Goal: Transaction & Acquisition: Purchase product/service

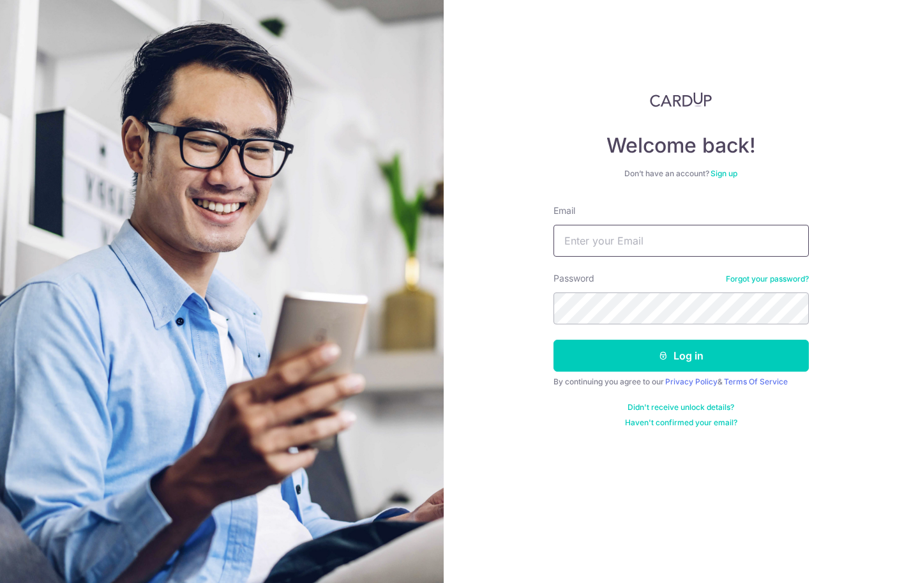
type input "[EMAIL_ADDRESS][DOMAIN_NAME]"
click at [644, 236] on input "williamxwh@gmail.com" at bounding box center [680, 241] width 255 height 32
drag, startPoint x: 844, startPoint y: 301, endPoint x: 794, endPoint y: 331, distance: 58.7
click at [842, 302] on div "Welcome back! Don’t have an account? Sign up Email williamxwh@gmail.com Passwor…" at bounding box center [681, 291] width 474 height 583
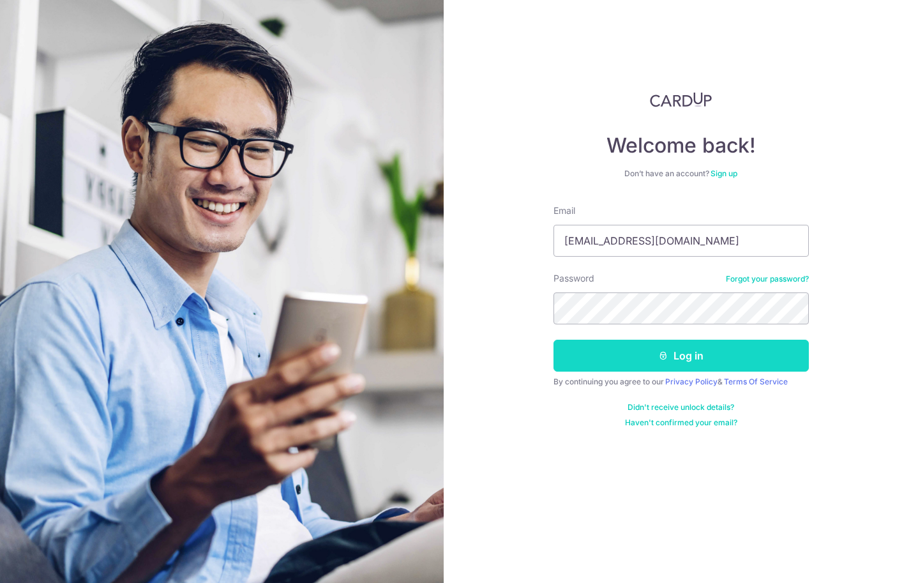
click at [729, 354] on button "Log in" at bounding box center [680, 356] width 255 height 32
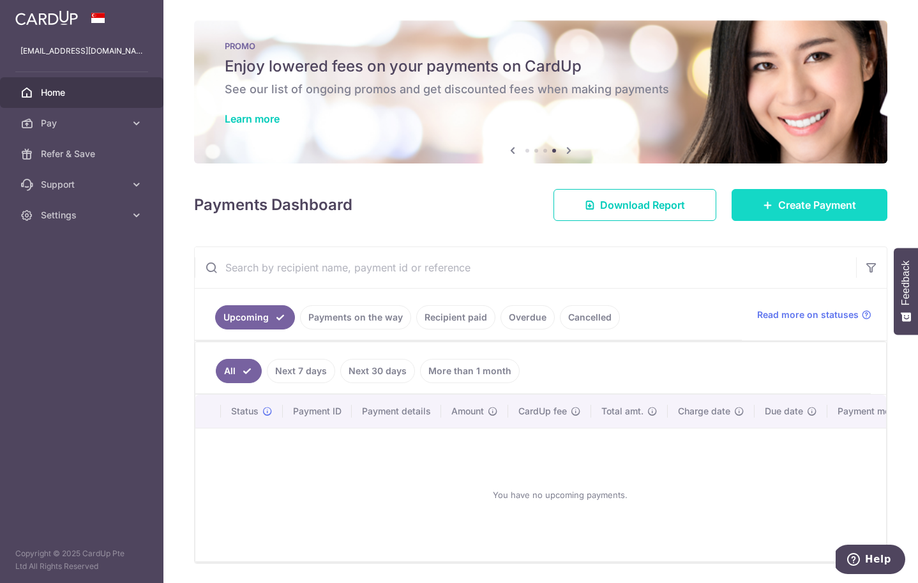
click at [843, 204] on span "Create Payment" at bounding box center [817, 204] width 78 height 15
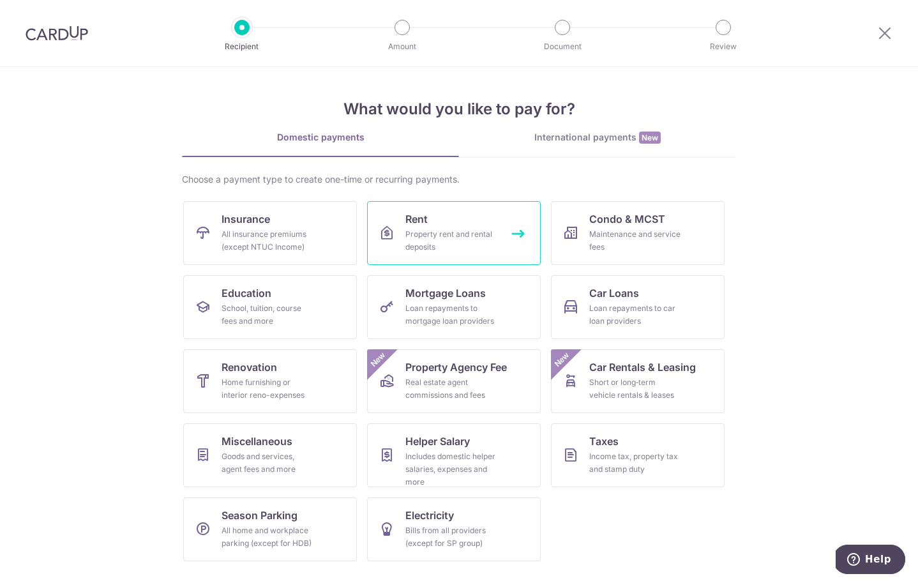
click at [449, 243] on div "Property rent and rental deposits" at bounding box center [451, 241] width 92 height 26
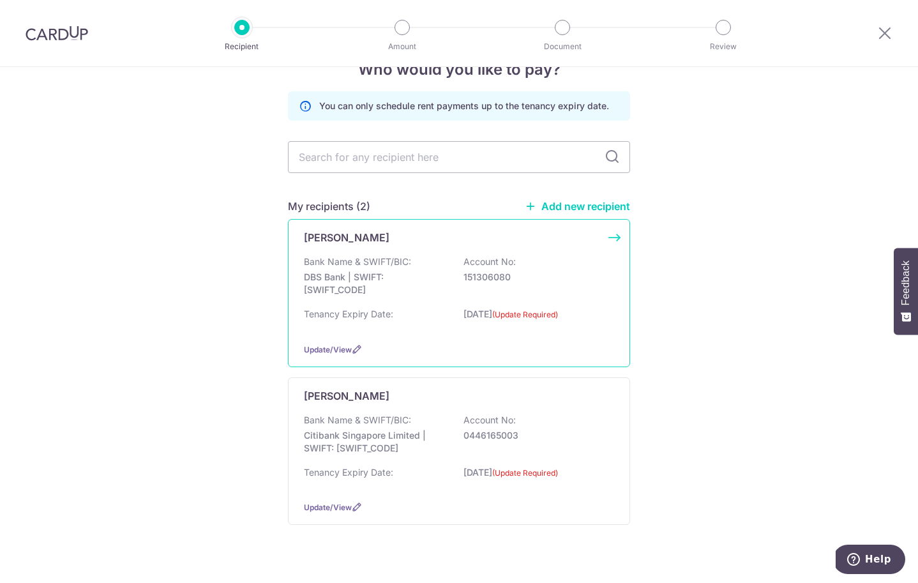
scroll to position [37, 0]
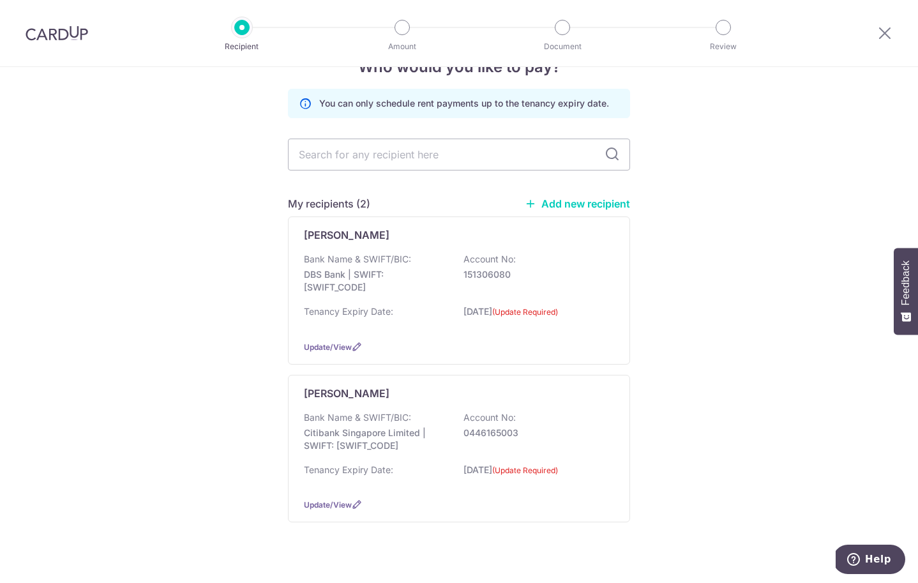
click at [564, 204] on link "Add new recipient" at bounding box center [577, 203] width 105 height 13
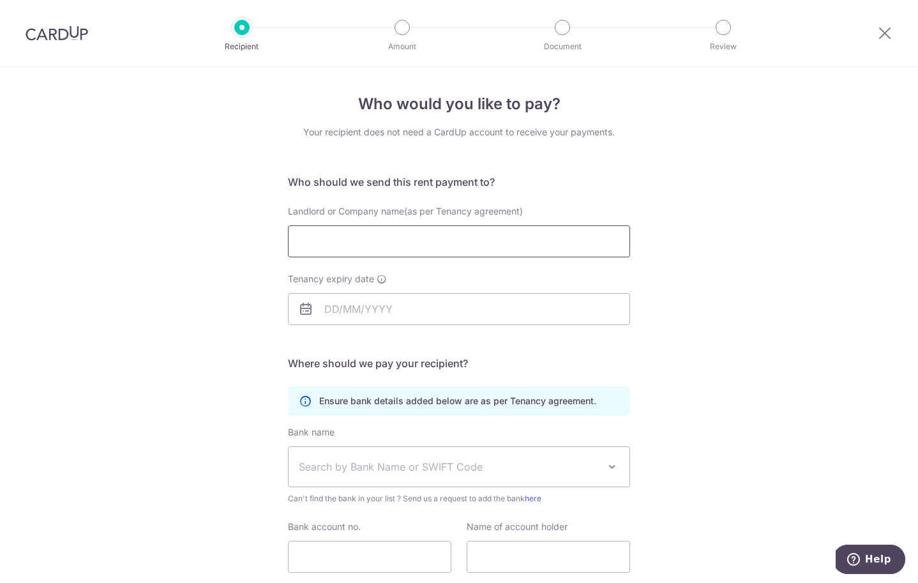
click at [457, 236] on input "Landlord or Company name(as per Tenancy agreement)" at bounding box center [459, 241] width 342 height 32
paste input "SOO YEW KAY"
type input "SOO YEW KAY"
click at [347, 303] on input "Tenancy expiry date" at bounding box center [459, 309] width 342 height 32
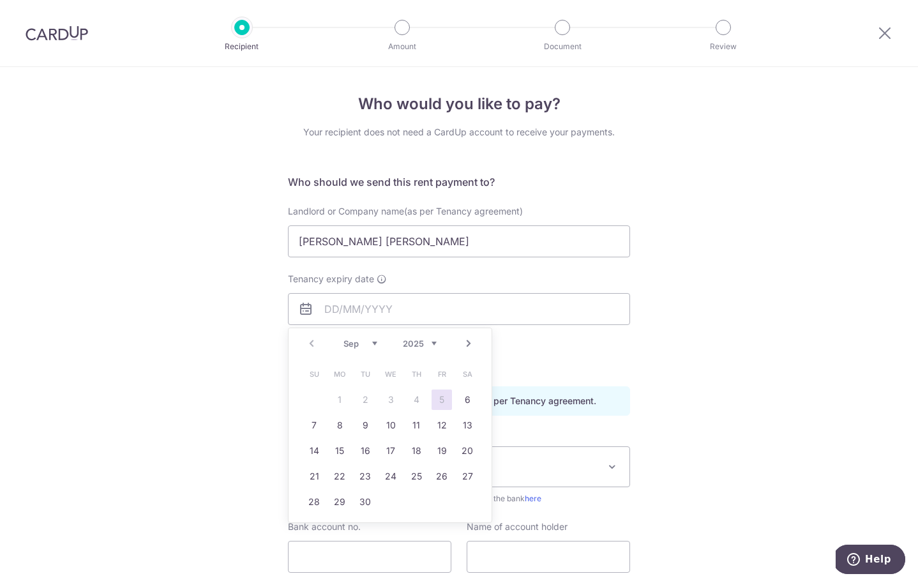
click at [364, 349] on div "Prev Next Sep Oct Nov Dec 2025 2026 2027 2028 2029 2030 2031 2032 2033 2034 2035" at bounding box center [389, 343] width 203 height 31
click at [364, 345] on select "Sep Oct Nov Dec" at bounding box center [360, 343] width 34 height 10
click at [343, 338] on select "Sep Oct Nov Dec" at bounding box center [360, 343] width 34 height 10
click at [406, 340] on select "2025 2026 2027 2028 2029 2030 2031 2032 2033 2034 2035" at bounding box center [420, 343] width 34 height 10
click at [373, 345] on select "Jan Feb Mar Apr May Jun [DATE] Aug Sep Oct Nov Dec" at bounding box center [360, 343] width 34 height 10
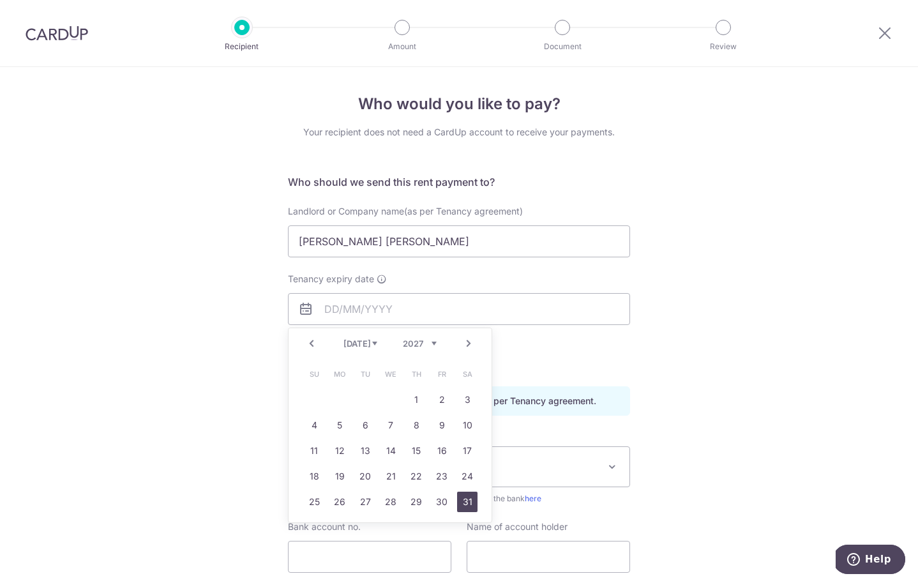
click at [468, 499] on link "31" at bounding box center [467, 501] width 20 height 20
type input "31/07/2027"
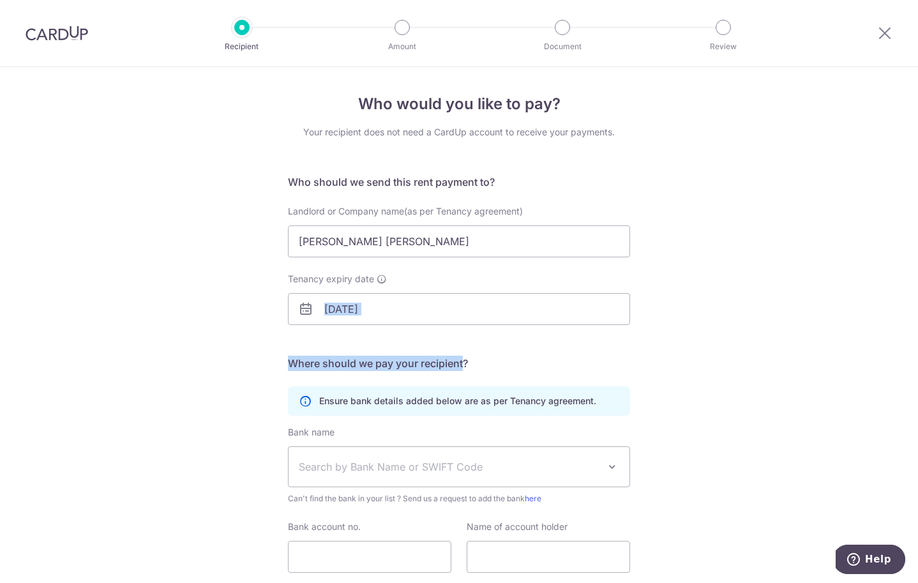
drag, startPoint x: 325, startPoint y: 360, endPoint x: 465, endPoint y: 366, distance: 139.9
click at [465, 366] on div "Who would you like to pay? Your recipient does not need a CardUp account to rec…" at bounding box center [459, 371] width 918 height 608
click at [465, 366] on h5 "Where should we pay your recipient?" at bounding box center [459, 362] width 342 height 15
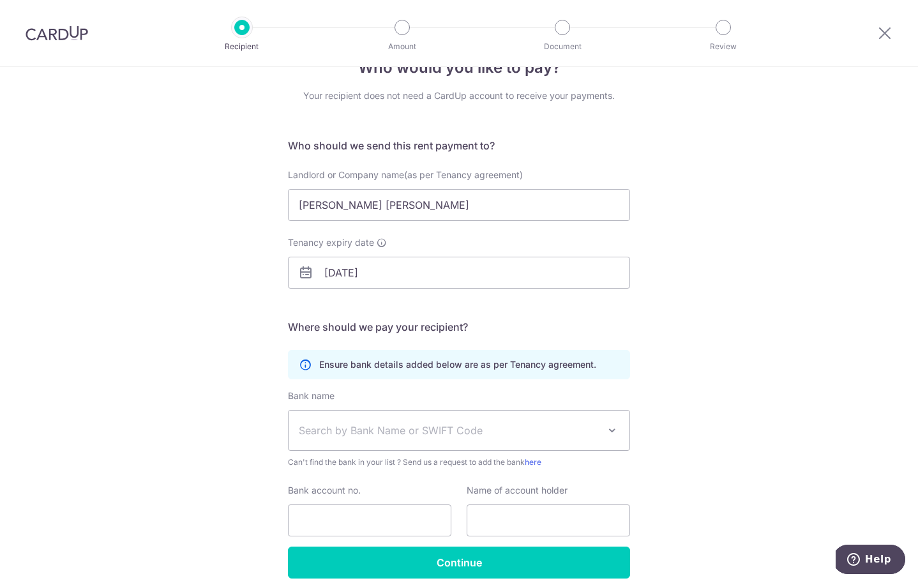
scroll to position [40, 0]
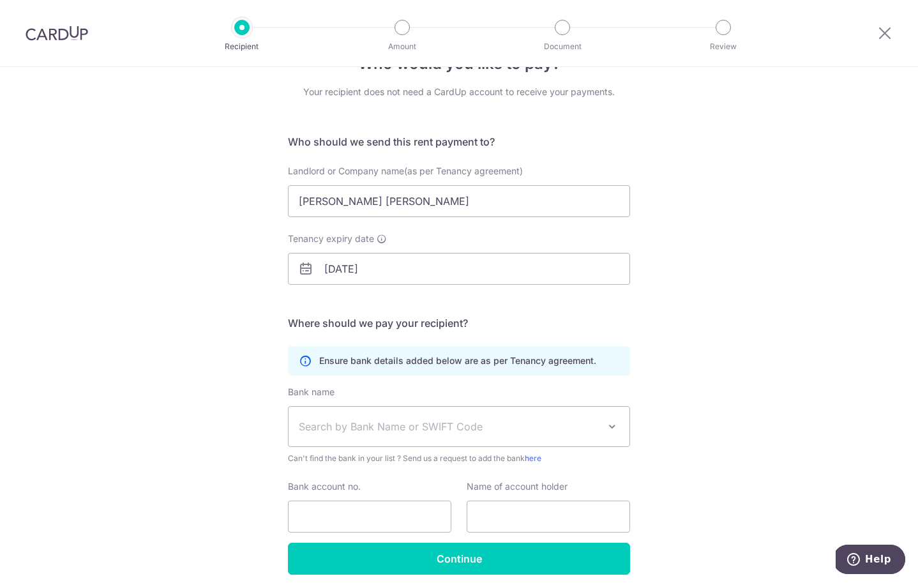
click at [408, 425] on span "Search by Bank Name or SWIFT Code" at bounding box center [449, 426] width 300 height 15
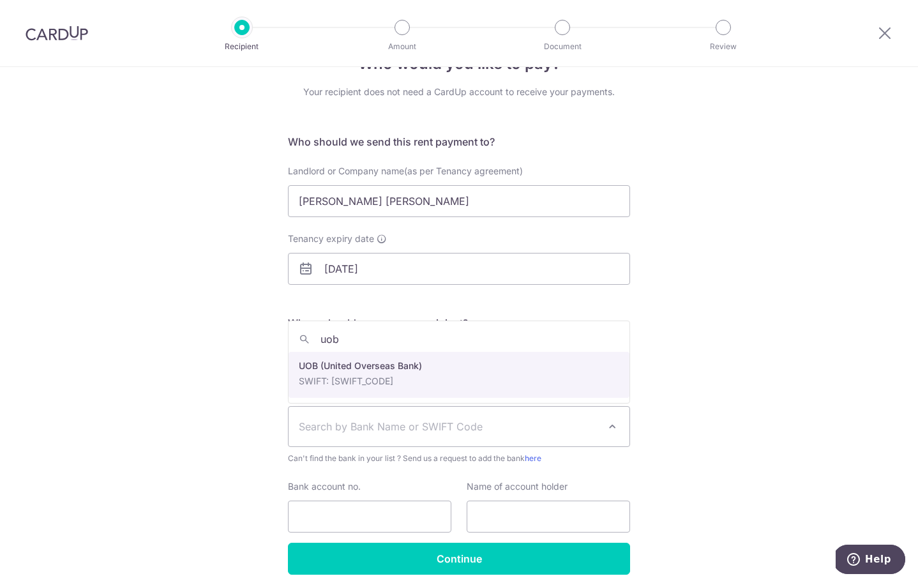
type input "uob"
select select "18"
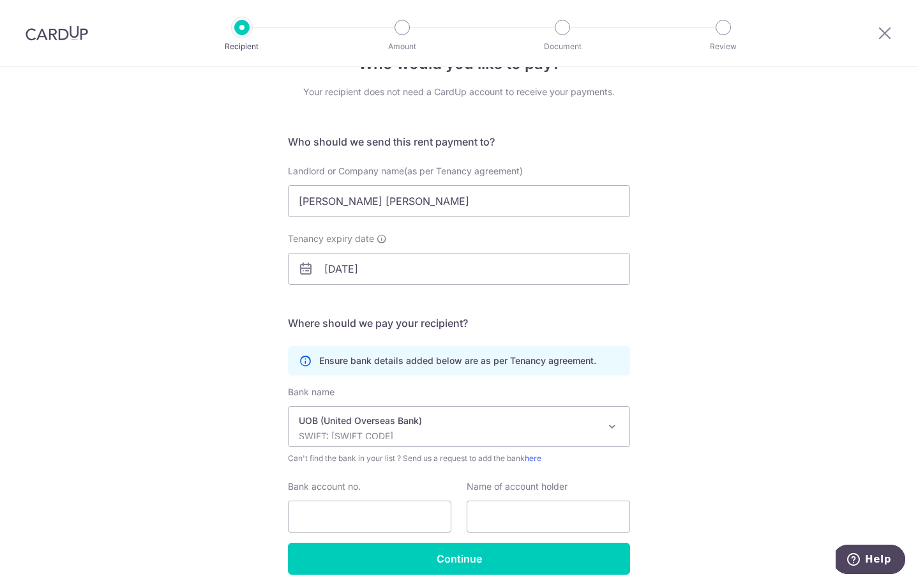
scroll to position [92, 0]
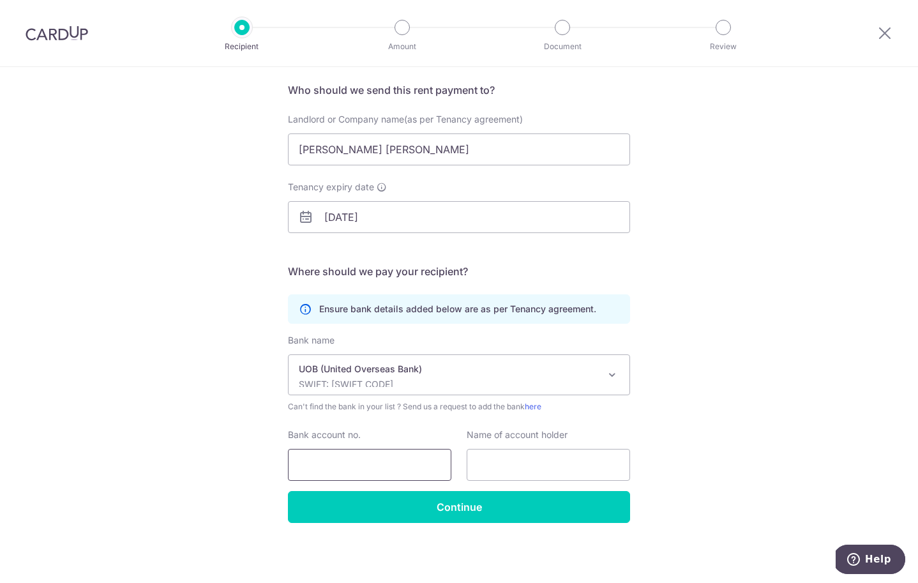
click at [377, 456] on input "Bank account no." at bounding box center [369, 465] width 163 height 32
paste input "3393273540"
type input "3393273540"
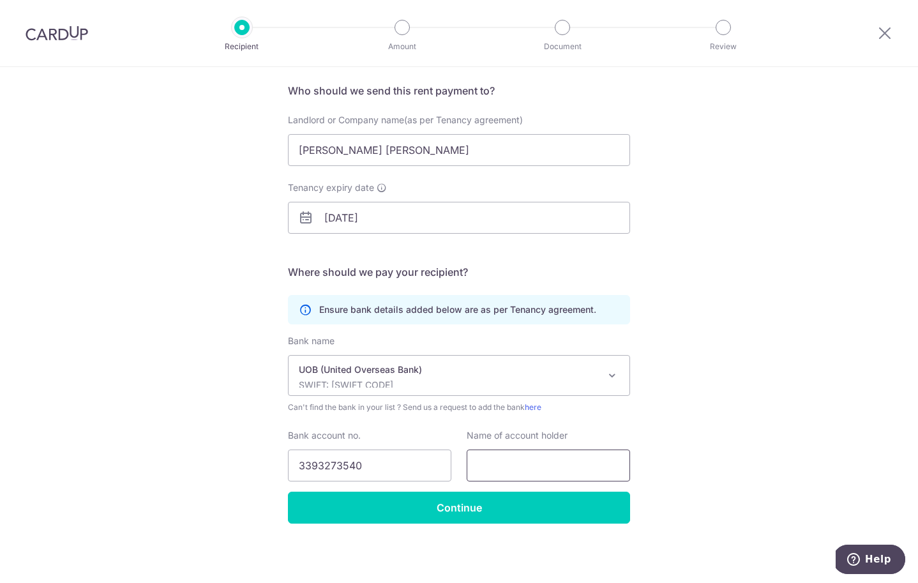
click at [498, 458] on input "text" at bounding box center [548, 465] width 163 height 32
click at [409, 151] on input "[PERSON_NAME] [PERSON_NAME]" at bounding box center [459, 150] width 342 height 32
click at [493, 474] on input "text" at bounding box center [548, 465] width 163 height 32
paste input "[PERSON_NAME] [PERSON_NAME]"
type input "[PERSON_NAME] [PERSON_NAME]"
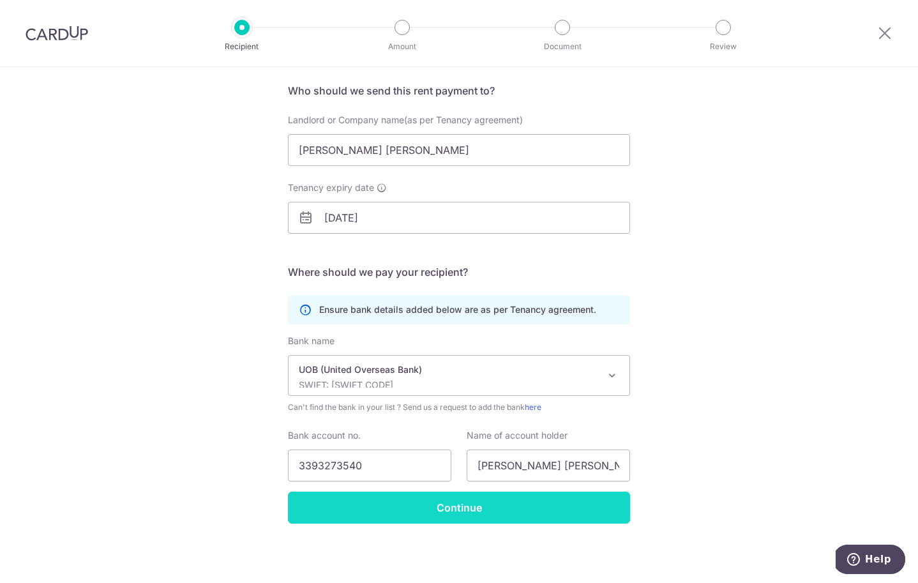
drag, startPoint x: 668, startPoint y: 507, endPoint x: 605, endPoint y: 511, distance: 62.7
click at [667, 507] on div "Who would you like to pay? Your recipient does not need a CardUp account to rec…" at bounding box center [459, 280] width 918 height 608
click at [530, 511] on input "Continue" at bounding box center [459, 507] width 342 height 32
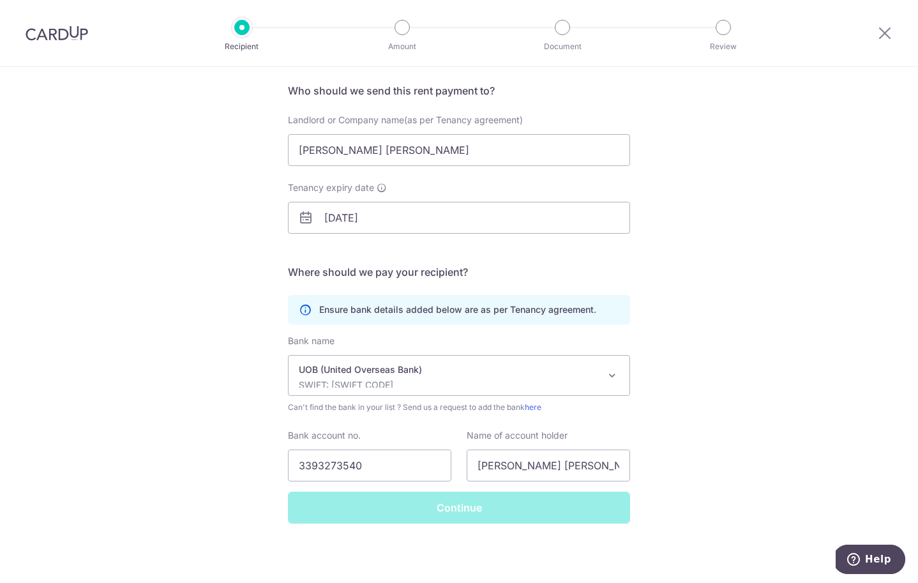
scroll to position [92, 0]
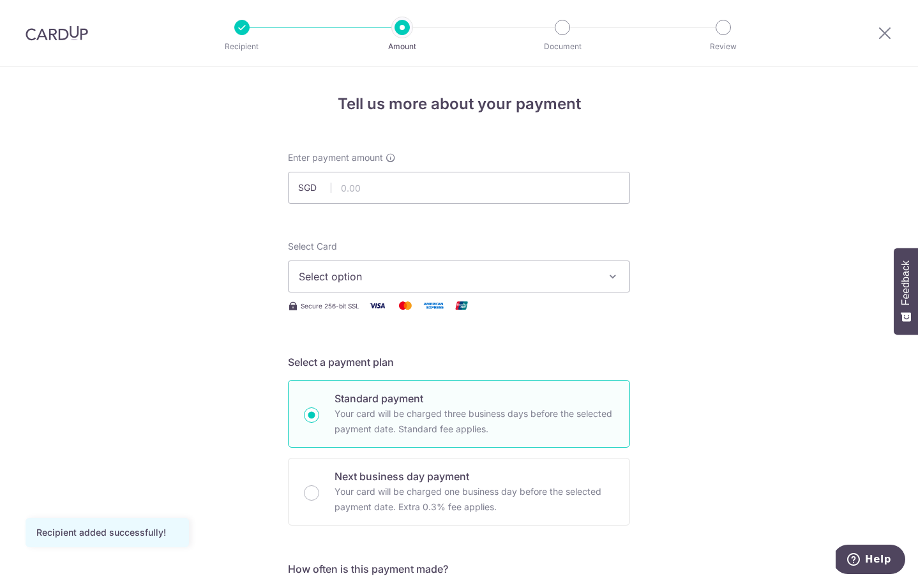
click at [382, 269] on span "Select option" at bounding box center [447, 276] width 297 height 15
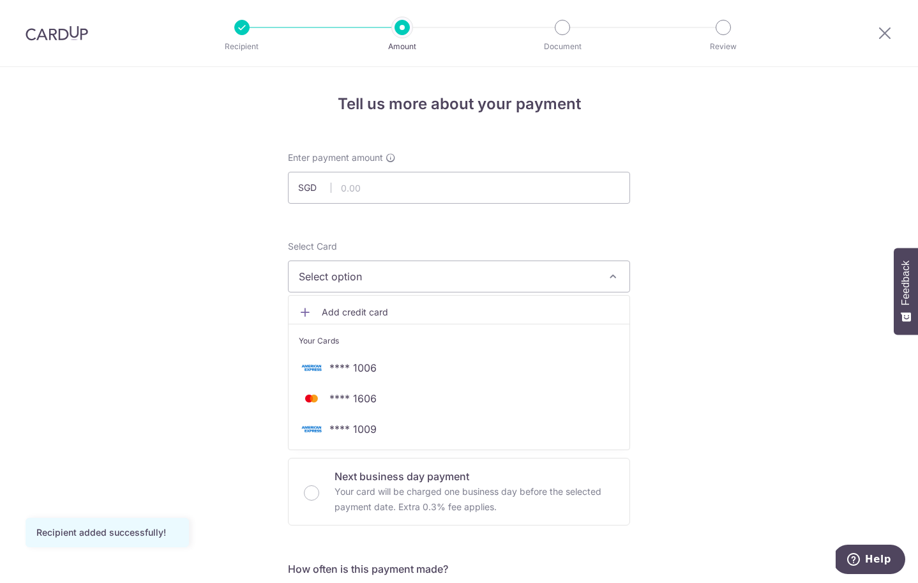
click at [384, 307] on span "Add credit card" at bounding box center [470, 312] width 297 height 13
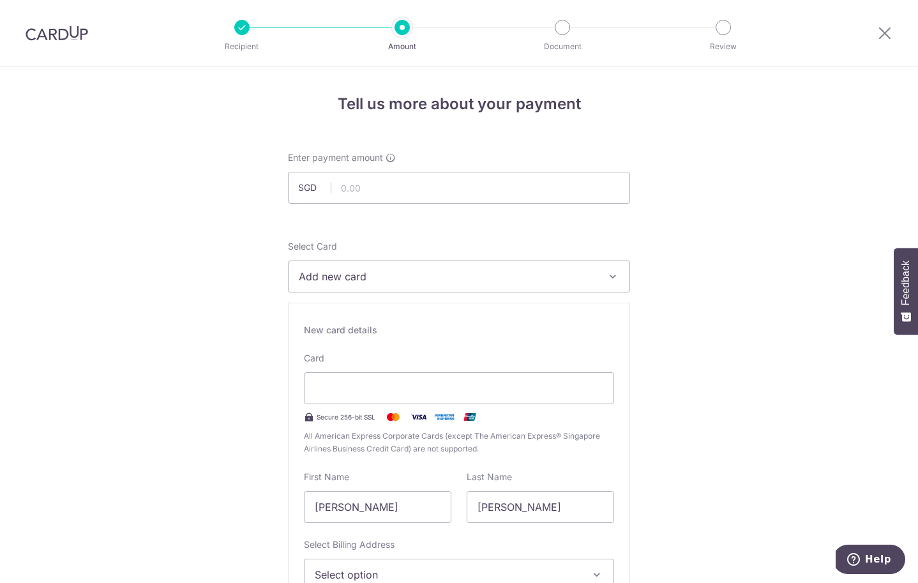
type input "Xiao"
type input "Wenhan"
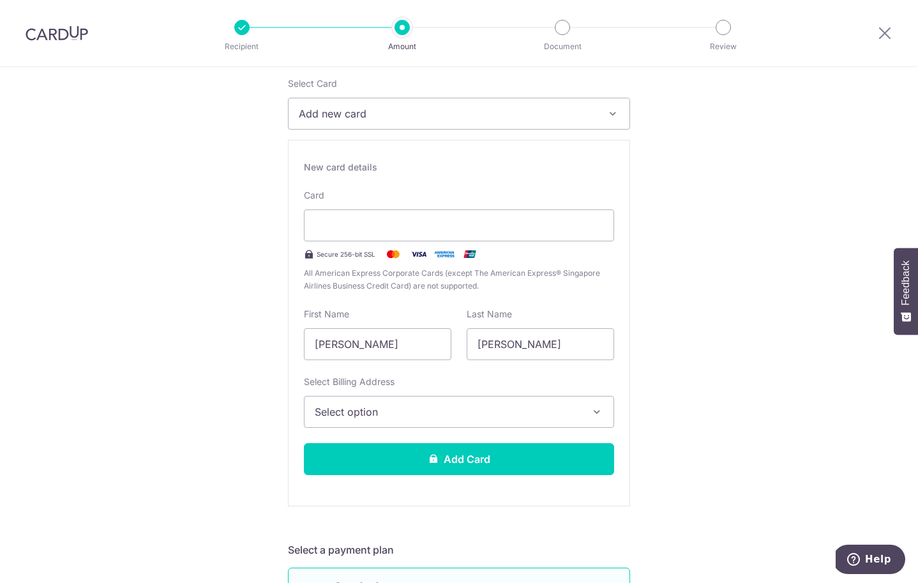
click at [422, 410] on span "Select option" at bounding box center [447, 411] width 265 height 15
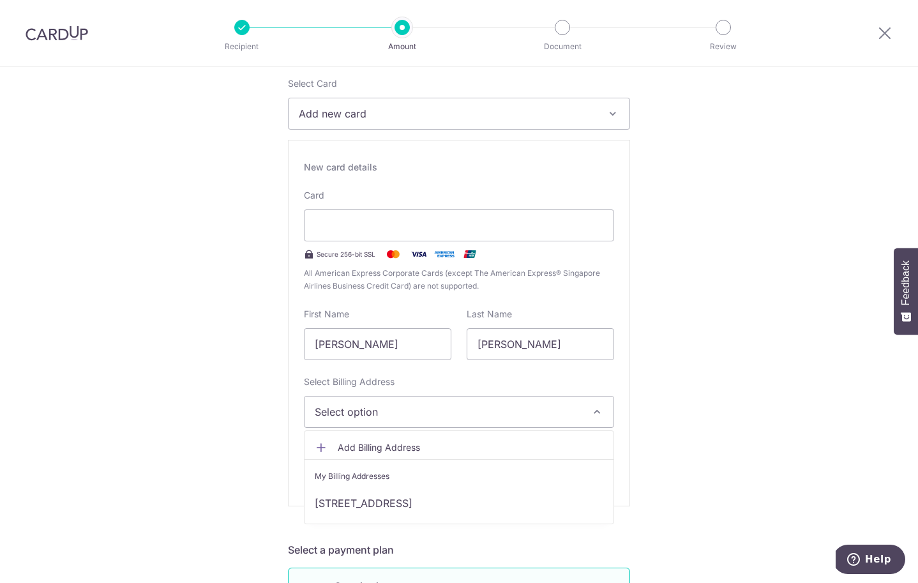
click at [399, 445] on span "Add Billing Address" at bounding box center [470, 447] width 265 height 13
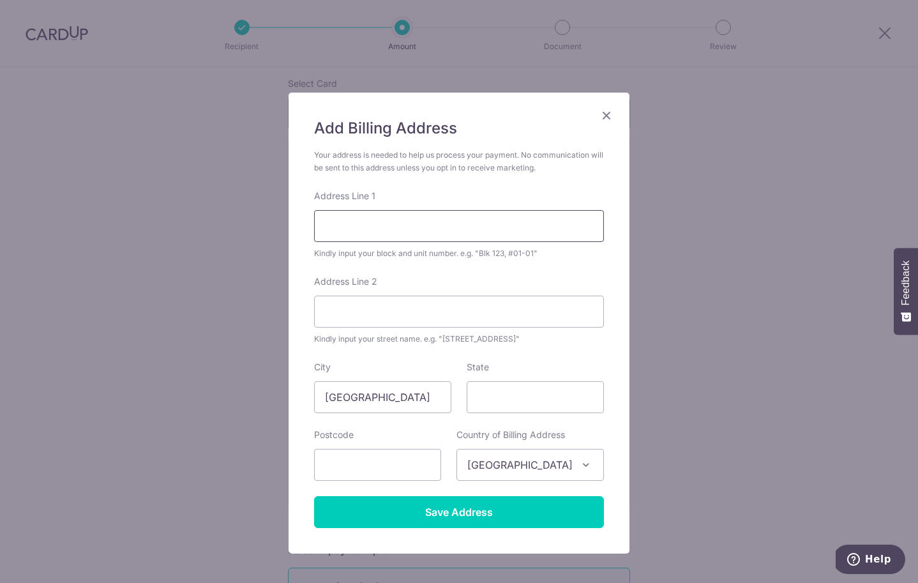
click at [400, 228] on input "Address Line 1" at bounding box center [459, 226] width 290 height 32
type input "1 North Bridge Road"
type input "—"
type input "#06-01 High Street Centre"
drag, startPoint x: 531, startPoint y: 421, endPoint x: 528, endPoint y: 411, distance: 9.9
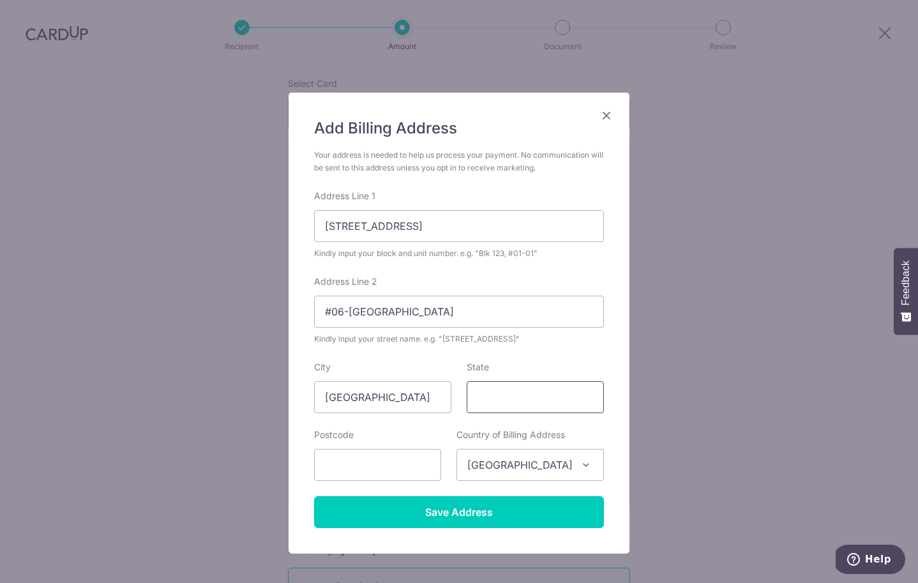
click at [531, 419] on form "Your address is needed to help us process your payment. No communication will b…" at bounding box center [459, 338] width 290 height 379
click at [527, 407] on input "State" at bounding box center [535, 397] width 137 height 32
type input "[GEOGRAPHIC_DATA]"
click at [351, 476] on input "text" at bounding box center [377, 465] width 127 height 32
type input "179094"
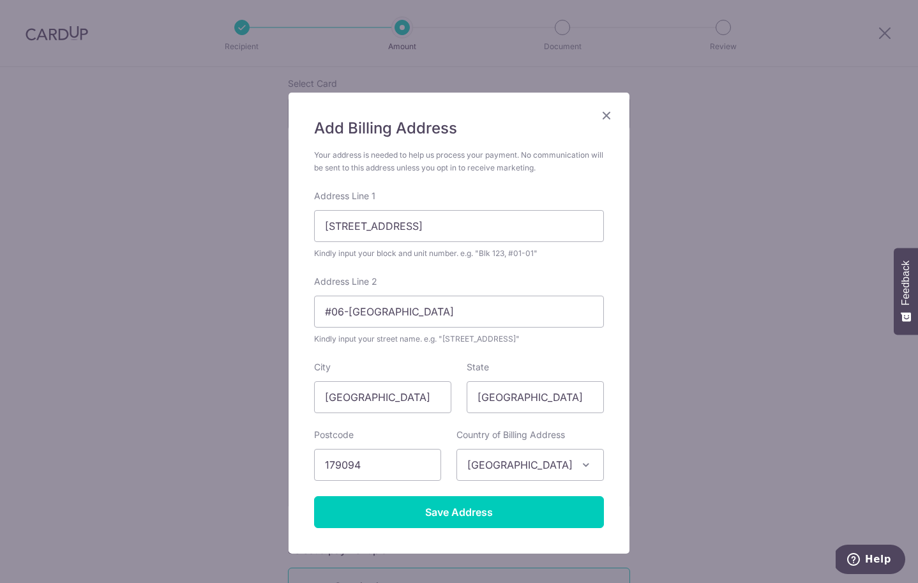
click at [428, 433] on div "Postcode 179094" at bounding box center [377, 454] width 127 height 52
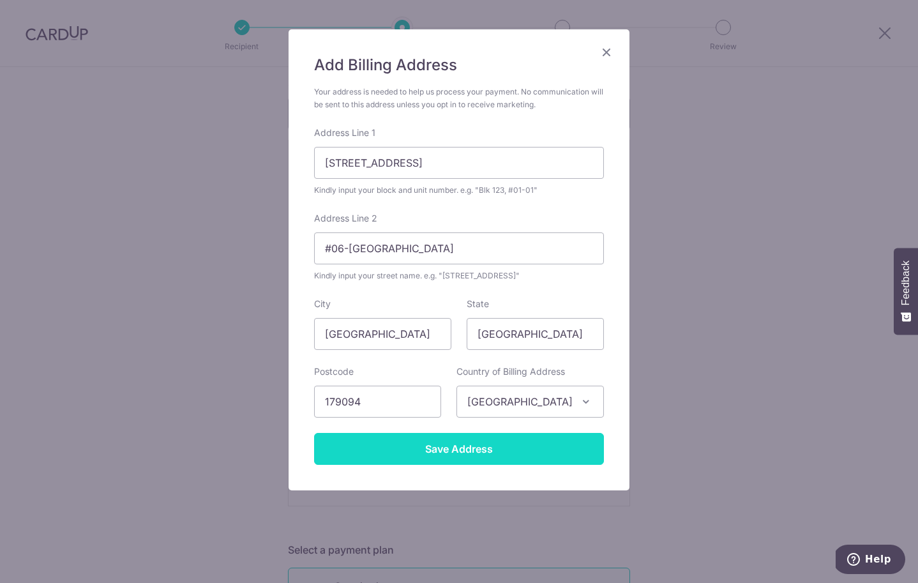
click at [476, 462] on input "Save Address" at bounding box center [459, 449] width 290 height 32
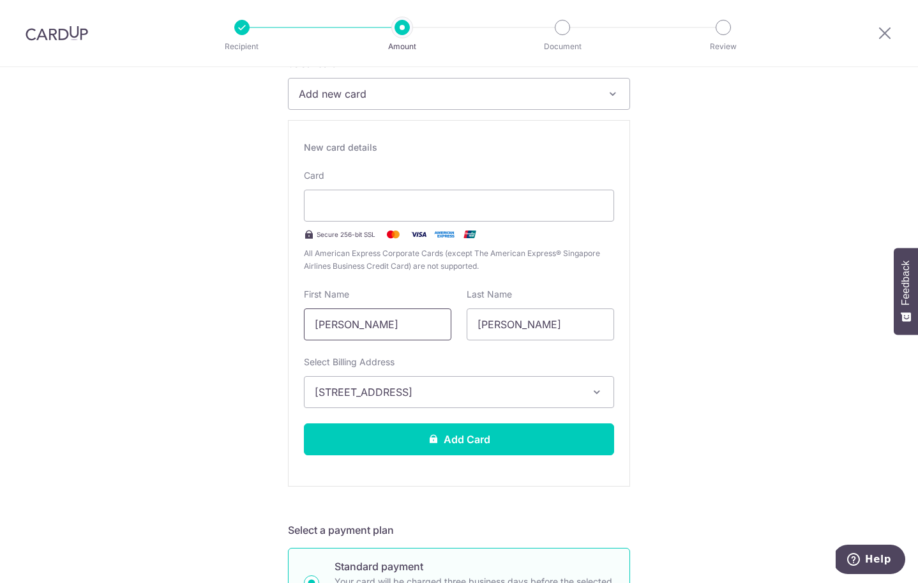
scroll to position [214, 0]
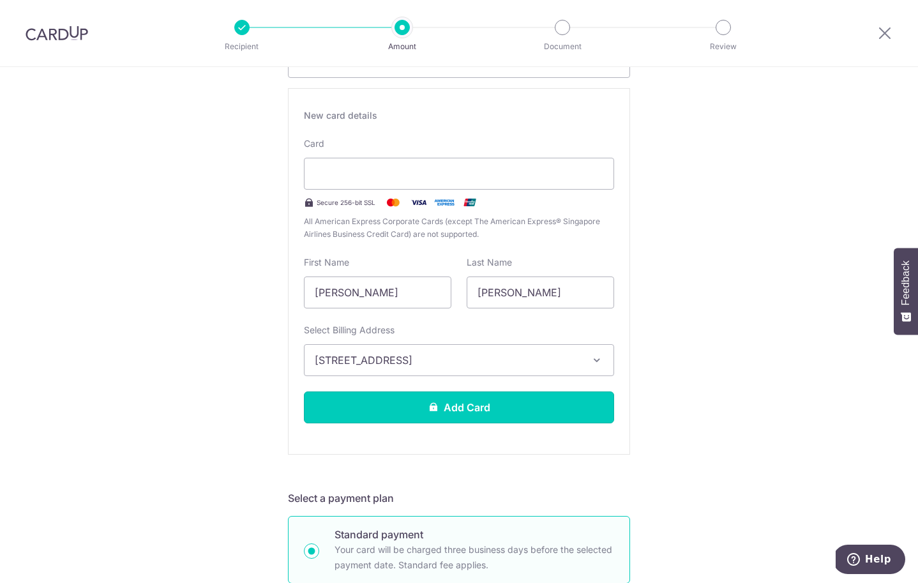
click at [452, 409] on button "Add Card" at bounding box center [459, 407] width 310 height 32
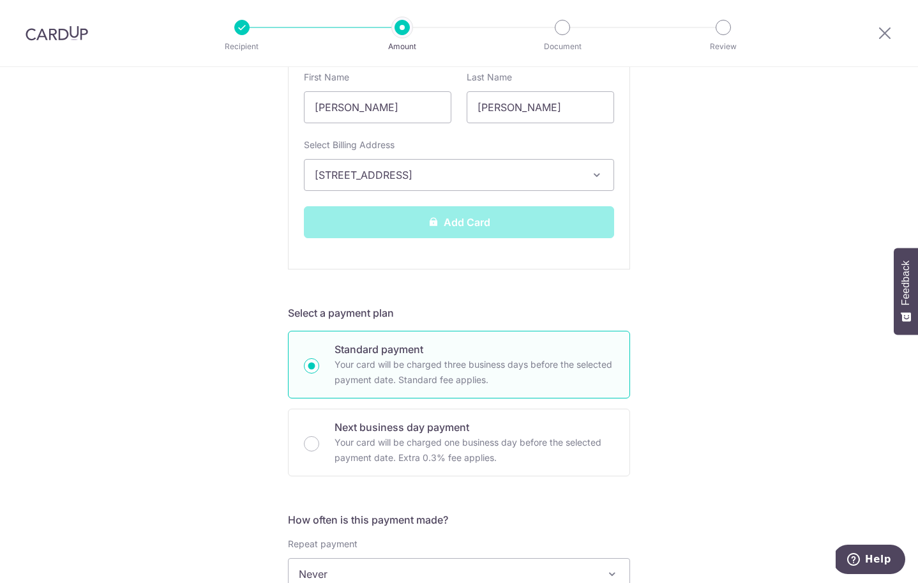
scroll to position [561, 0]
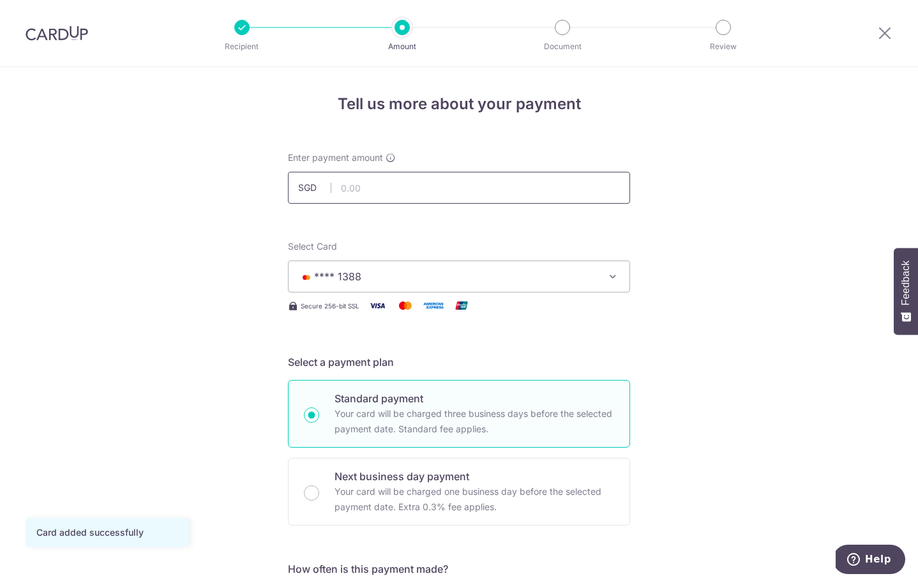
click at [378, 175] on input "text" at bounding box center [459, 188] width 342 height 32
type input "7,200.00"
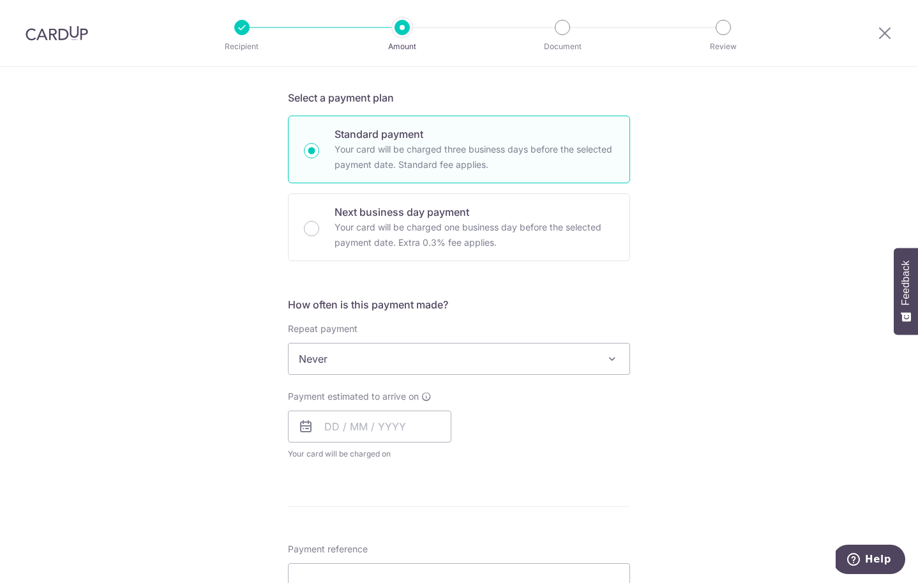
scroll to position [268, 0]
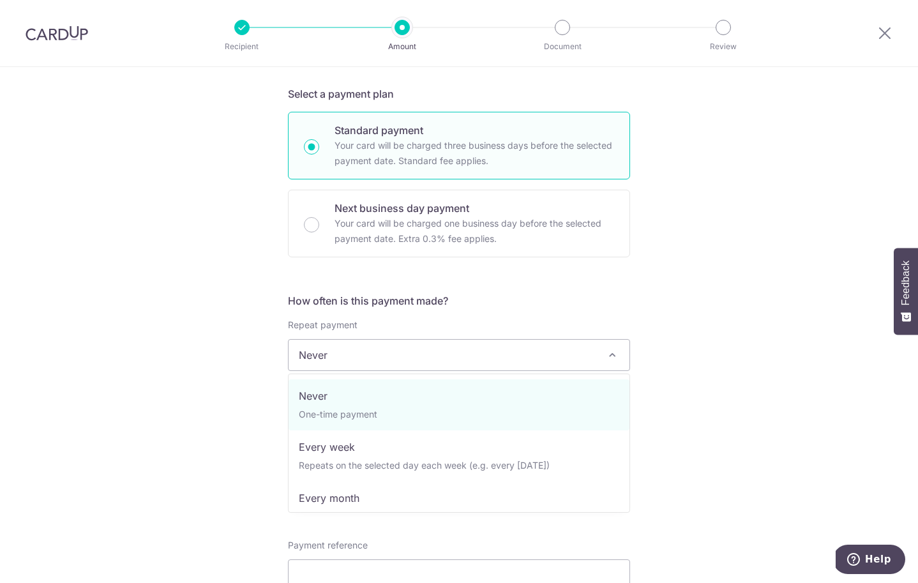
click at [394, 346] on span "Never" at bounding box center [458, 355] width 341 height 31
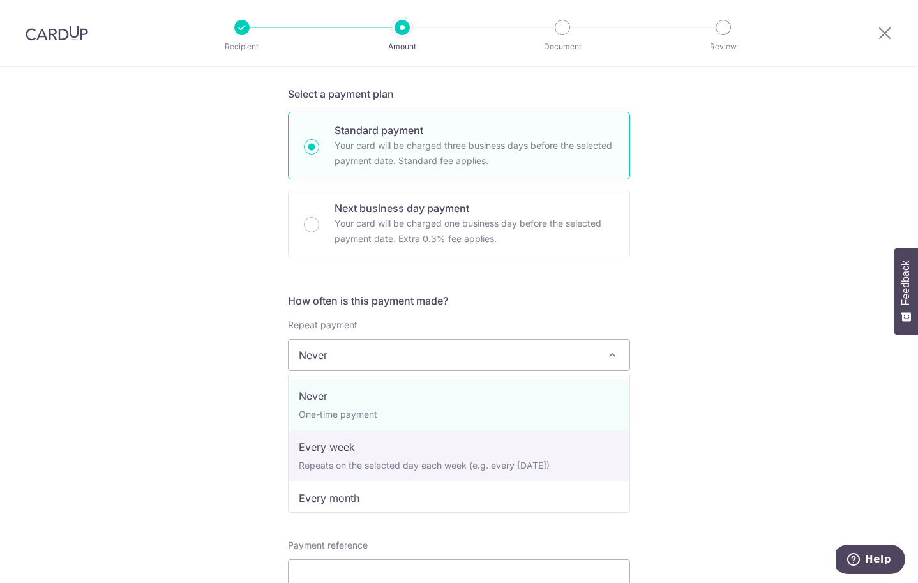
scroll to position [43, 0]
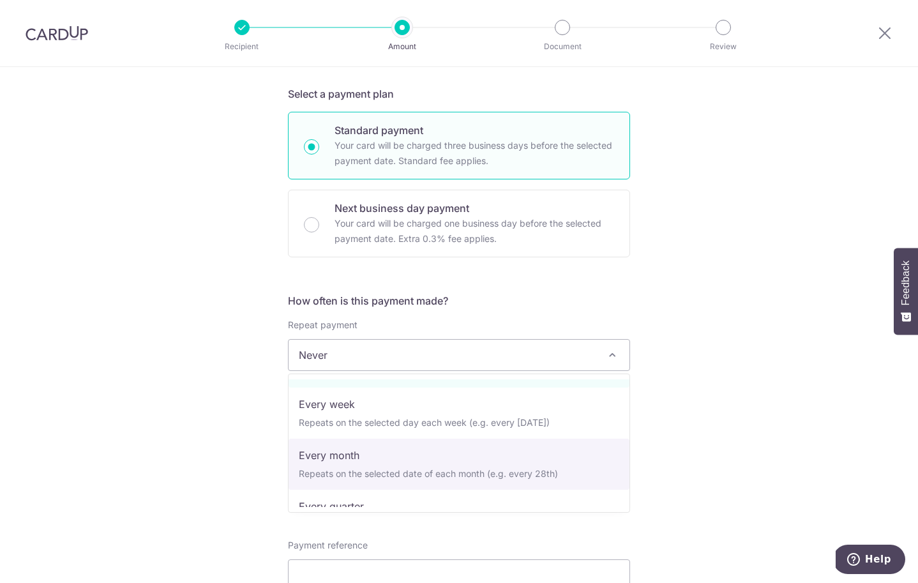
select select "3"
type input "[DATE]"
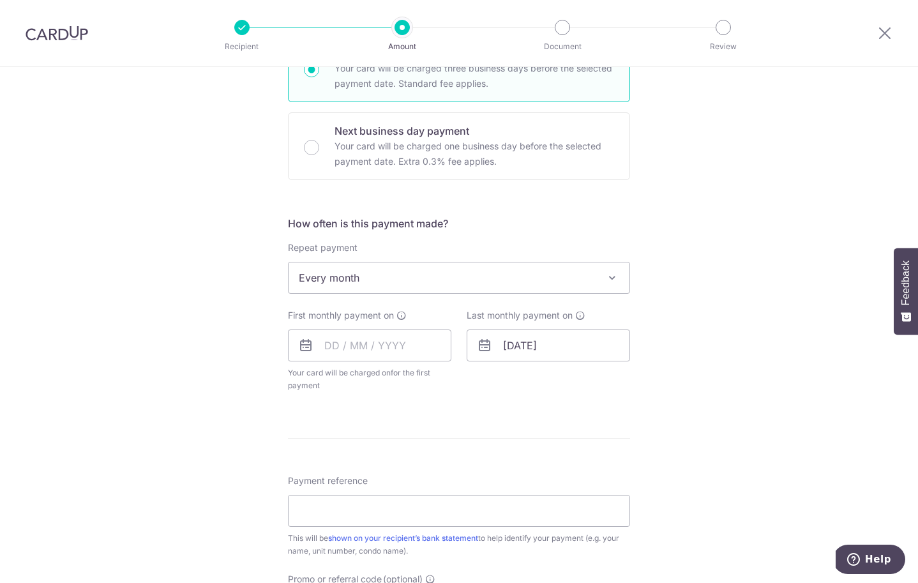
scroll to position [355, 0]
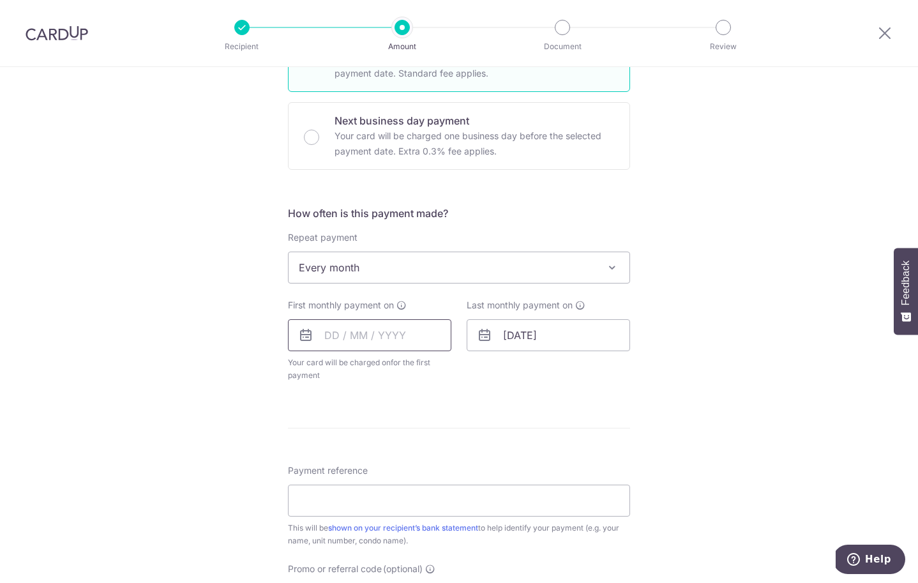
click at [325, 332] on input "text" at bounding box center [369, 335] width 163 height 32
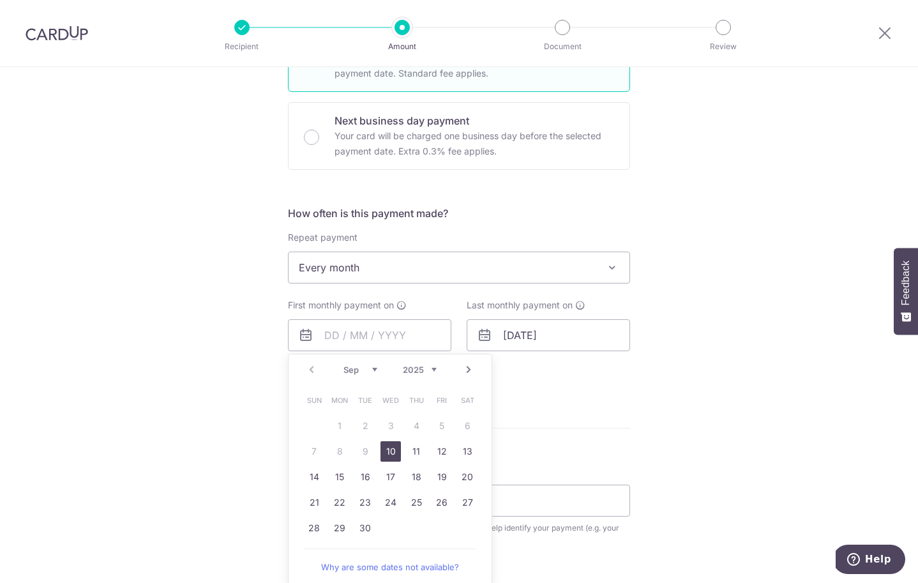
click at [467, 371] on link "Next" at bounding box center [468, 369] width 15 height 15
click at [389, 426] on link "1" at bounding box center [390, 425] width 20 height 20
type input "[DATE]"
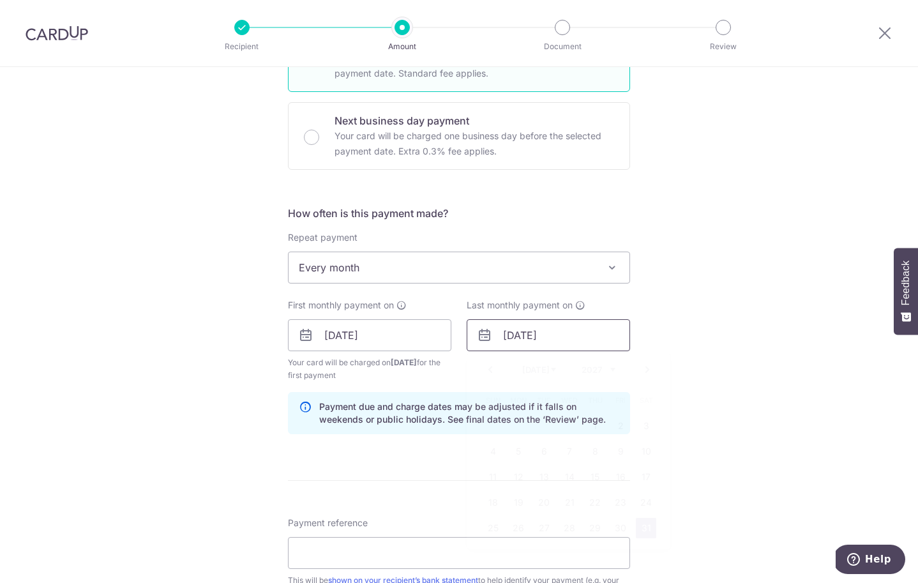
click at [537, 325] on input "[DATE]" at bounding box center [548, 335] width 163 height 32
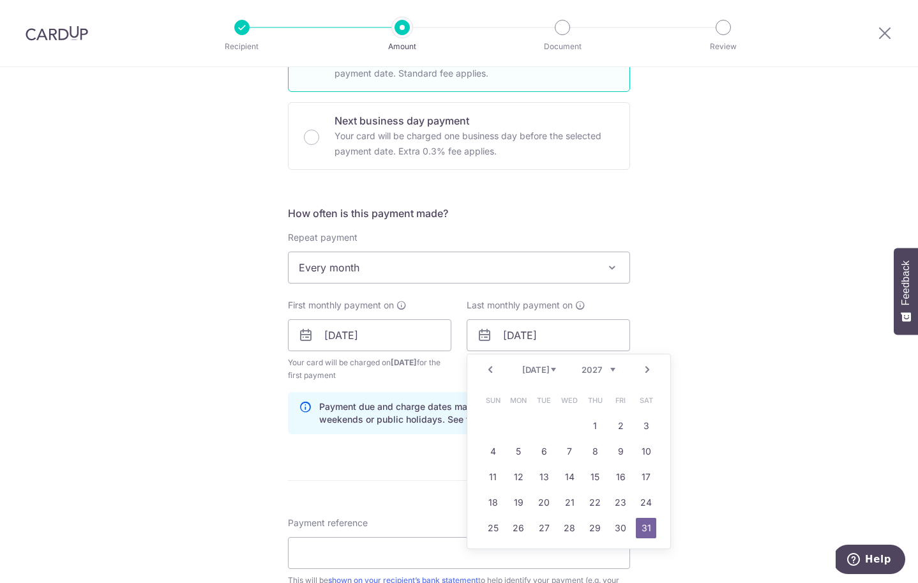
click at [393, 382] on div "How often is this payment made? Repeat payment Never Every week Every month Eve…" at bounding box center [459, 324] width 342 height 239
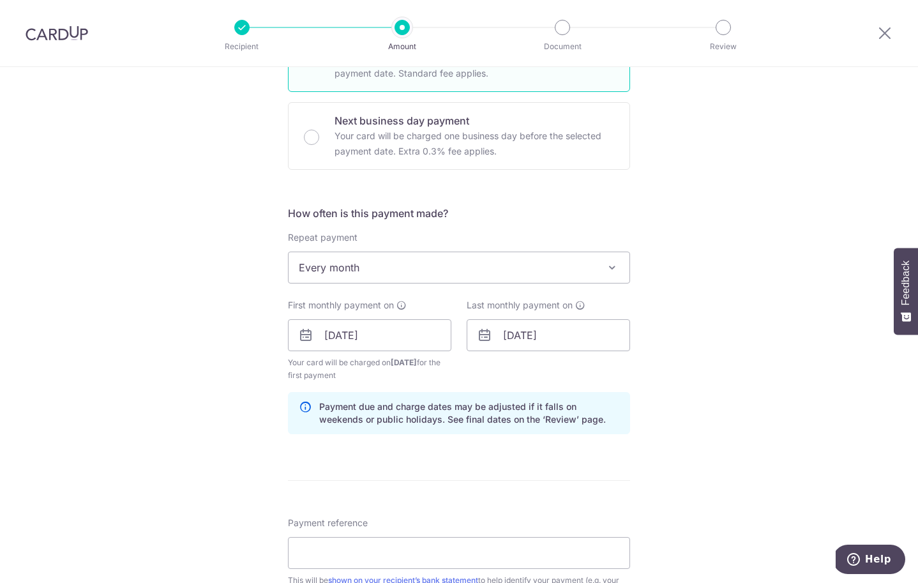
drag, startPoint x: 410, startPoint y: 362, endPoint x: 433, endPoint y: 362, distance: 22.3
click at [417, 363] on span "[DATE]" at bounding box center [404, 362] width 26 height 10
click at [513, 325] on input "31/07/2027" at bounding box center [548, 335] width 163 height 32
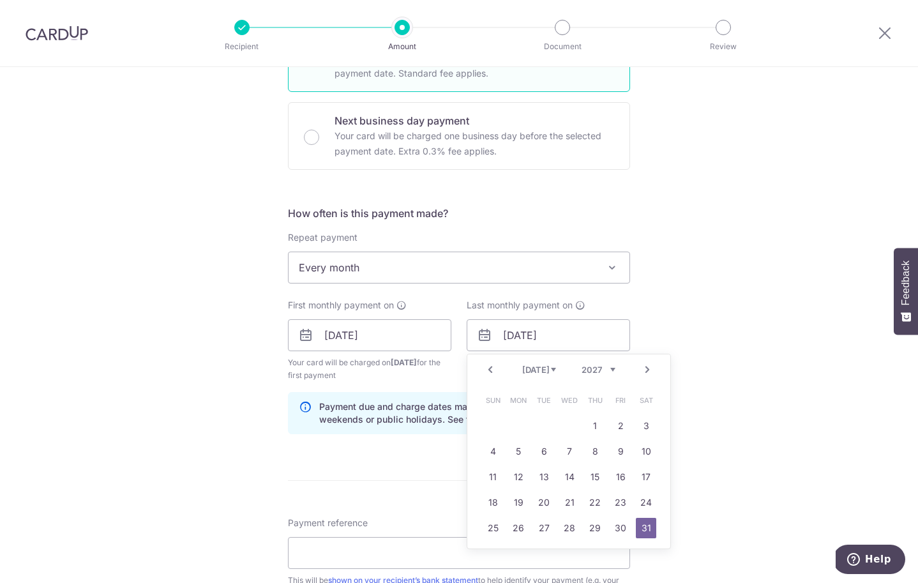
click at [599, 373] on select "2025 2026 2027 2028 2029 2030 2031 2032 2033 2034 2035" at bounding box center [598, 369] width 34 height 10
click at [611, 532] on link "31" at bounding box center [620, 528] width 20 height 20
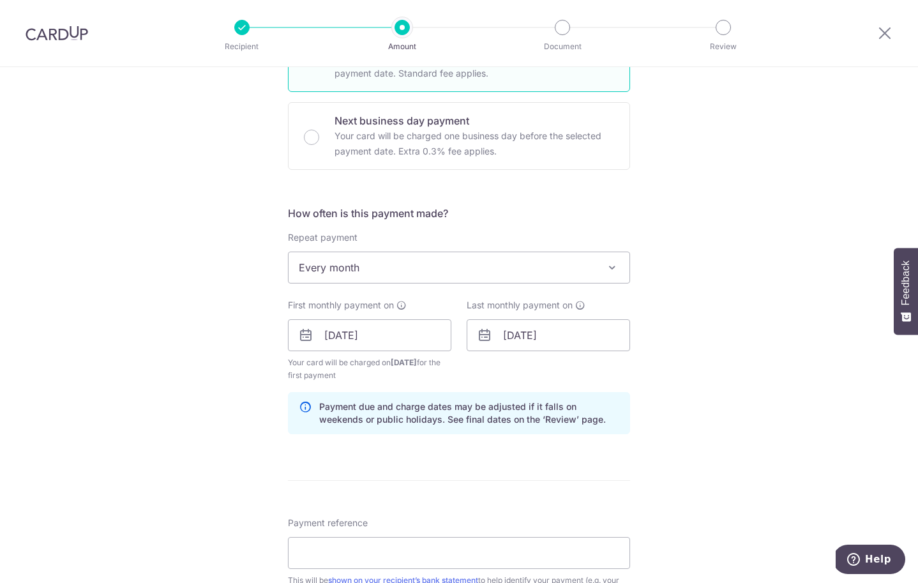
click at [704, 364] on div "Tell us more about your payment Enter payment amount SGD 7,200.00 7200.00 Card …" at bounding box center [459, 322] width 918 height 1220
click at [583, 304] on icon at bounding box center [580, 305] width 10 height 10
click at [510, 335] on input "31/07/2026" at bounding box center [548, 335] width 163 height 32
drag, startPoint x: 718, startPoint y: 341, endPoint x: 614, endPoint y: 343, distance: 104.0
click at [717, 341] on div "Tell us more about your payment Enter payment amount SGD 7,200.00 7200.00 Card …" at bounding box center [459, 322] width 918 height 1220
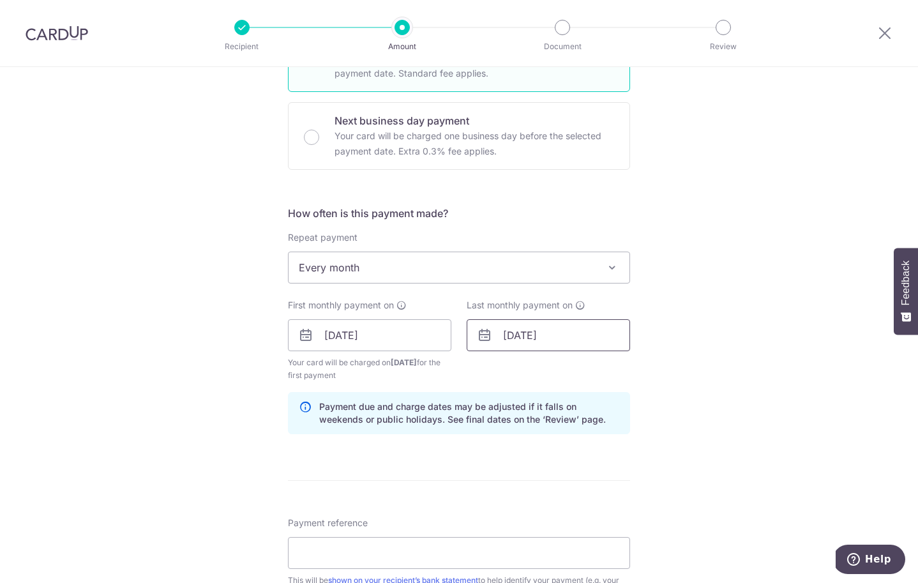
click at [507, 341] on input "31/07/2026" at bounding box center [548, 335] width 163 height 32
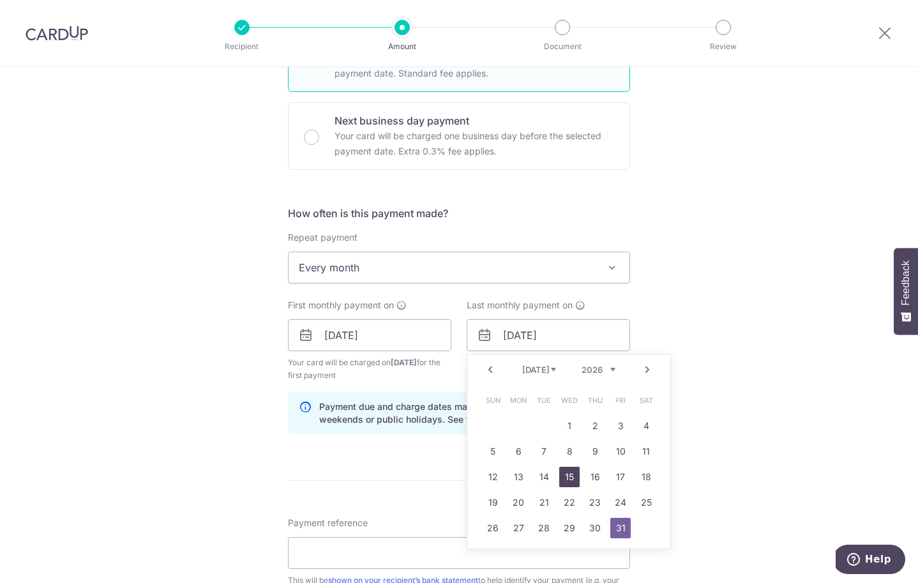
click at [565, 477] on link "15" at bounding box center [569, 477] width 20 height 20
type input "15/07/2026"
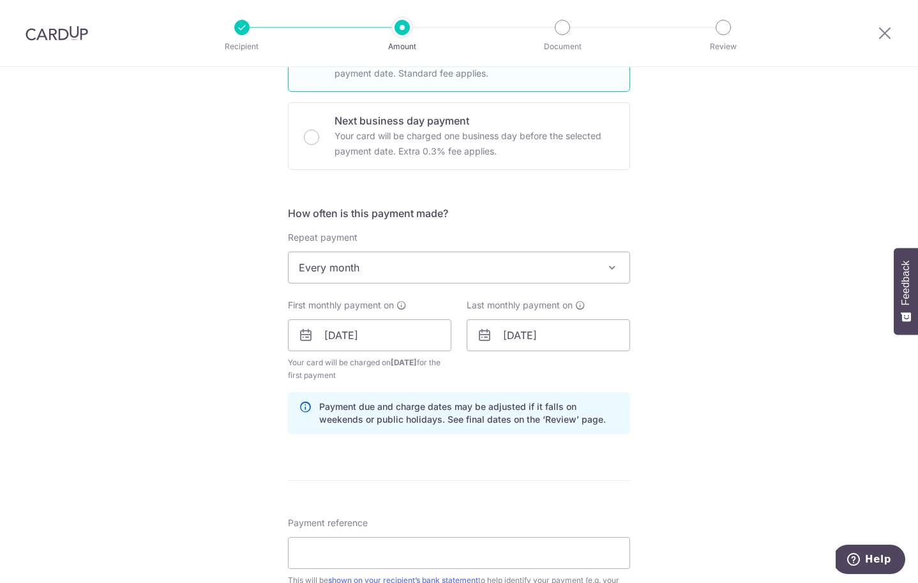
click at [722, 421] on div "Tell us more about your payment Enter payment amount SGD 7,200.00 7200.00 Card …" at bounding box center [459, 322] width 918 height 1220
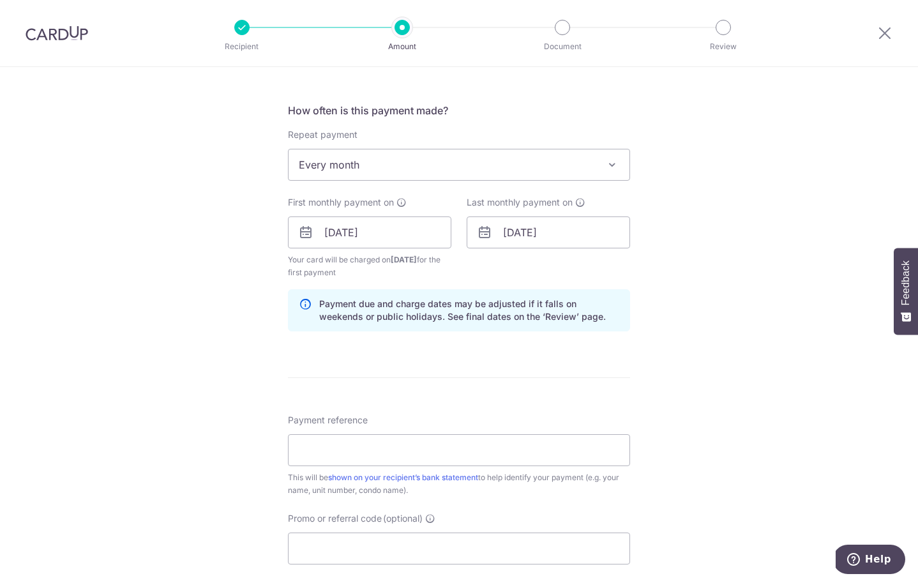
scroll to position [507, 0]
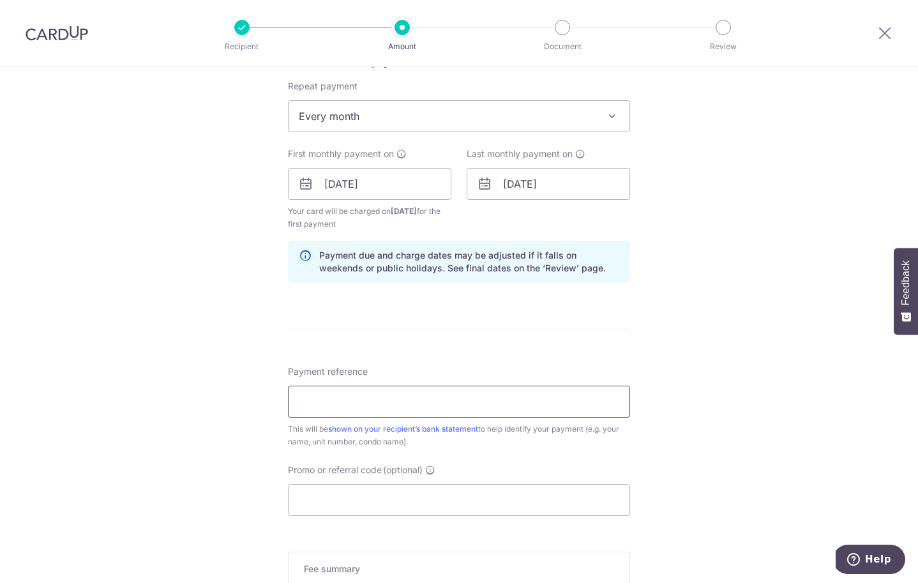
click at [402, 396] on input "Payment reference" at bounding box center [459, 401] width 342 height 32
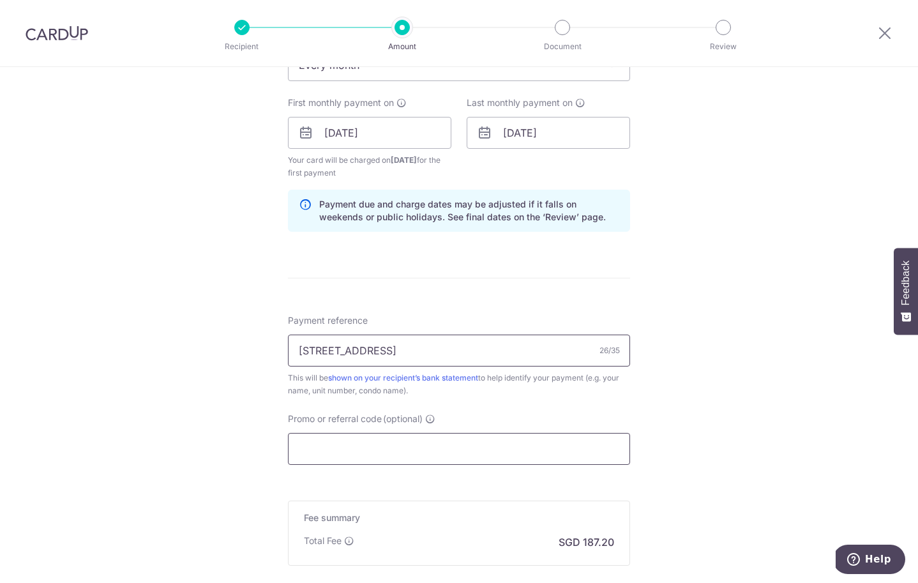
type input "223 Rangoon Road Rent SEDC"
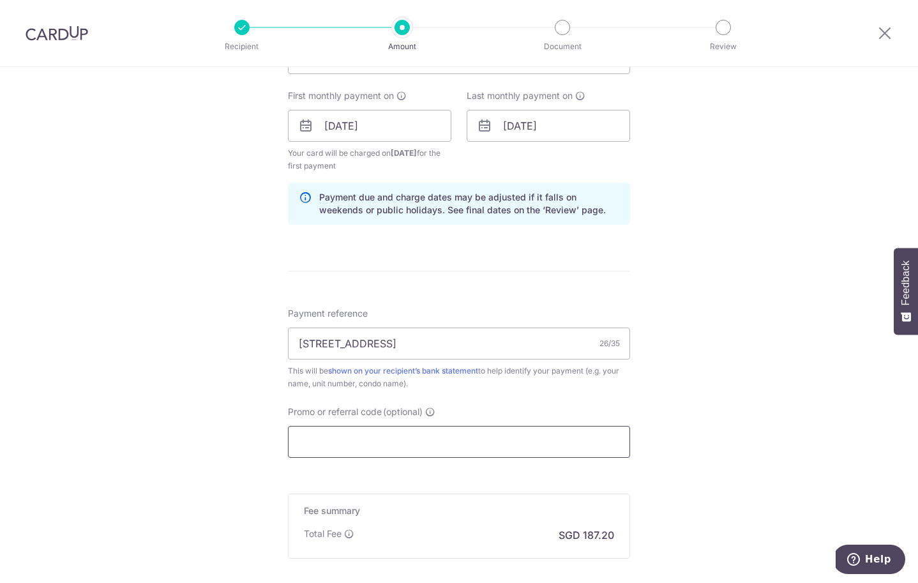
click at [439, 442] on input "Promo or referral code (optional)" at bounding box center [459, 442] width 342 height 32
click at [396, 452] on input "Promo or referral code (optional)" at bounding box center [459, 443] width 342 height 32
paste input "3HOME25R"
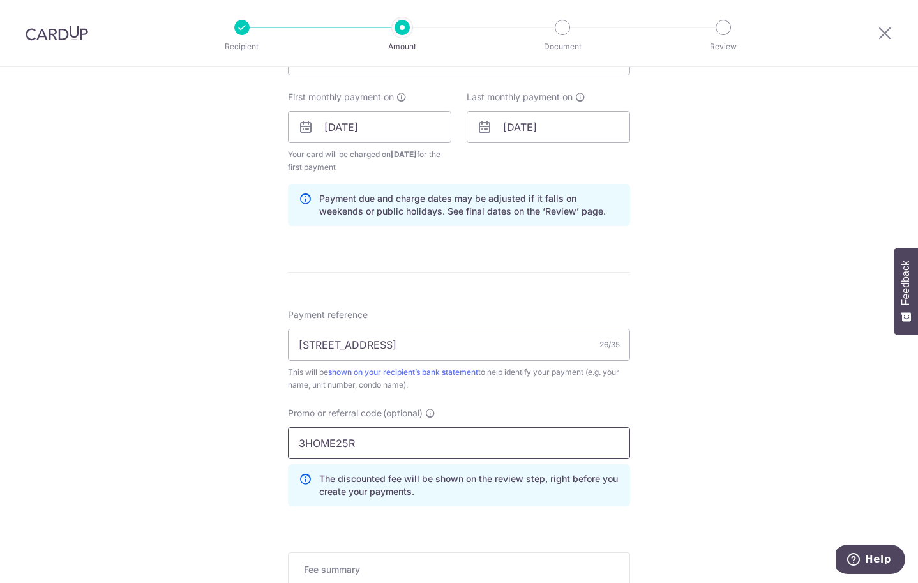
type input "3HOME25R"
click at [698, 444] on div "Tell us more about your payment Enter payment amount SGD 7,200.00 7200.00 Card …" at bounding box center [459, 141] width 918 height 1277
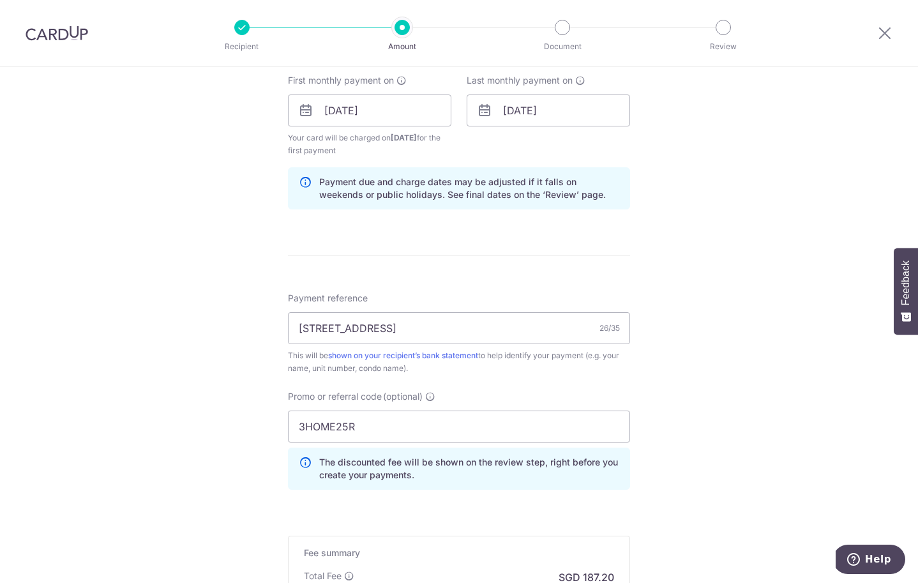
scroll to position [581, 0]
click at [516, 435] on input "3HOME25R" at bounding box center [459, 426] width 342 height 32
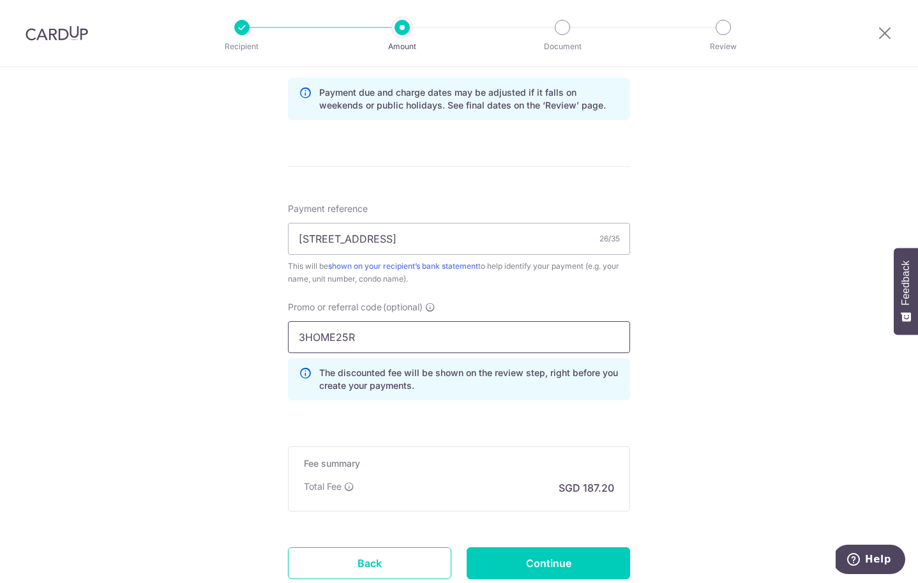
scroll to position [670, 0]
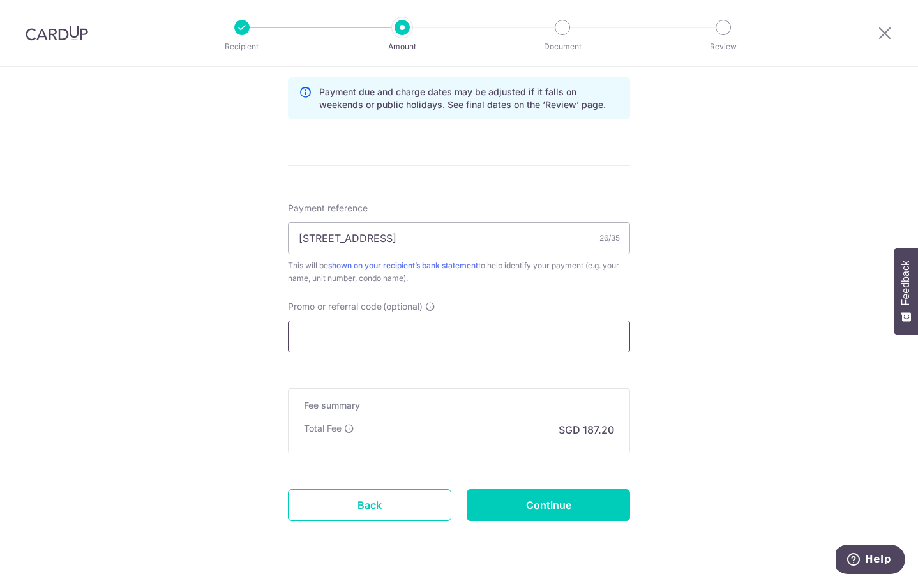
paste input "SAVERENT179"
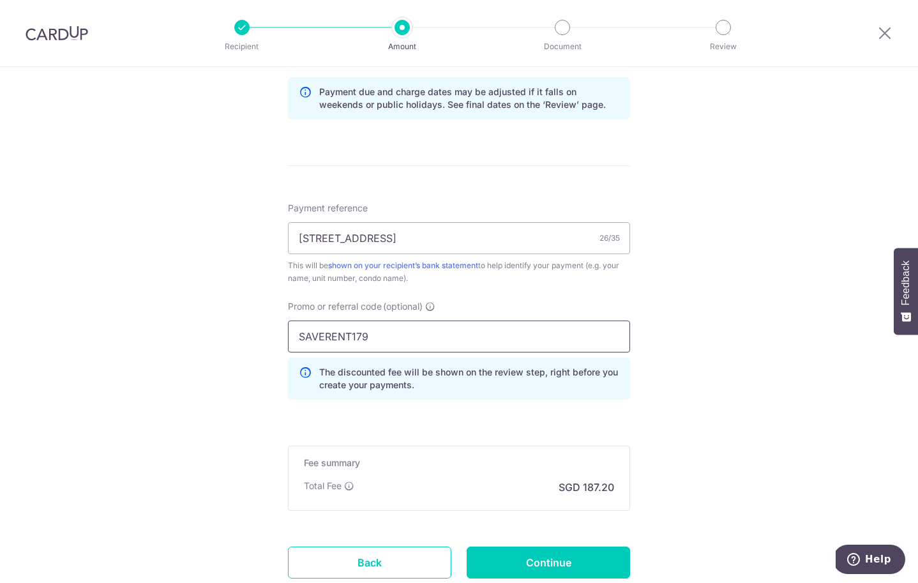
type input "SAVERENT179"
click at [508, 391] on p "The discounted fee will be shown on the review step, right before you create yo…" at bounding box center [469, 379] width 300 height 26
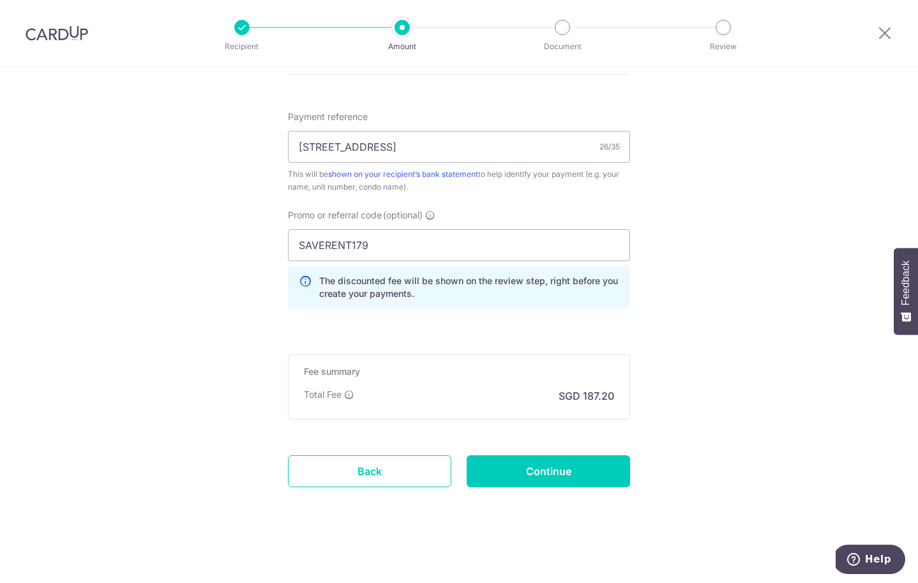
drag, startPoint x: 449, startPoint y: 391, endPoint x: 382, endPoint y: 396, distance: 67.9
click at [445, 392] on div "Total Fee SGD 187.20" at bounding box center [459, 395] width 310 height 15
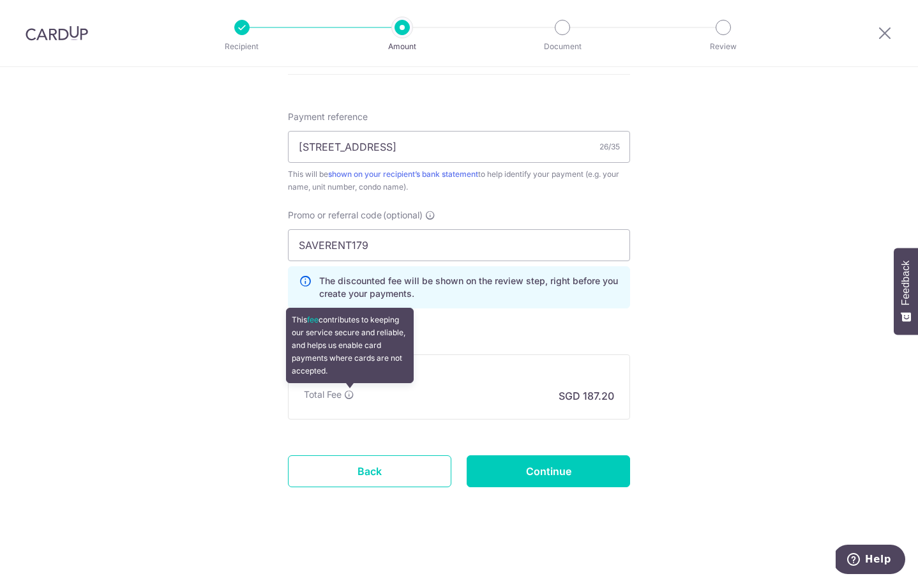
click at [347, 393] on icon at bounding box center [349, 394] width 10 height 10
click at [350, 396] on icon at bounding box center [349, 394] width 10 height 10
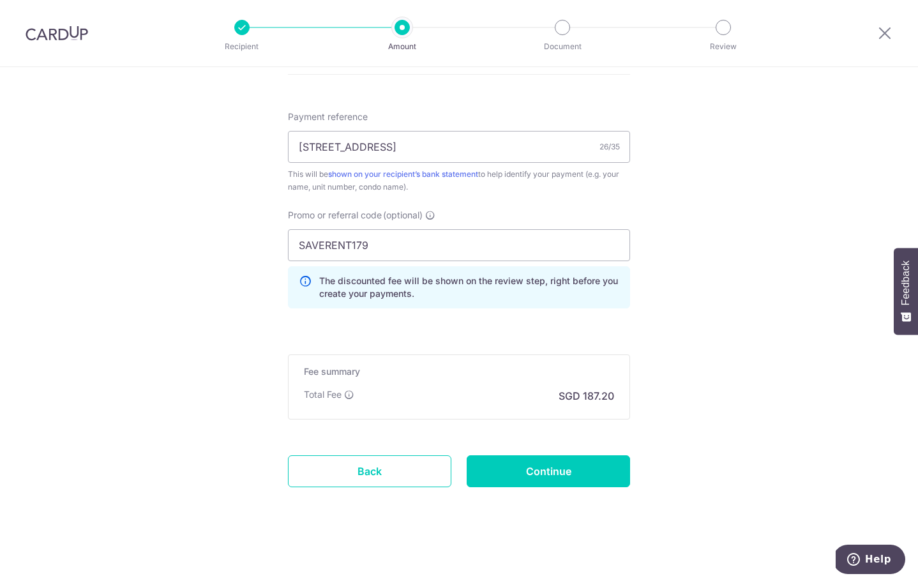
drag, startPoint x: 472, startPoint y: 400, endPoint x: 614, endPoint y: 398, distance: 141.7
click at [480, 401] on div "Total Fee SGD 187.20" at bounding box center [459, 395] width 310 height 15
click at [597, 395] on p "SGD 187.20" at bounding box center [586, 395] width 56 height 15
click at [596, 395] on p "SGD 187.20" at bounding box center [586, 395] width 56 height 15
click at [558, 475] on input "Continue" at bounding box center [548, 471] width 163 height 32
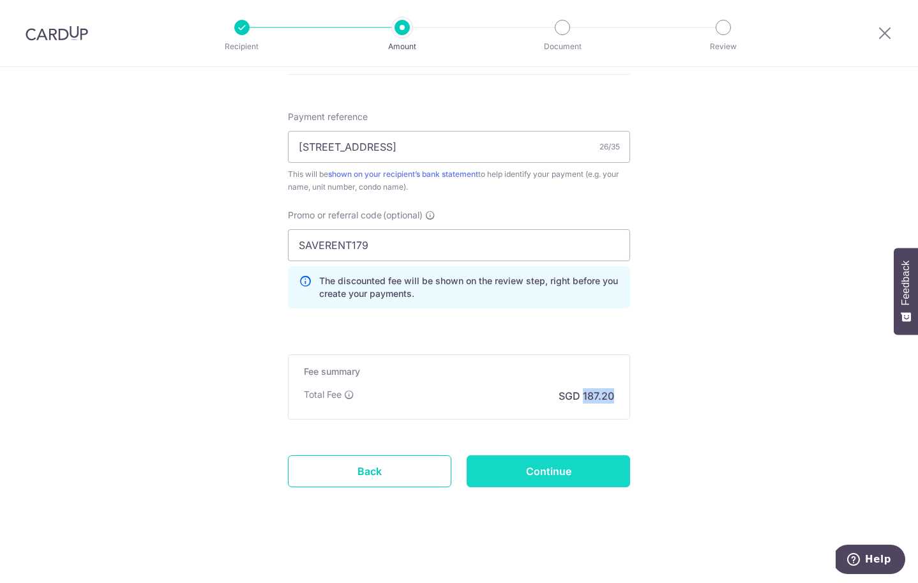
type input "Create Schedule"
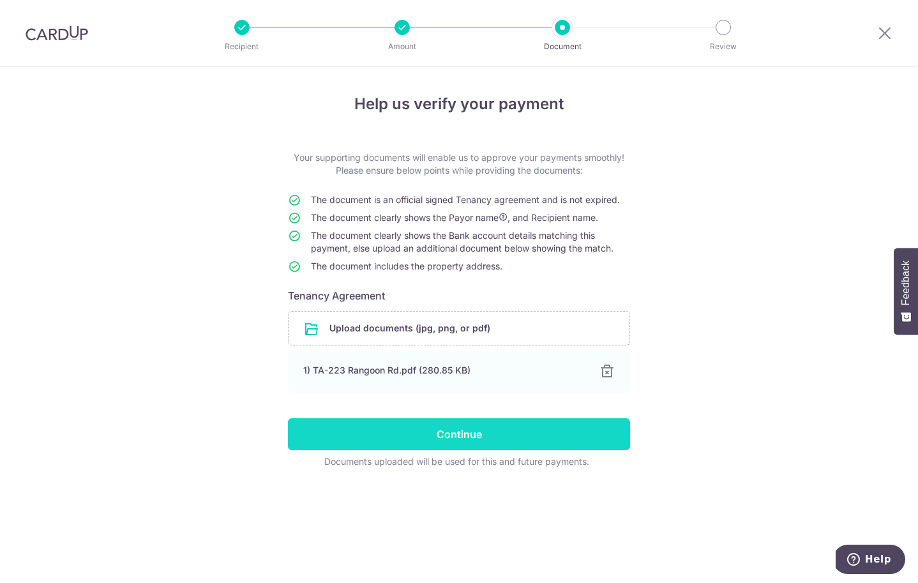
click at [481, 431] on input "Continue" at bounding box center [459, 434] width 342 height 32
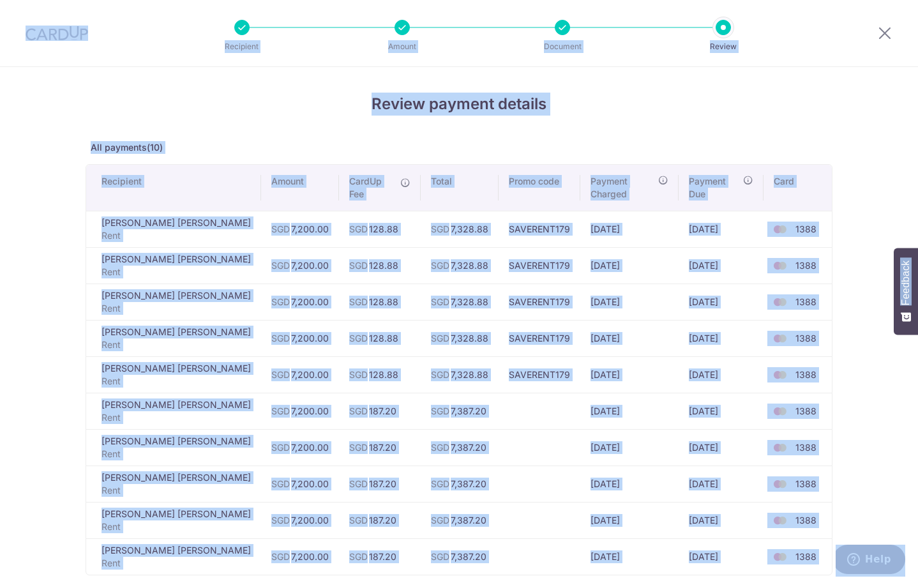
click at [647, 126] on div "Review payment details All payments(10) Recipient Amount CardUp Fee Total Promo…" at bounding box center [459, 404] width 747 height 622
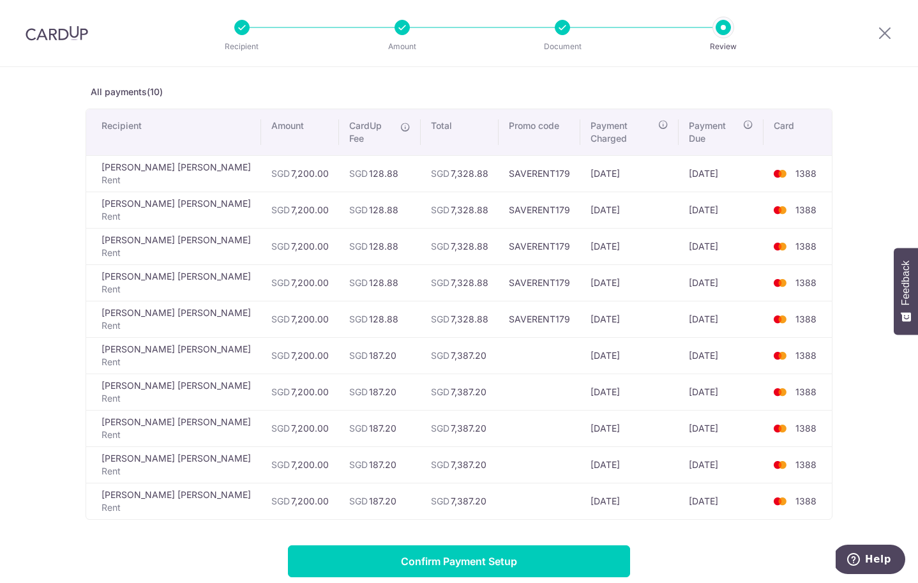
scroll to position [57, 0]
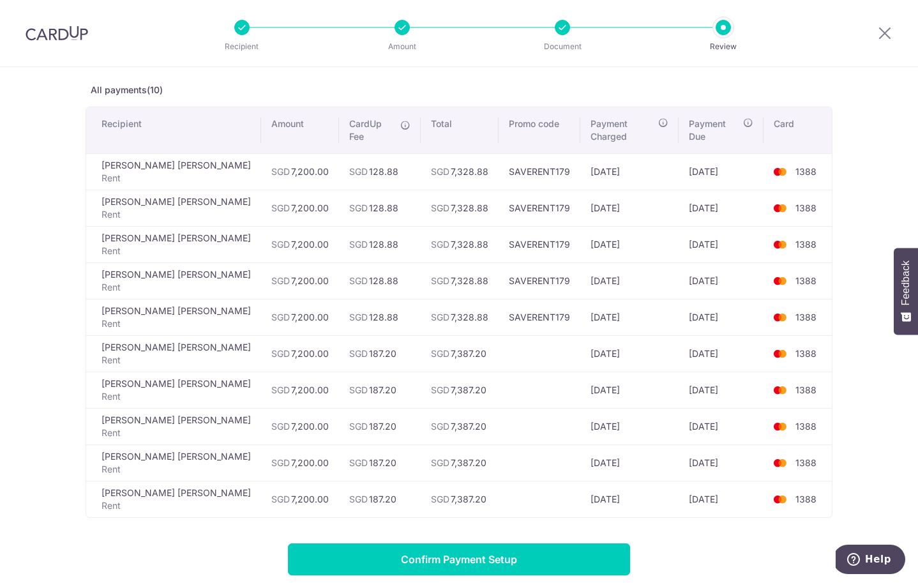
drag, startPoint x: 464, startPoint y: 161, endPoint x: 509, endPoint y: 174, distance: 46.3
click at [514, 162] on td "SAVERENT179" at bounding box center [539, 171] width 82 height 36
click at [502, 190] on td "SAVERENT179" at bounding box center [539, 208] width 82 height 36
click at [500, 193] on td "SAVERENT179" at bounding box center [539, 208] width 82 height 36
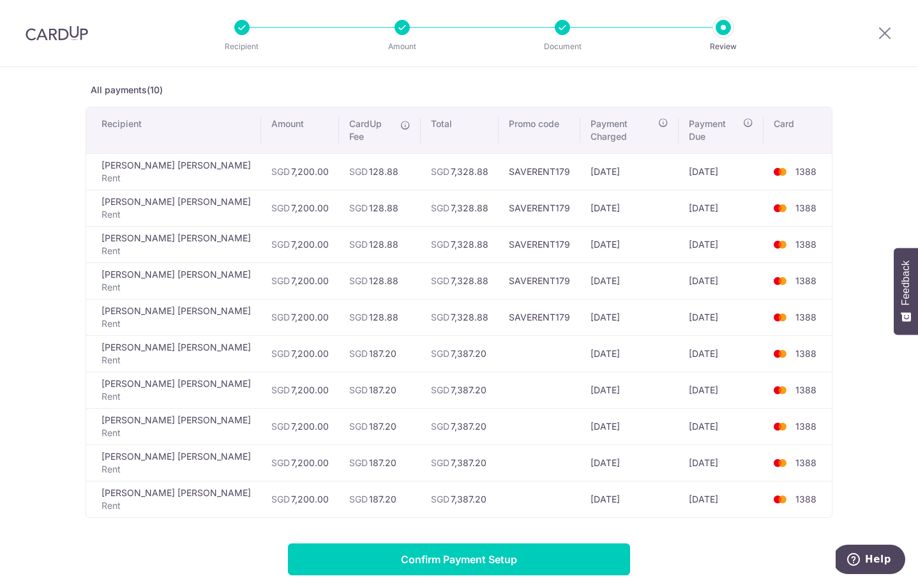
click at [504, 226] on td "SAVERENT179" at bounding box center [539, 244] width 82 height 36
click at [498, 268] on td "SAVERENT179" at bounding box center [539, 280] width 82 height 36
click at [498, 269] on td "SAVERENT179" at bounding box center [539, 280] width 82 height 36
click at [498, 300] on td "SAVERENT179" at bounding box center [539, 317] width 82 height 36
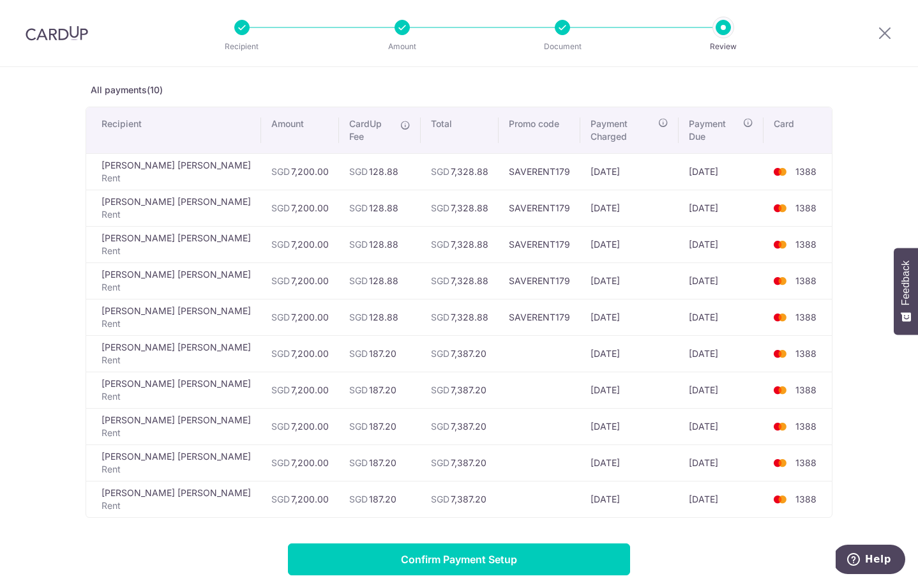
click at [498, 300] on td "SAVERENT179" at bounding box center [539, 317] width 82 height 36
click at [498, 301] on td "SAVERENT179" at bounding box center [539, 317] width 82 height 36
click at [498, 153] on td "SAVERENT179" at bounding box center [539, 171] width 82 height 36
drag, startPoint x: 492, startPoint y: 192, endPoint x: 491, endPoint y: 198, distance: 6.5
click at [498, 193] on td "SAVERENT179" at bounding box center [539, 208] width 82 height 36
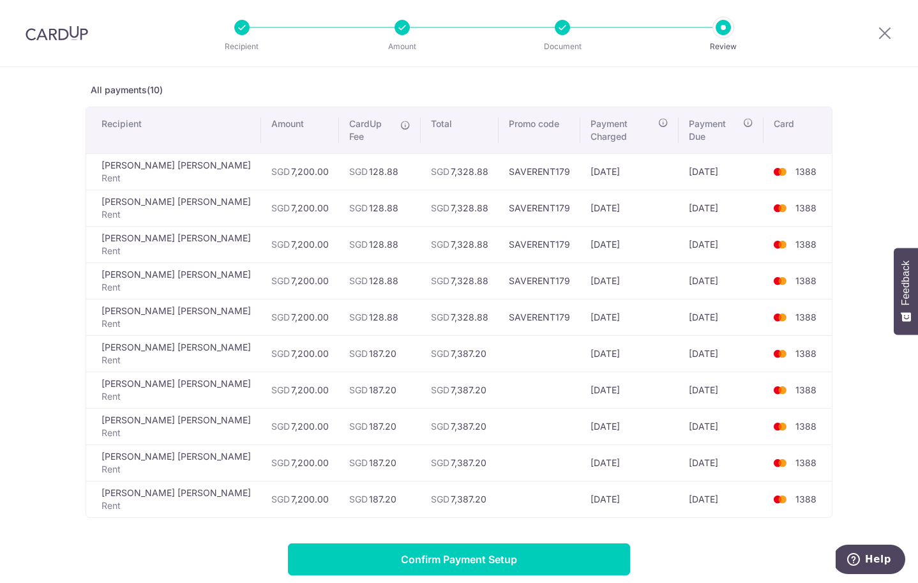
click at [498, 226] on td "SAVERENT179" at bounding box center [539, 244] width 82 height 36
drag, startPoint x: 491, startPoint y: 259, endPoint x: 493, endPoint y: 292, distance: 32.6
click at [498, 262] on td "SAVERENT179" at bounding box center [539, 280] width 82 height 36
click at [498, 304] on td "SAVERENT179" at bounding box center [539, 317] width 82 height 36
click at [886, 29] on icon at bounding box center [884, 33] width 15 height 16
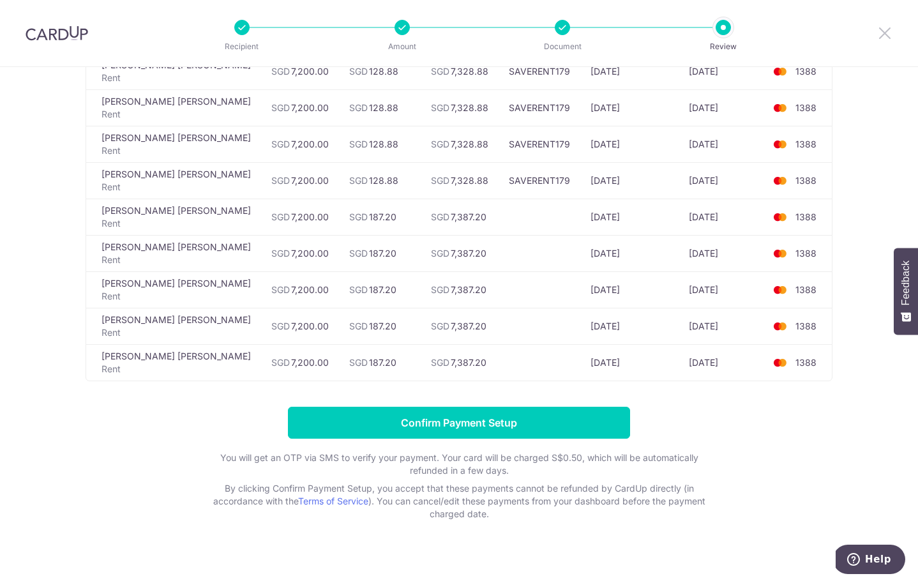
scroll to position [0, 0]
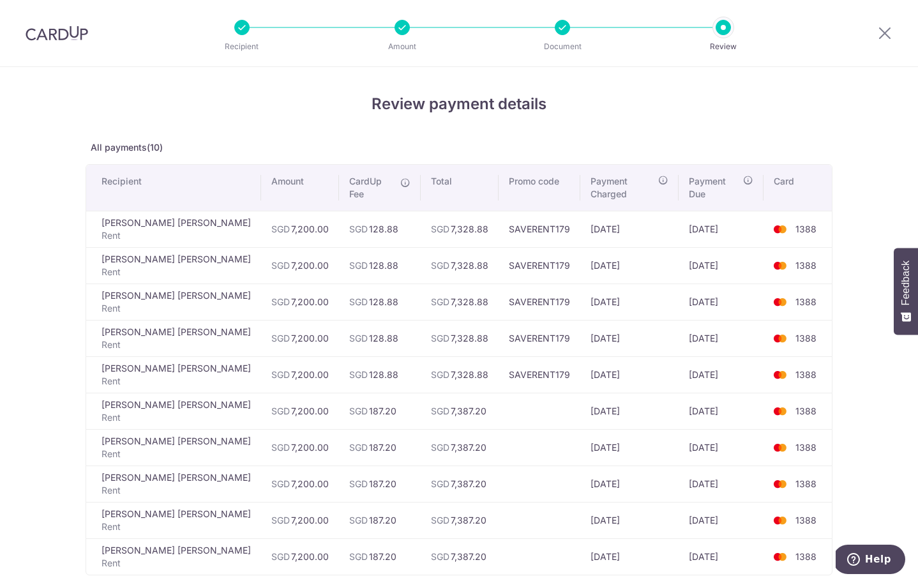
drag, startPoint x: 724, startPoint y: 31, endPoint x: 569, endPoint y: 32, distance: 155.1
click at [723, 31] on div at bounding box center [722, 27] width 15 height 15
click at [558, 31] on div at bounding box center [562, 27] width 15 height 15
drag, startPoint x: 559, startPoint y: 29, endPoint x: 550, endPoint y: 28, distance: 9.0
click at [557, 29] on div at bounding box center [562, 27] width 15 height 15
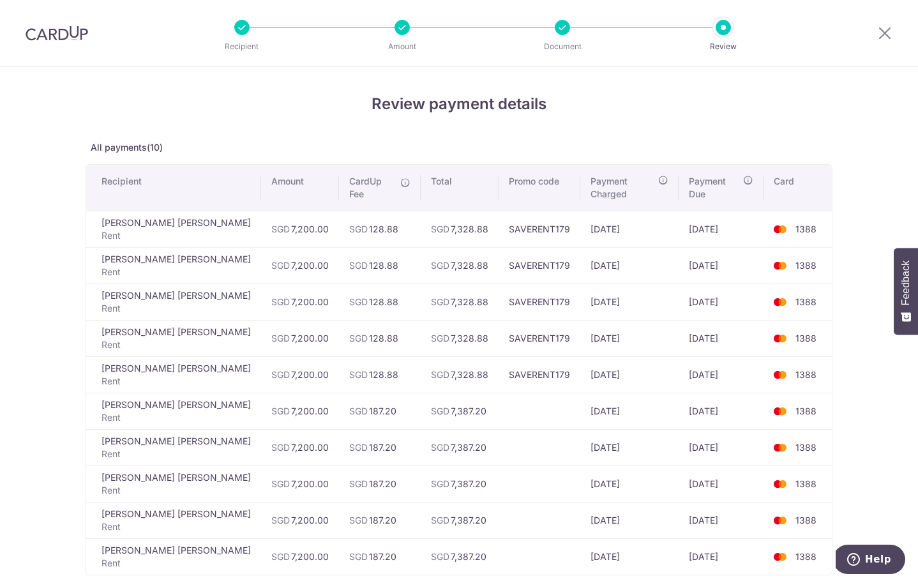
click at [383, 25] on li "Amount" at bounding box center [330, 27] width 160 height 15
click at [889, 33] on icon at bounding box center [884, 33] width 15 height 16
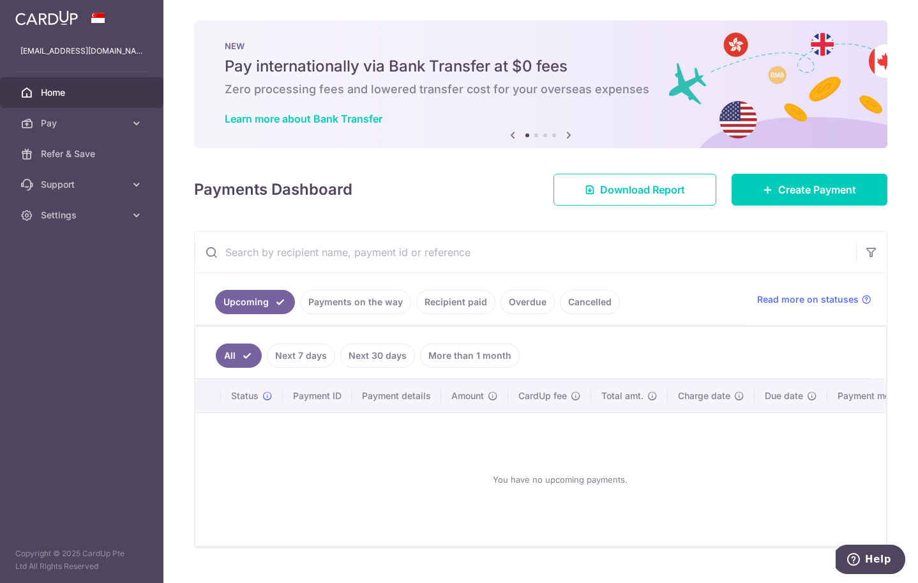
scroll to position [26, 0]
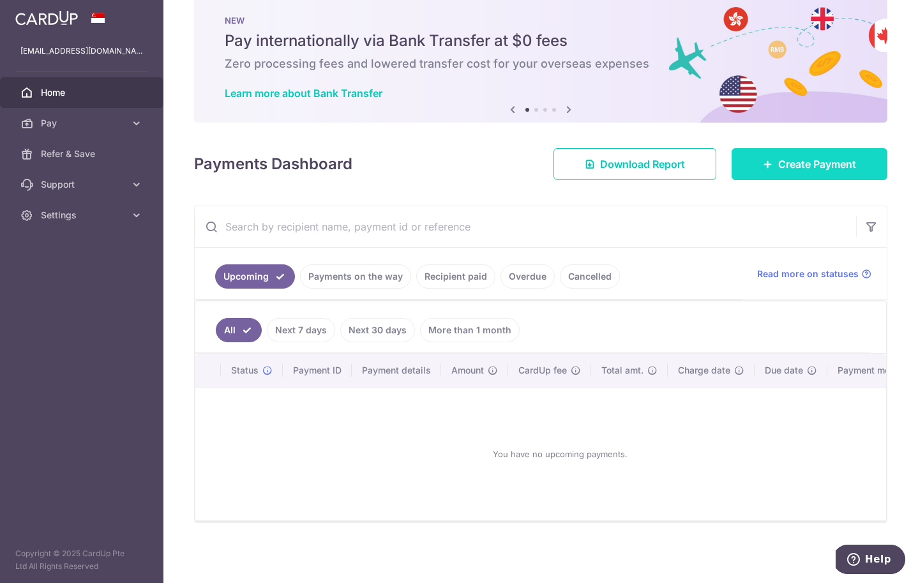
click at [805, 167] on span "Create Payment" at bounding box center [817, 163] width 78 height 15
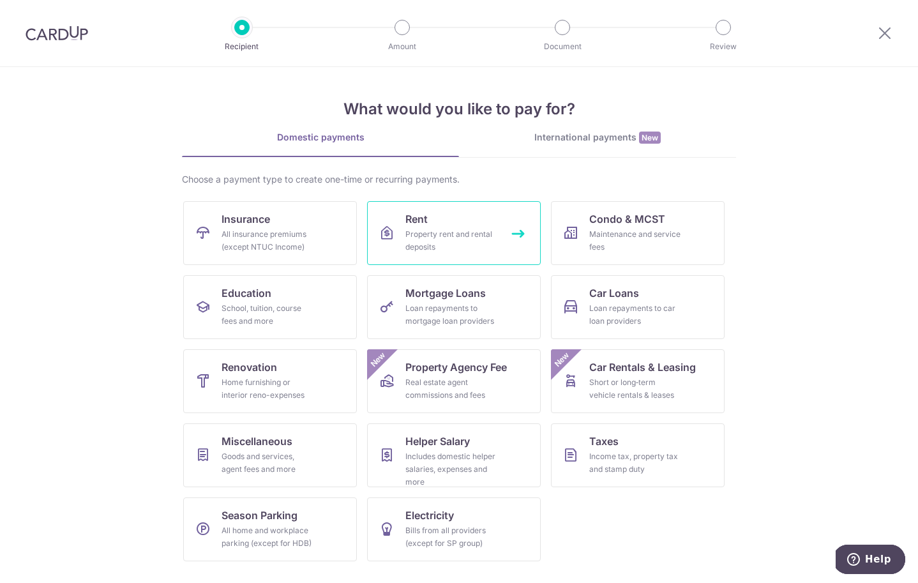
click at [436, 227] on link "Rent Property rent and rental deposits" at bounding box center [454, 233] width 174 height 64
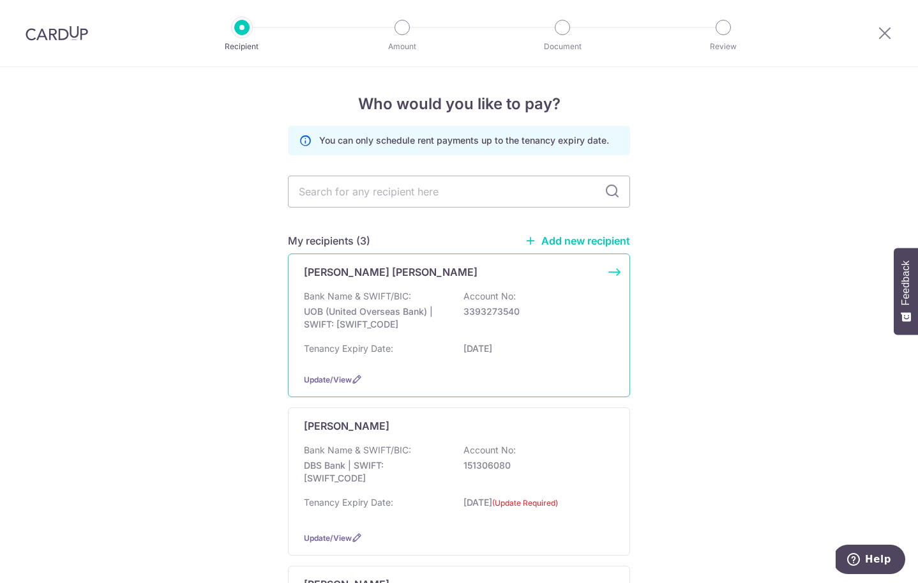
click at [429, 285] on div "[PERSON_NAME] [PERSON_NAME] Bank Name & SWIFT/BIC: UOB (United Overseas Bank) |…" at bounding box center [459, 325] width 342 height 144
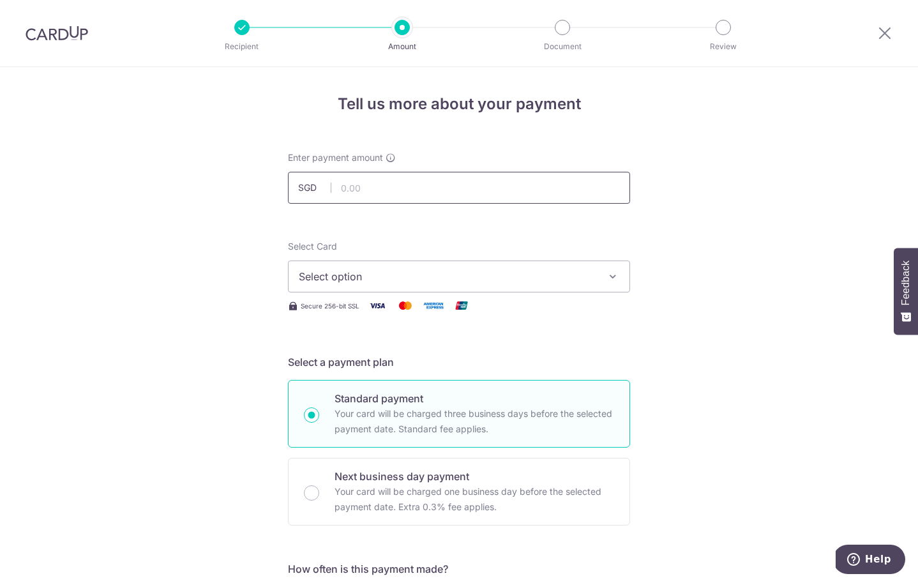
click at [398, 185] on input "text" at bounding box center [459, 188] width 342 height 32
type input "7,200.00"
click at [331, 274] on span "Select option" at bounding box center [447, 276] width 297 height 15
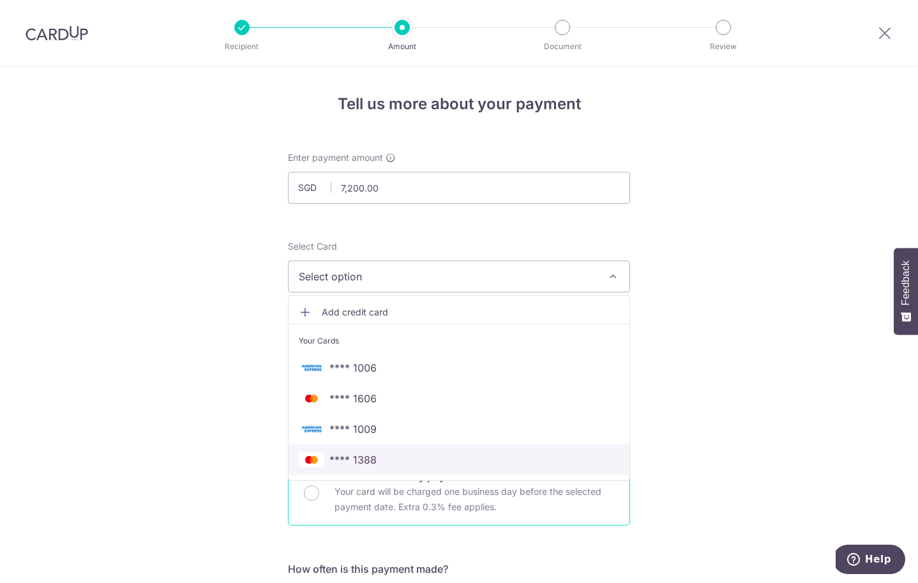
click at [438, 467] on link "**** 1388" at bounding box center [458, 459] width 341 height 31
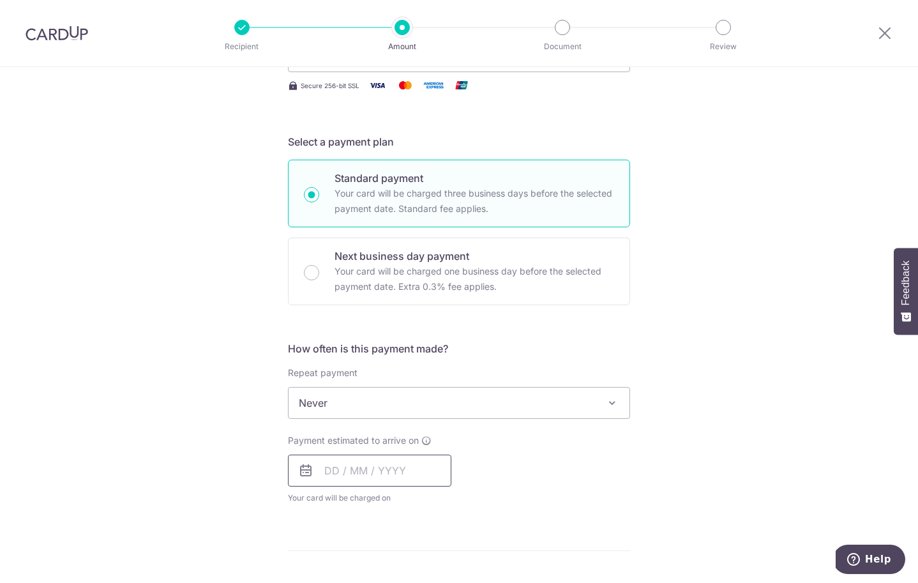
scroll to position [222, 0]
click at [353, 402] on span "Never" at bounding box center [458, 400] width 341 height 31
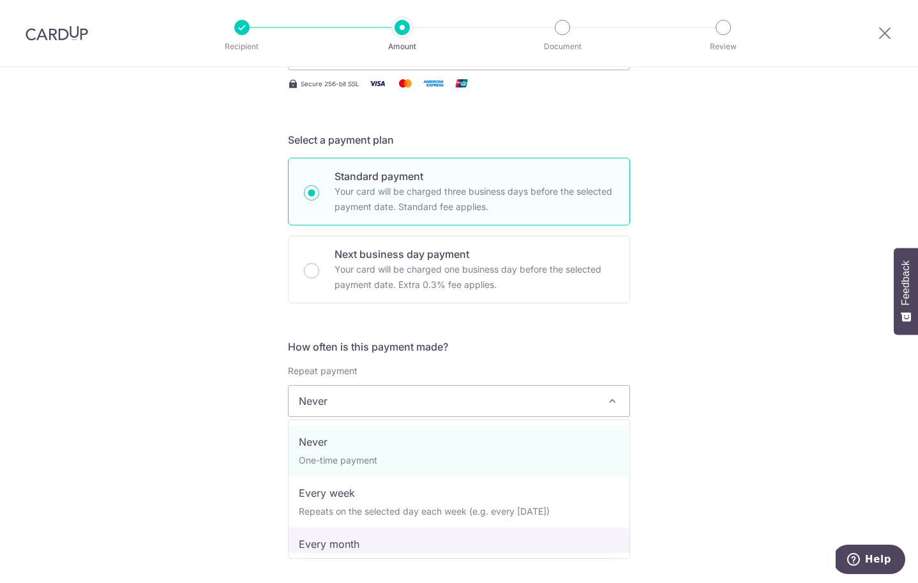
drag, startPoint x: 423, startPoint y: 539, endPoint x: 422, endPoint y: 532, distance: 7.8
select select "3"
type input "31/07/2027"
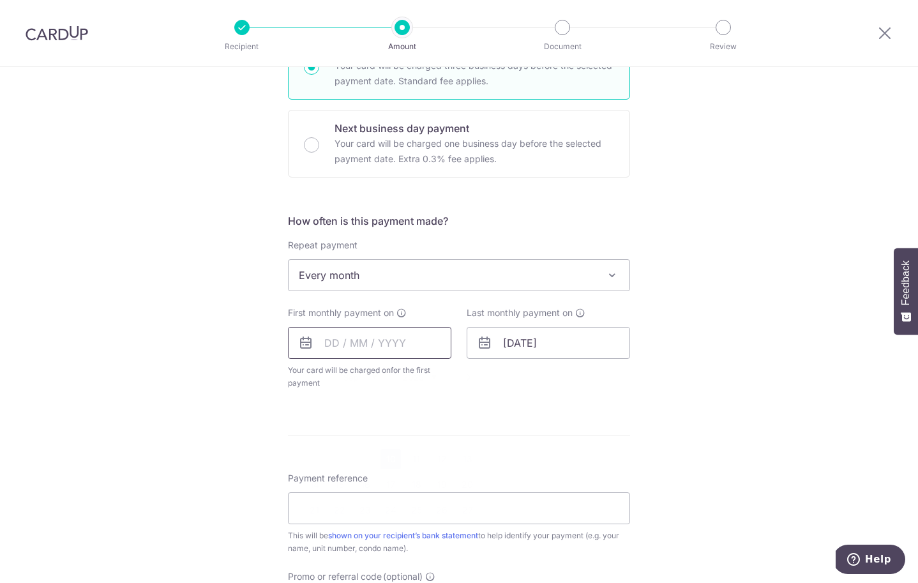
click at [351, 340] on input "text" at bounding box center [369, 343] width 163 height 32
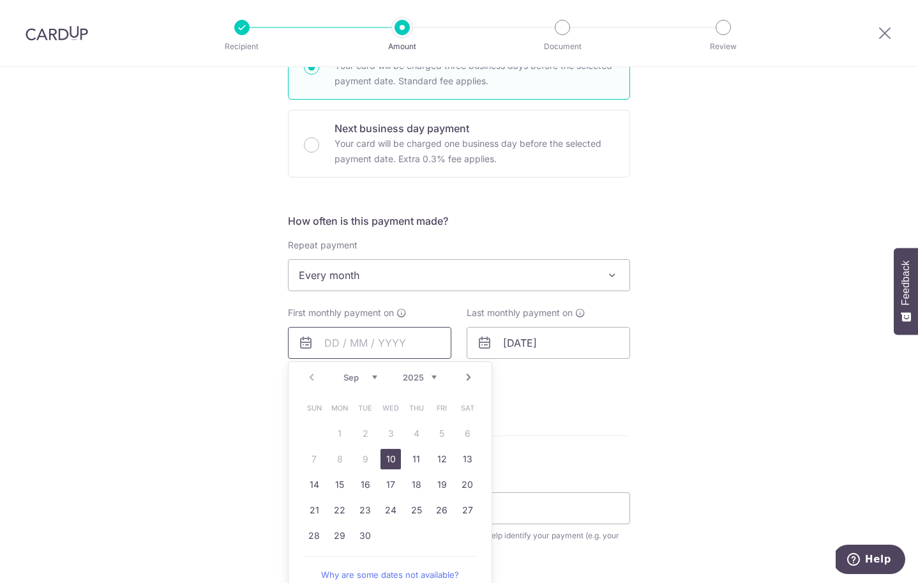
scroll to position [348, 0]
drag, startPoint x: 467, startPoint y: 373, endPoint x: 435, endPoint y: 392, distance: 37.0
click at [467, 373] on link "Next" at bounding box center [468, 376] width 15 height 15
click at [394, 432] on link "1" at bounding box center [390, 432] width 20 height 20
type input "[DATE]"
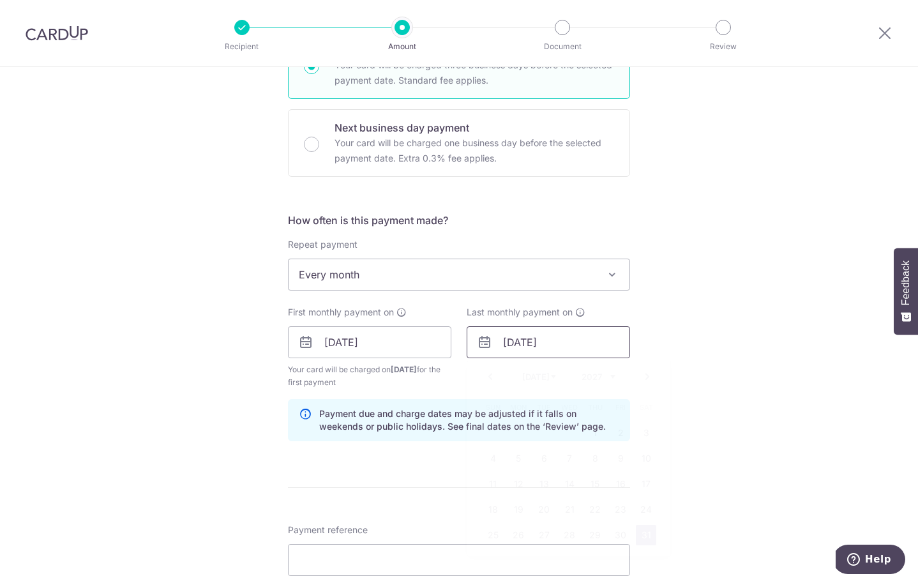
click at [530, 345] on input "[DATE]" at bounding box center [548, 342] width 163 height 32
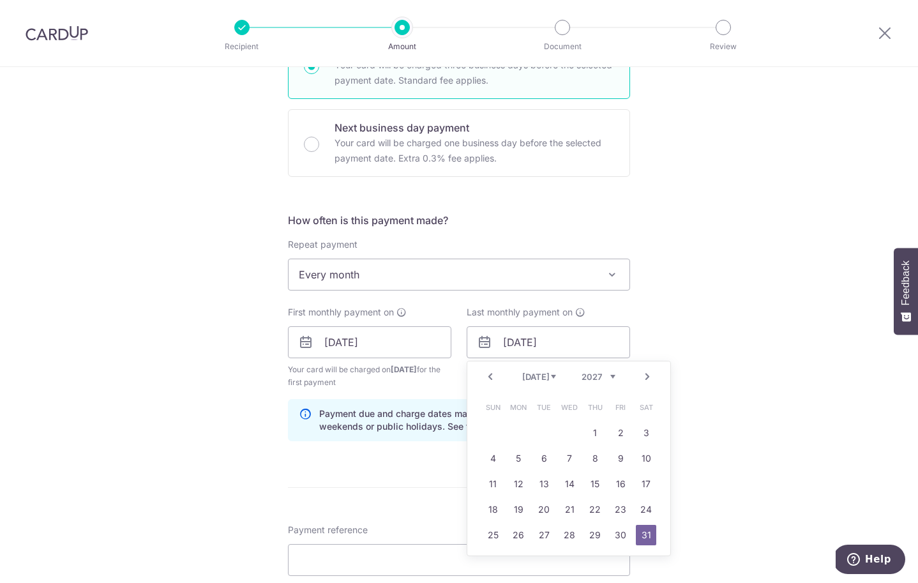
click at [542, 373] on select "Jan Feb Mar Apr May Jun Jul Aug Sep Oct Nov Dec" at bounding box center [539, 376] width 34 height 10
click at [519, 479] on link "15" at bounding box center [518, 484] width 20 height 20
type input "15/02/2027"
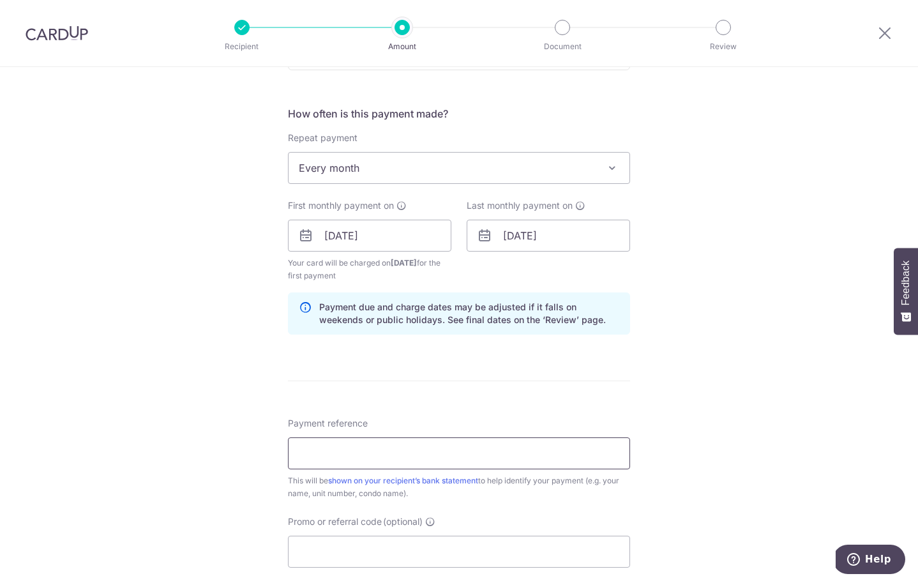
scroll to position [466, 0]
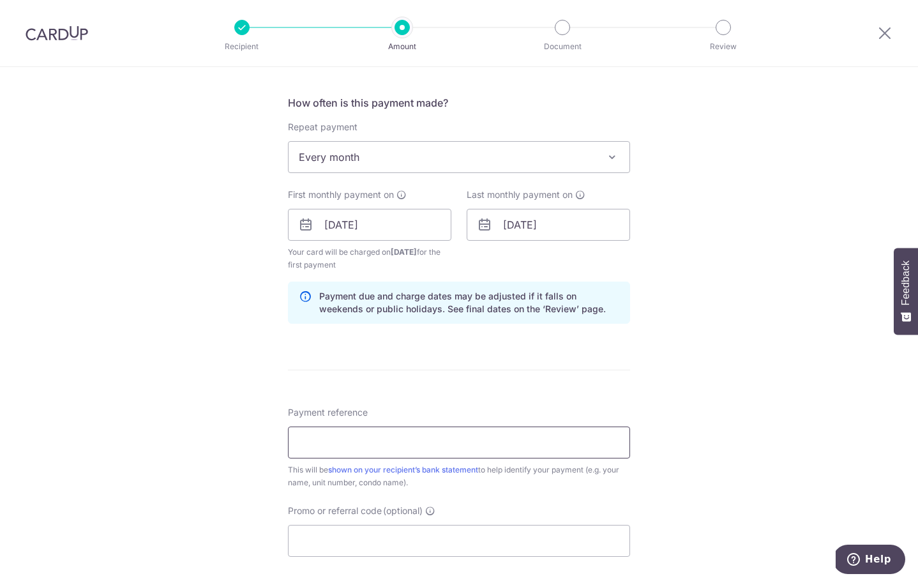
click at [399, 442] on input "Payment reference" at bounding box center [459, 442] width 342 height 32
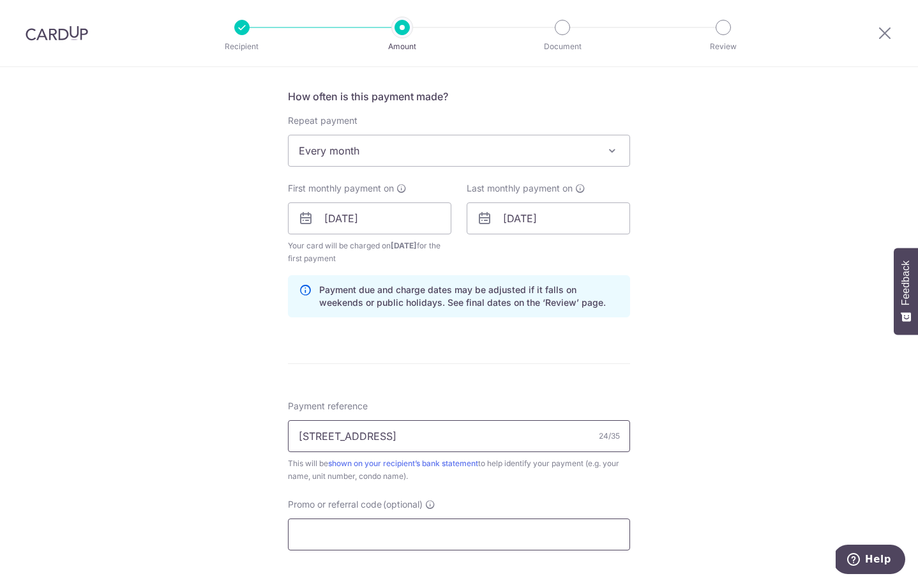
type input "223 Rangoon Rd Rent SEDC"
click at [410, 538] on input "Promo or referral code (optional)" at bounding box center [459, 534] width 342 height 32
paste input "SAVERENT179"
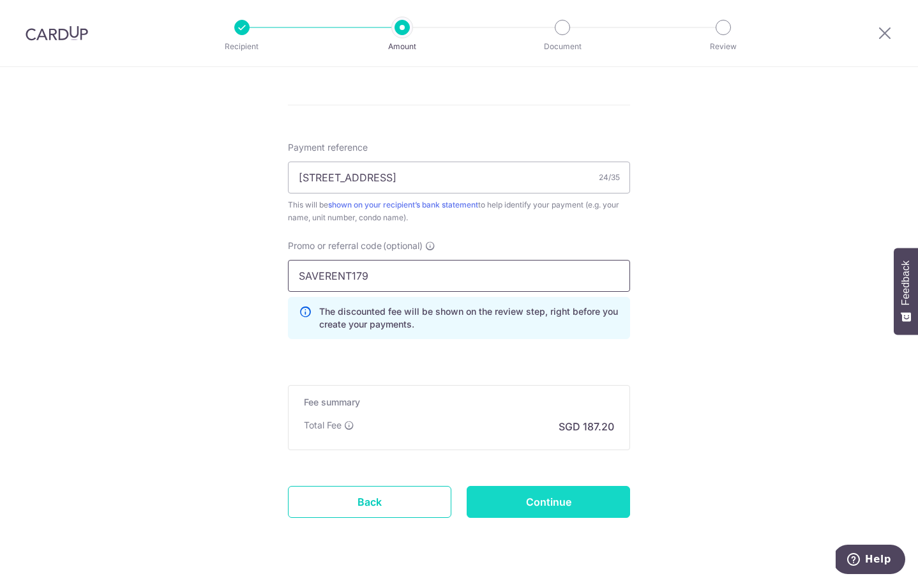
scroll to position [733, 0]
type input "SAVERENT179"
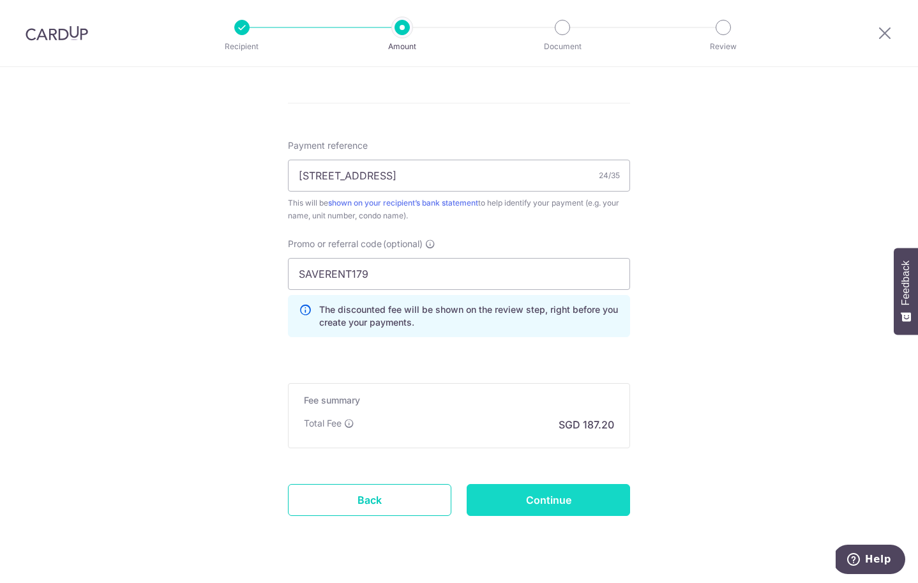
click at [542, 501] on input "Continue" at bounding box center [548, 500] width 163 height 32
type input "Create Schedule"
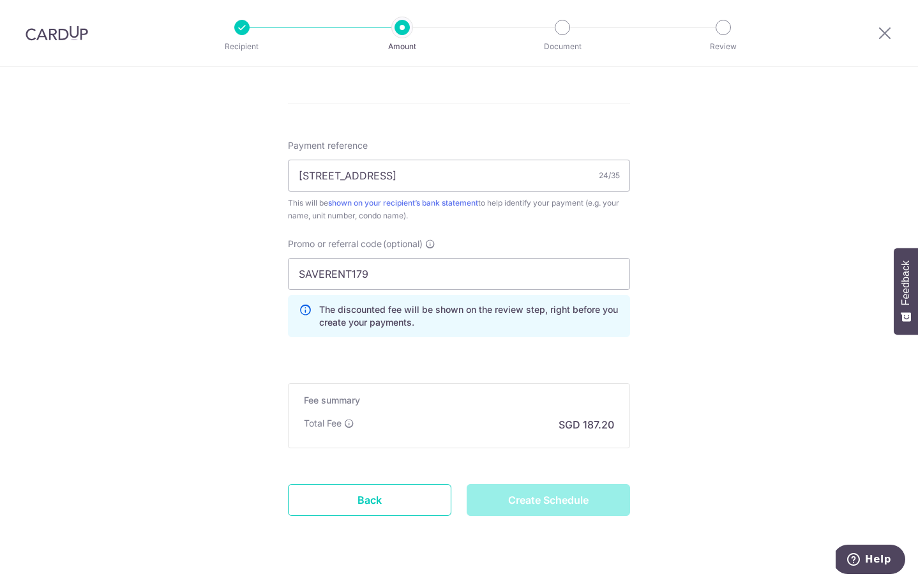
scroll to position [761, 0]
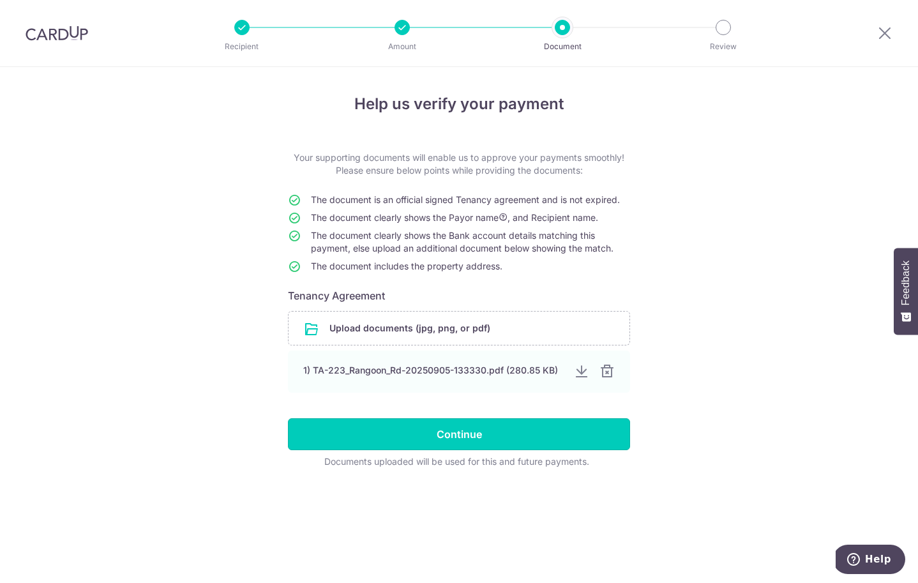
click at [435, 438] on input "Continue" at bounding box center [459, 434] width 342 height 32
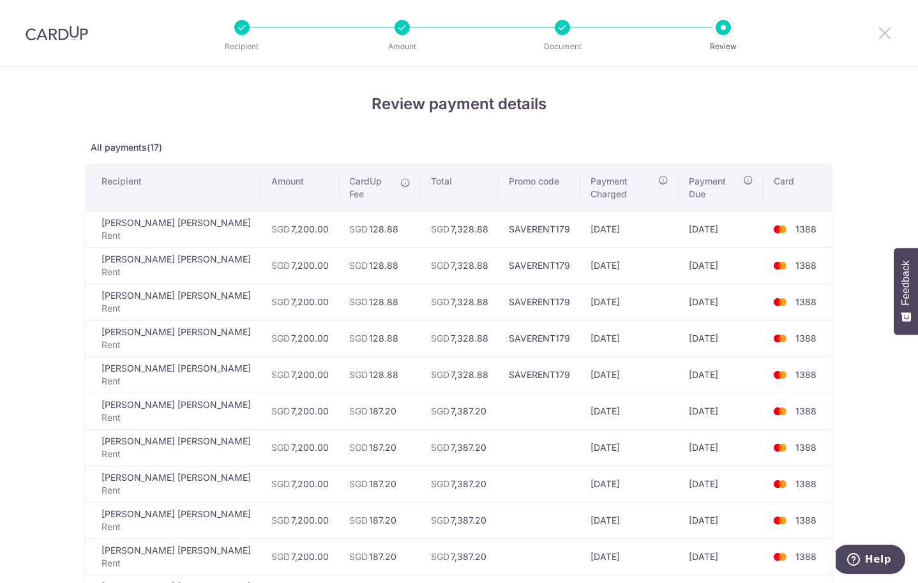
click at [884, 32] on icon at bounding box center [884, 33] width 15 height 16
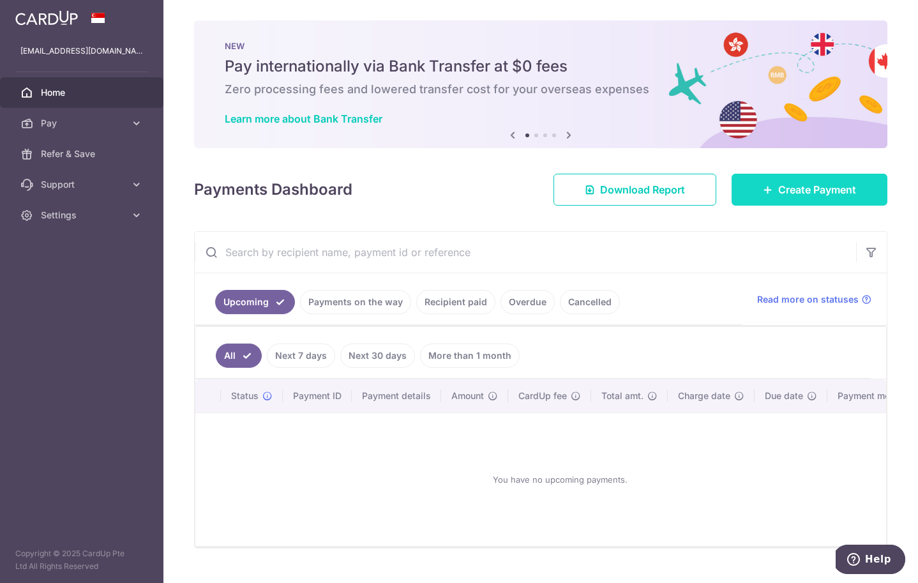
click at [809, 192] on span "Create Payment" at bounding box center [817, 189] width 78 height 15
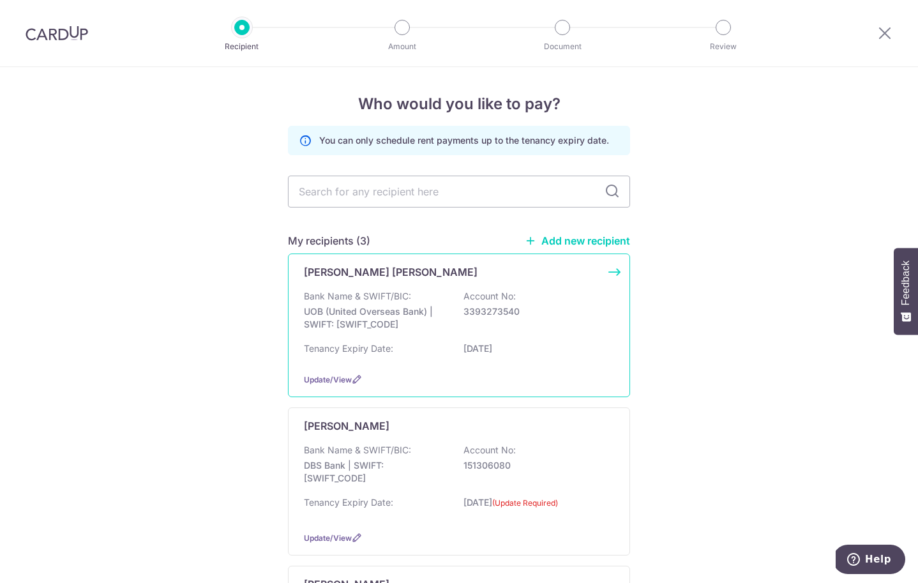
click at [421, 278] on div "[PERSON_NAME] [PERSON_NAME]" at bounding box center [451, 271] width 295 height 15
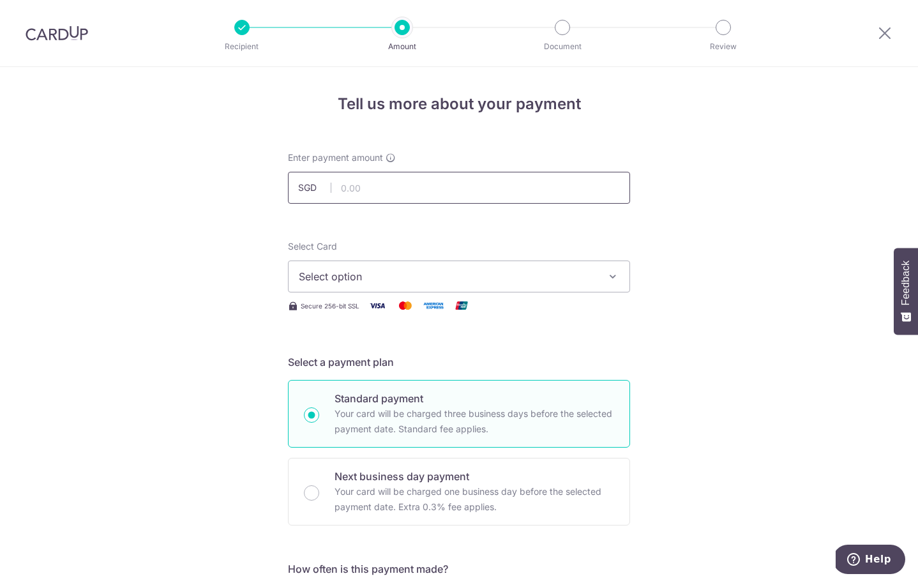
click at [391, 191] on input "text" at bounding box center [459, 188] width 342 height 32
type input "7,200.00"
click at [385, 271] on span "Select option" at bounding box center [447, 276] width 297 height 15
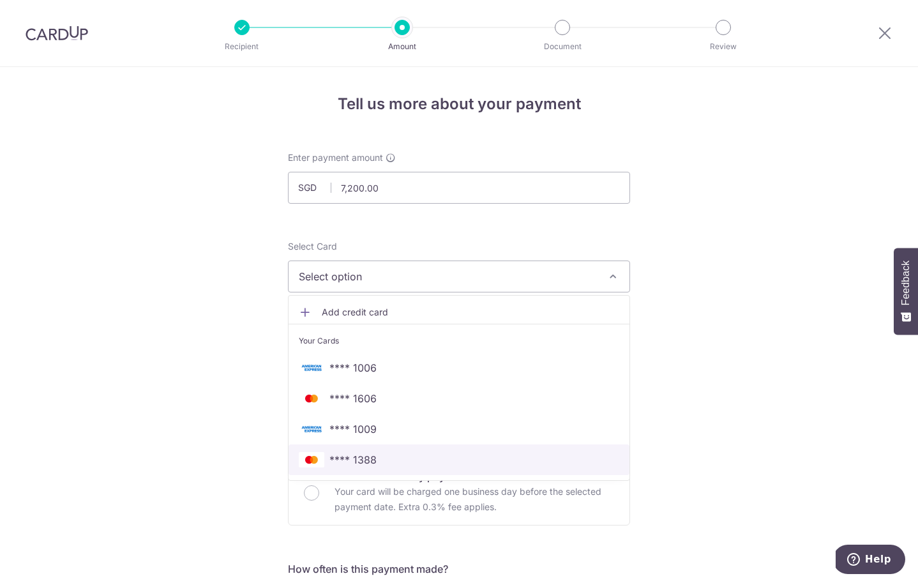
drag, startPoint x: 417, startPoint y: 463, endPoint x: 421, endPoint y: 441, distance: 22.2
click at [417, 463] on span "**** 1388" at bounding box center [459, 459] width 320 height 15
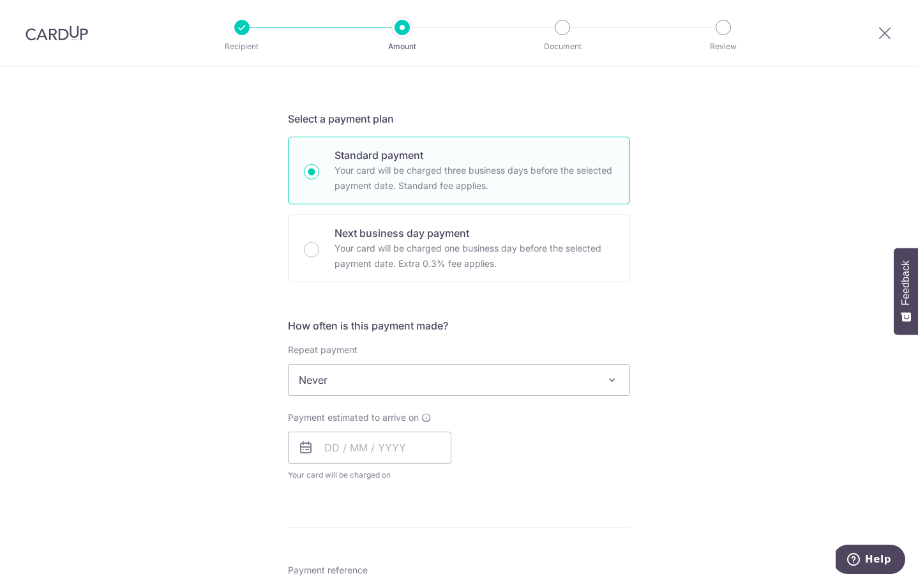
scroll to position [244, 0]
click at [389, 386] on span "Never" at bounding box center [458, 378] width 341 height 31
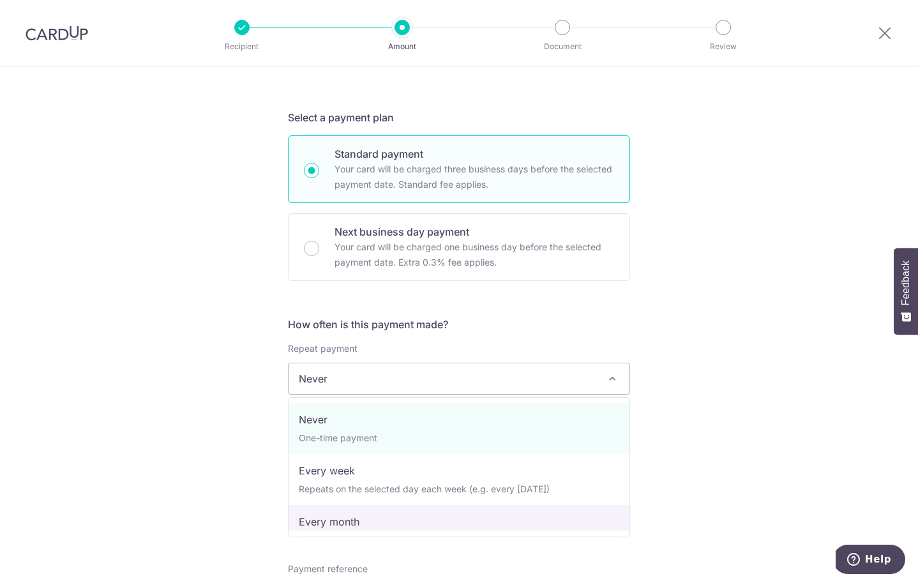
select select "3"
type input "31/07/2027"
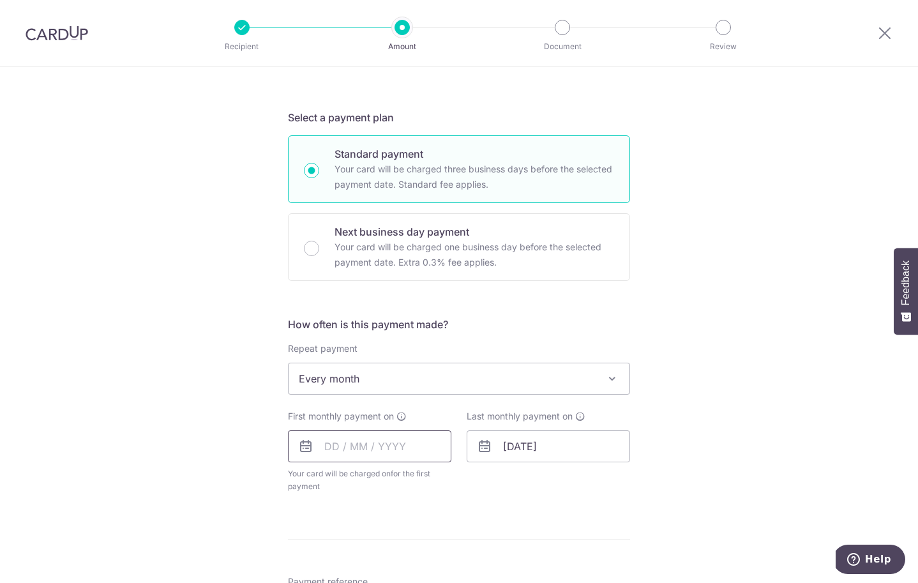
click at [375, 450] on input "text" at bounding box center [369, 446] width 163 height 32
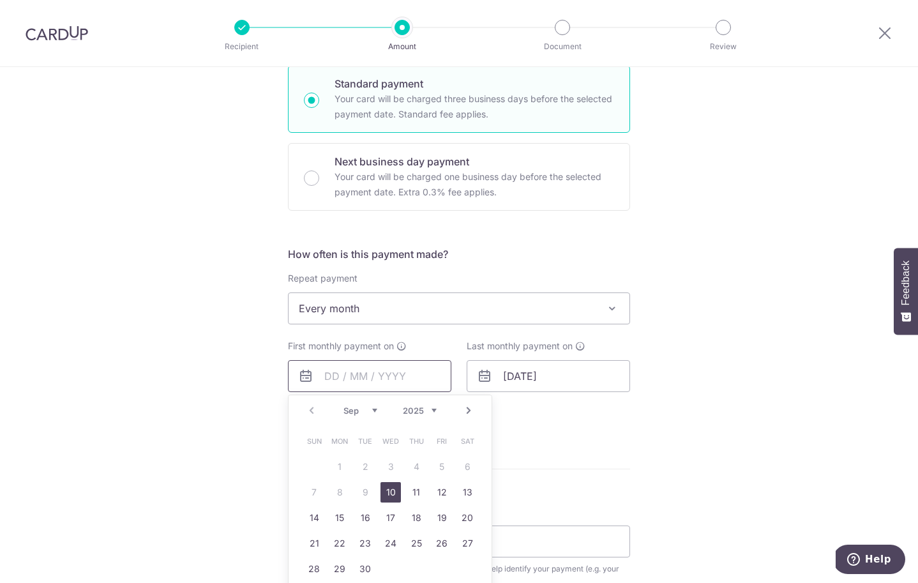
scroll to position [319, 0]
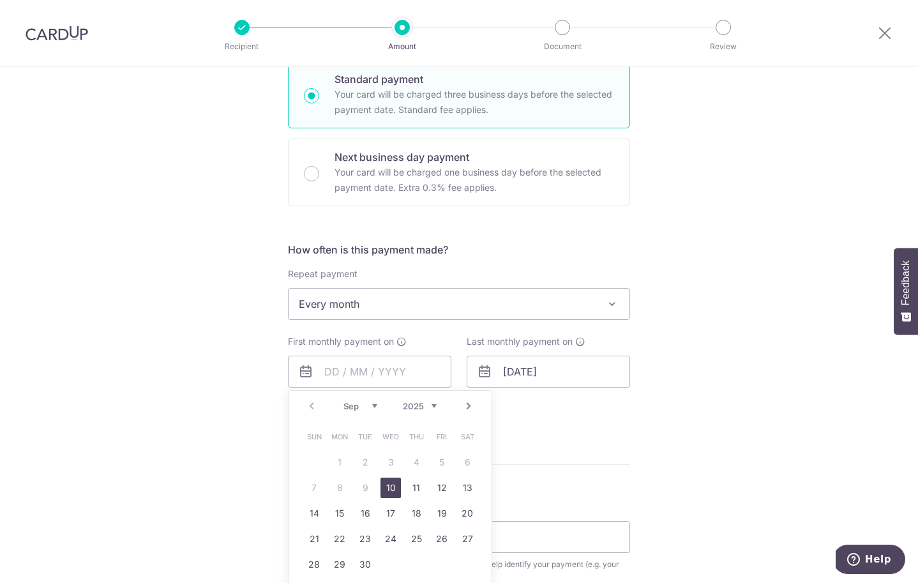
click at [414, 403] on select "2025 2026 2027 2028 2029 2030 2031 2032 2033 2034 2035" at bounding box center [420, 406] width 34 height 10
click at [403, 401] on select "2025 2026 2027 2028 2029 2030 2031 2032 2033 2034 2035" at bounding box center [420, 406] width 34 height 10
click at [473, 402] on link "Next" at bounding box center [468, 405] width 15 height 15
drag, startPoint x: 384, startPoint y: 461, endPoint x: 504, endPoint y: 386, distance: 140.8
click at [384, 461] on link "1" at bounding box center [390, 462] width 20 height 20
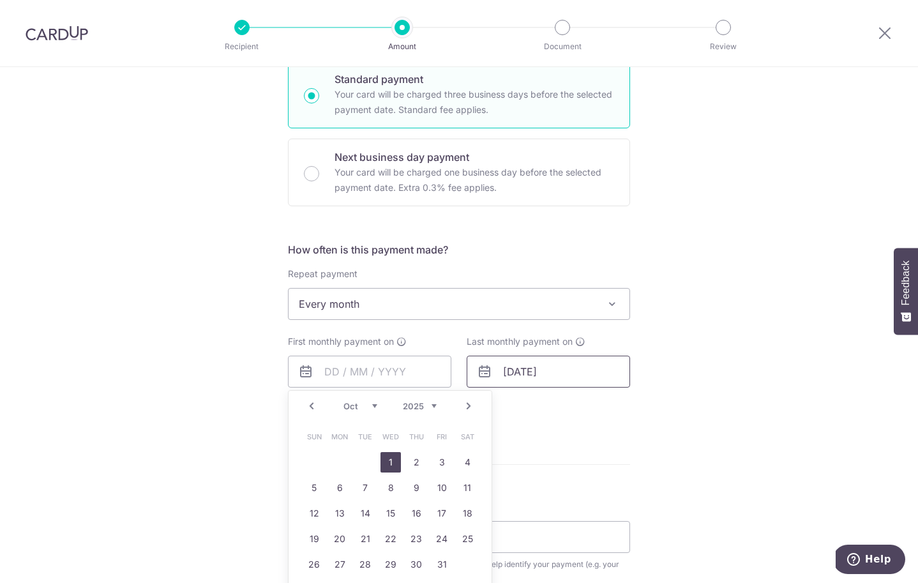
type input "[DATE]"
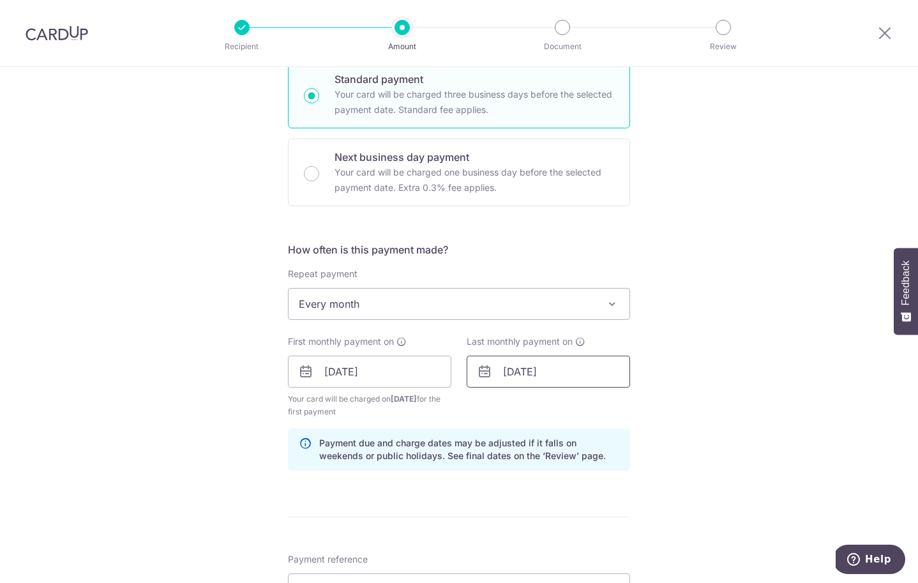
click at [528, 374] on input "31/07/2027" at bounding box center [548, 371] width 163 height 32
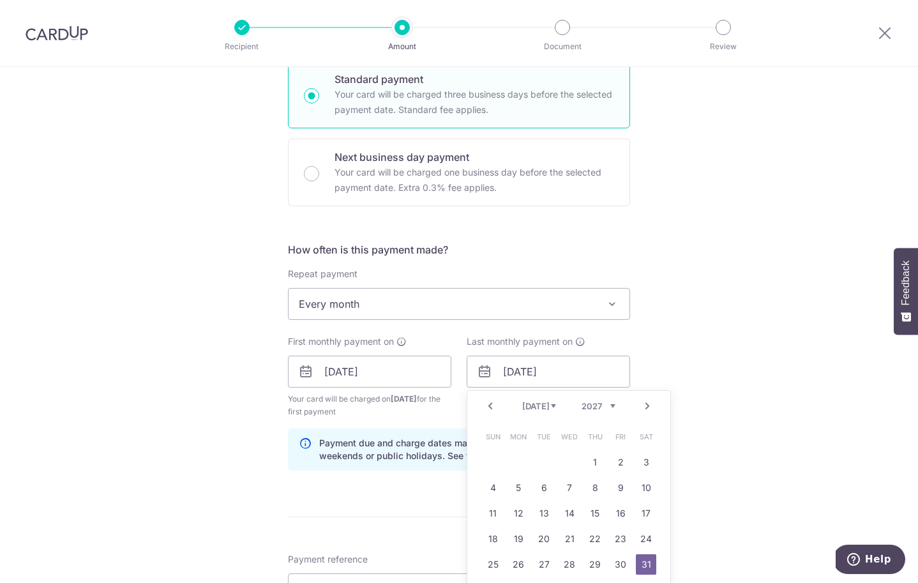
click at [607, 412] on div "Prev Next Jan Feb Mar Apr May Jun Jul Aug Sep Oct Nov Dec 2025 2026 2027 2028 2…" at bounding box center [568, 406] width 203 height 31
click at [606, 403] on select "2025 2026 2027 2028 2029 2030 2031 2032 2033 2034 2035" at bounding box center [598, 406] width 34 height 10
click at [534, 410] on select "Jan Feb Mar Apr May Jun Jul Aug Sep Oct Nov Dec" at bounding box center [539, 406] width 34 height 10
drag, startPoint x: 648, startPoint y: 540, endPoint x: 656, endPoint y: 531, distance: 11.8
click at [648, 540] on link "28" at bounding box center [646, 538] width 20 height 20
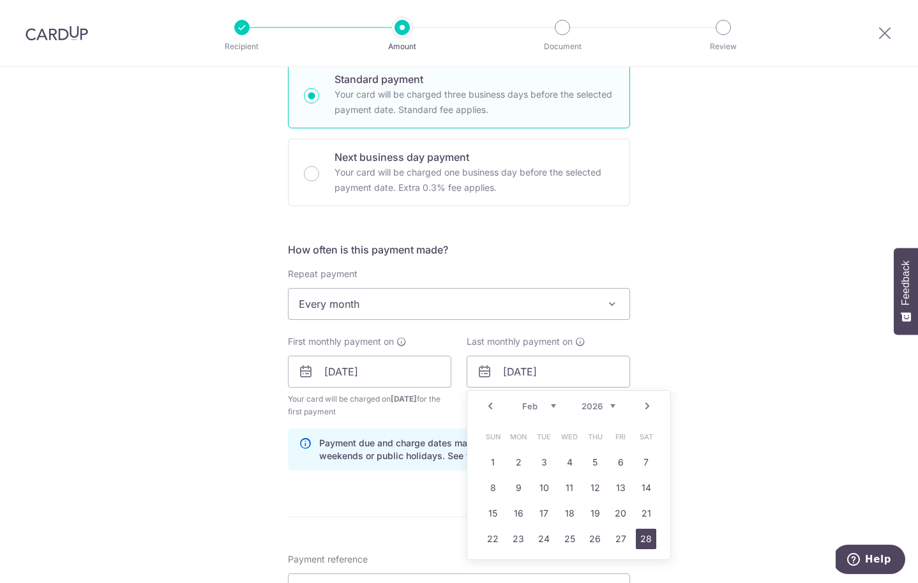
type input "28/02/2026"
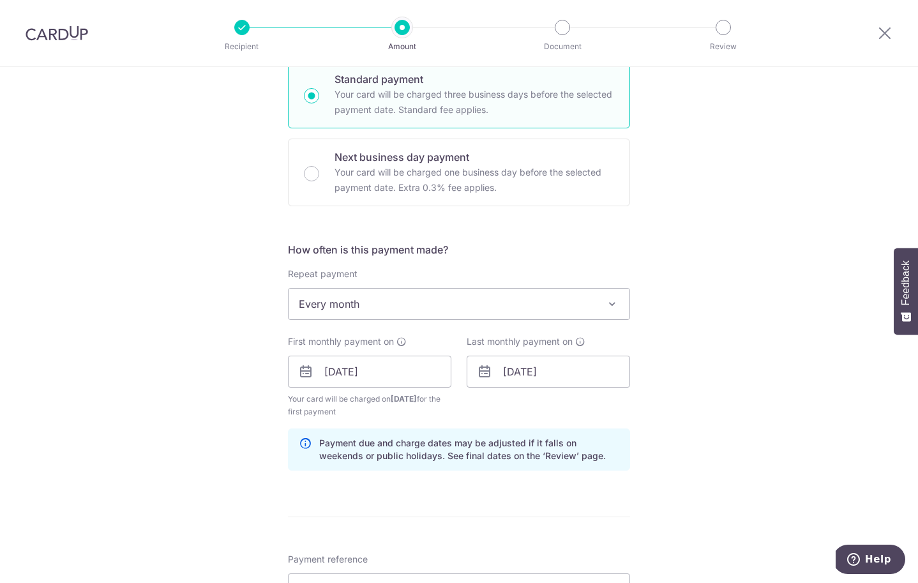
click at [722, 444] on div "Tell us more about your payment Enter payment amount SGD 7,200.00 7200.00 Selec…" at bounding box center [459, 358] width 918 height 1220
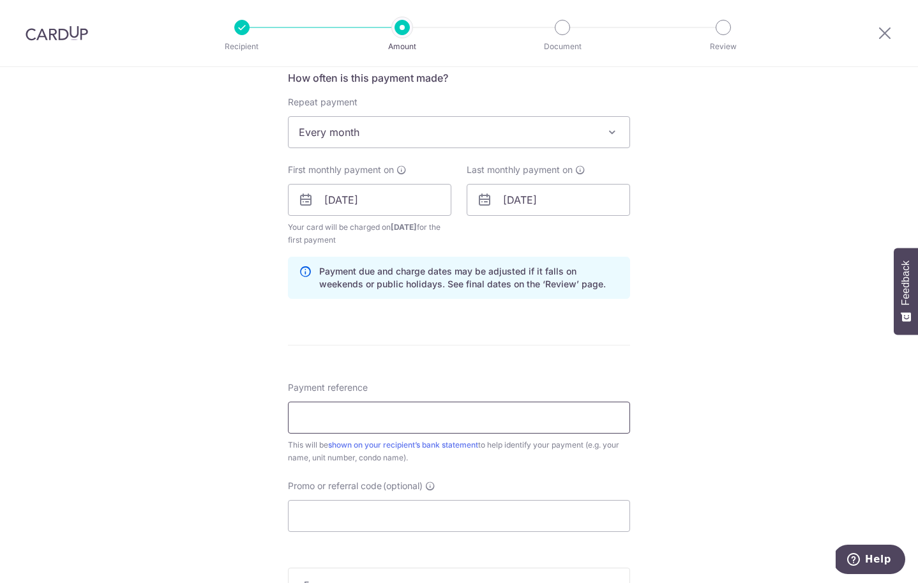
click at [369, 420] on input "Payment reference" at bounding box center [459, 417] width 342 height 32
type input "223 Rangoon Road"
click at [365, 531] on input "Promo or referral code (optional)" at bounding box center [459, 517] width 342 height 32
paste input "SAVERENT179"
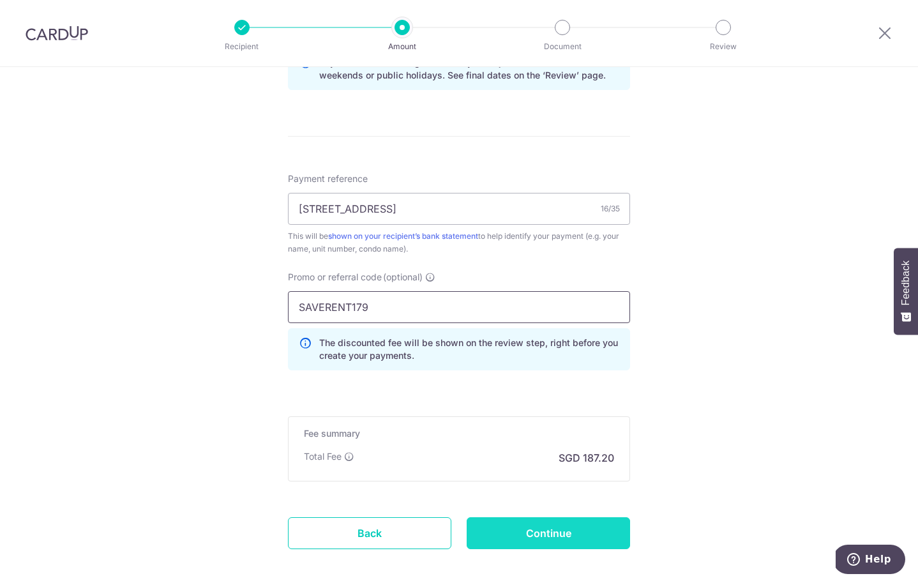
scroll to position [717, 0]
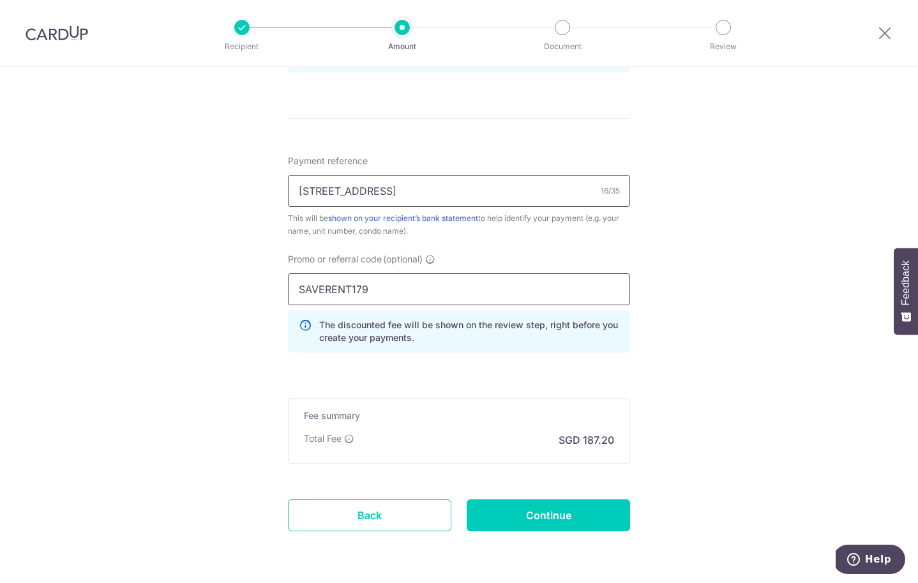
type input "SAVERENT179"
click at [412, 198] on input "223 Rangoon Road" at bounding box center [459, 191] width 342 height 32
type input "SEDC [STREET_ADDRESS] Rent"
click at [563, 522] on input "Continue" at bounding box center [548, 515] width 163 height 32
type input "Create Schedule"
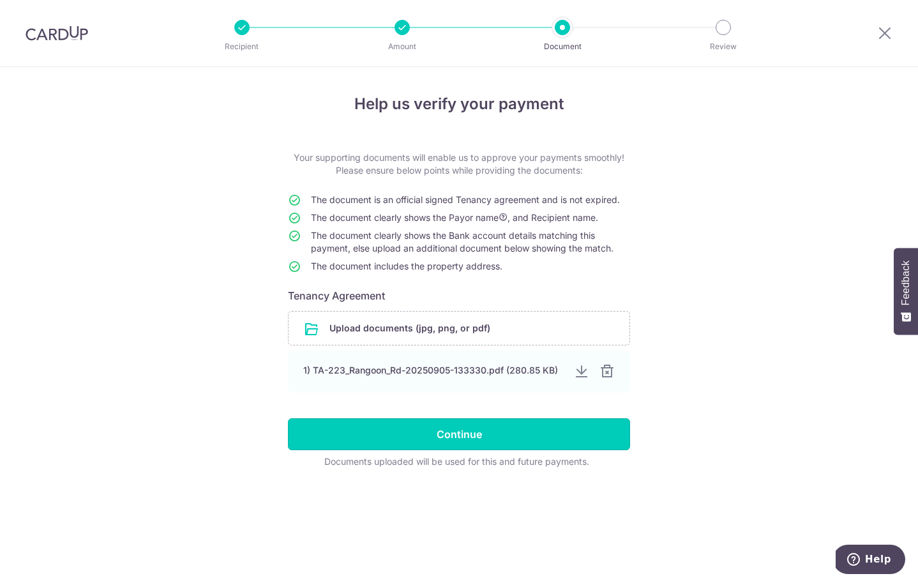
click at [488, 447] on input "Continue" at bounding box center [459, 434] width 342 height 32
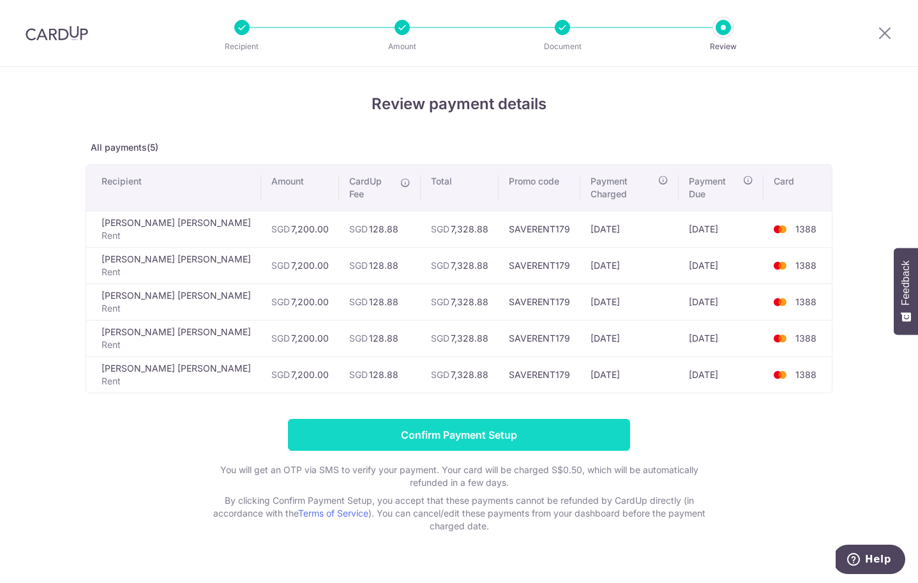
click at [449, 419] on input "Confirm Payment Setup" at bounding box center [459, 435] width 342 height 32
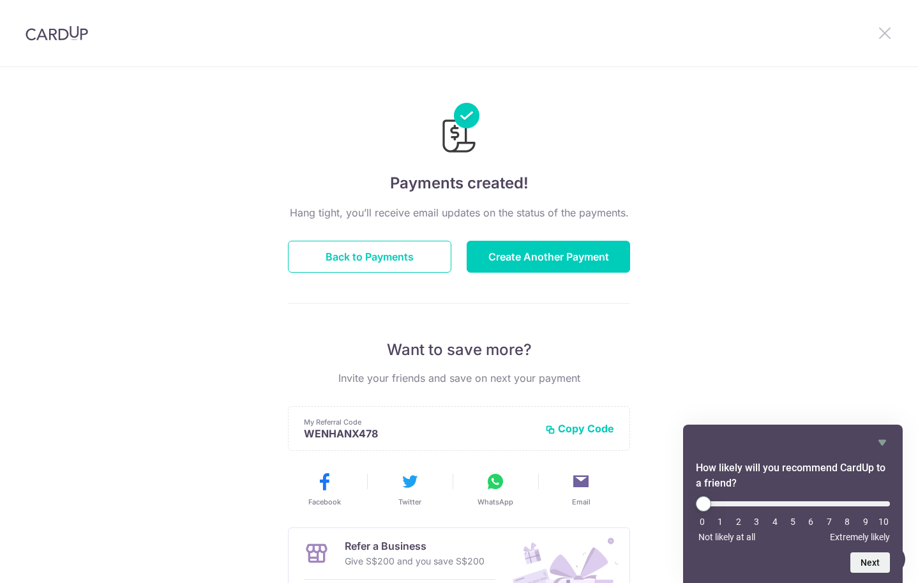
click at [882, 33] on icon at bounding box center [884, 33] width 15 height 16
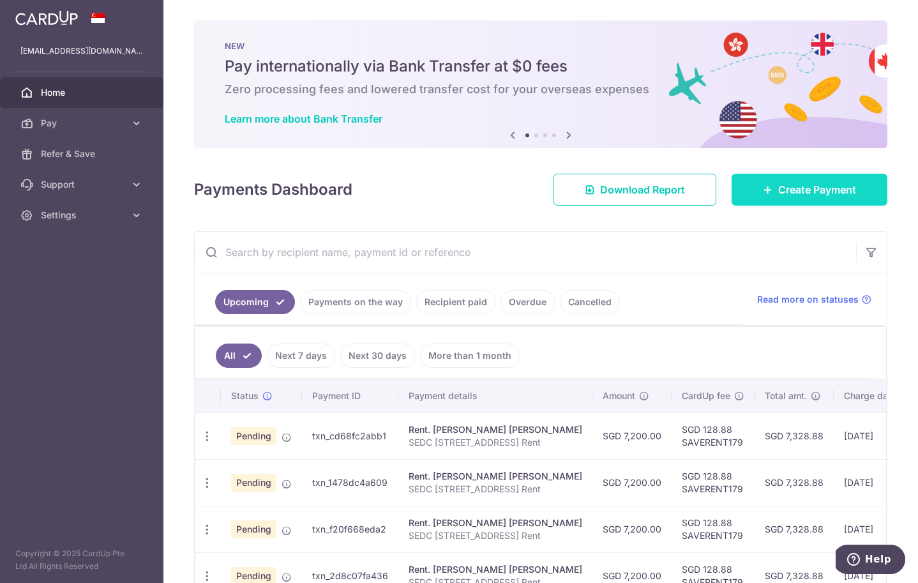
click at [826, 184] on span "Create Payment" at bounding box center [817, 189] width 78 height 15
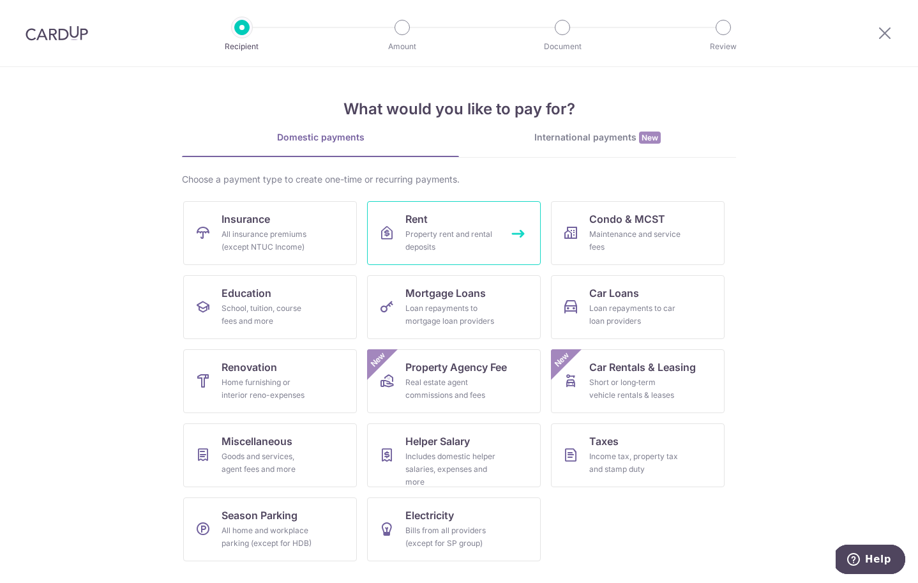
click at [447, 233] on div "Property rent and rental deposits" at bounding box center [451, 241] width 92 height 26
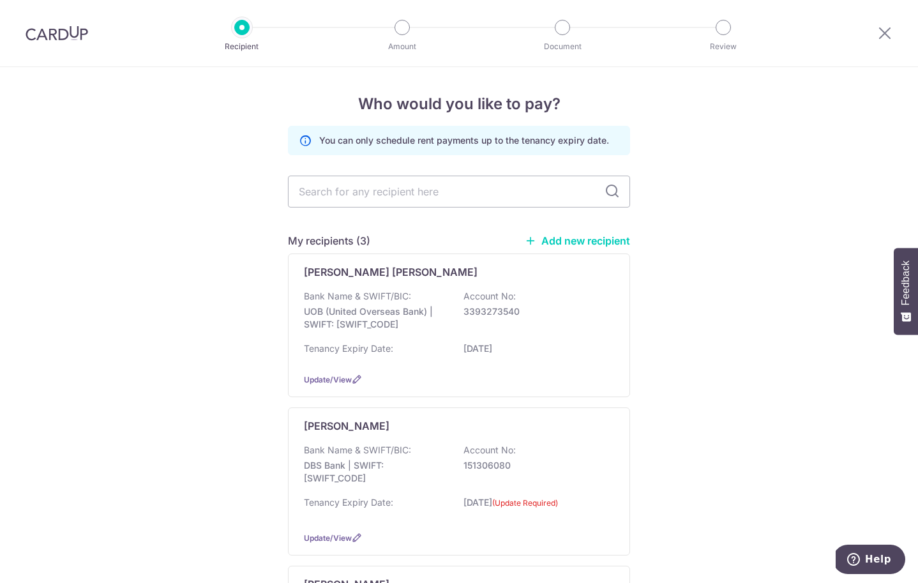
click at [567, 242] on link "Add new recipient" at bounding box center [577, 240] width 105 height 13
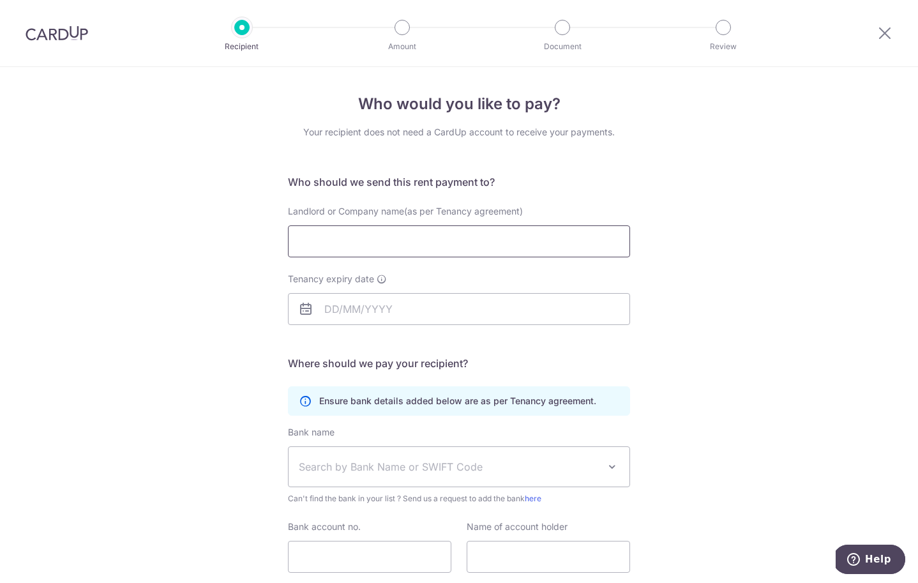
click at [357, 237] on input "Landlord or Company name(as per Tenancy agreement)" at bounding box center [459, 241] width 342 height 32
click at [426, 241] on input "Landlord or Company name(as per Tenancy agreement)" at bounding box center [459, 241] width 342 height 32
paste input "THIA HANG LENG"
type input "THIA HANG LENG"
click at [450, 264] on div "Landlord or Company name(as per Tenancy agreement) THIA HANG LENG" at bounding box center [458, 239] width 357 height 68
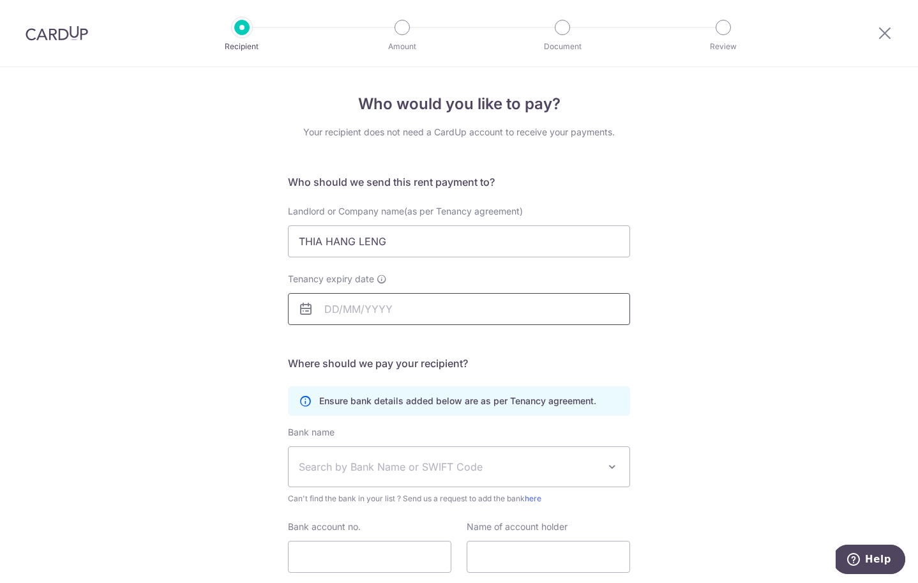
click at [331, 319] on input "Tenancy expiry date" at bounding box center [459, 309] width 342 height 32
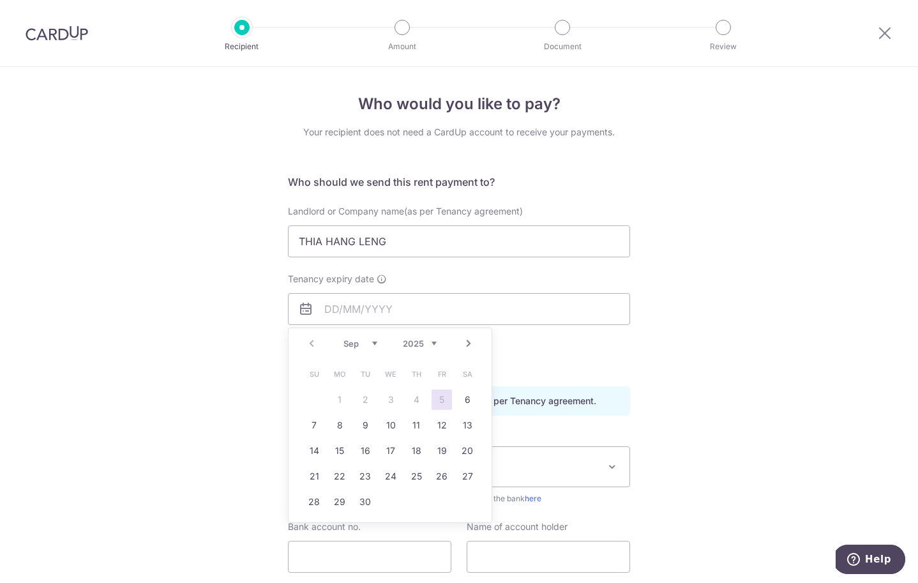
click at [429, 343] on select "2025 2026 2027 2028 2029 2030 2031 2032 2033 2034 2035" at bounding box center [420, 343] width 34 height 10
click at [371, 342] on select "Jan Feb Mar Apr May Jun Jul Aug Sep Oct Nov Dec" at bounding box center [360, 343] width 34 height 10
click at [459, 503] on link "31" at bounding box center [467, 501] width 20 height 20
type input "[DATE]"
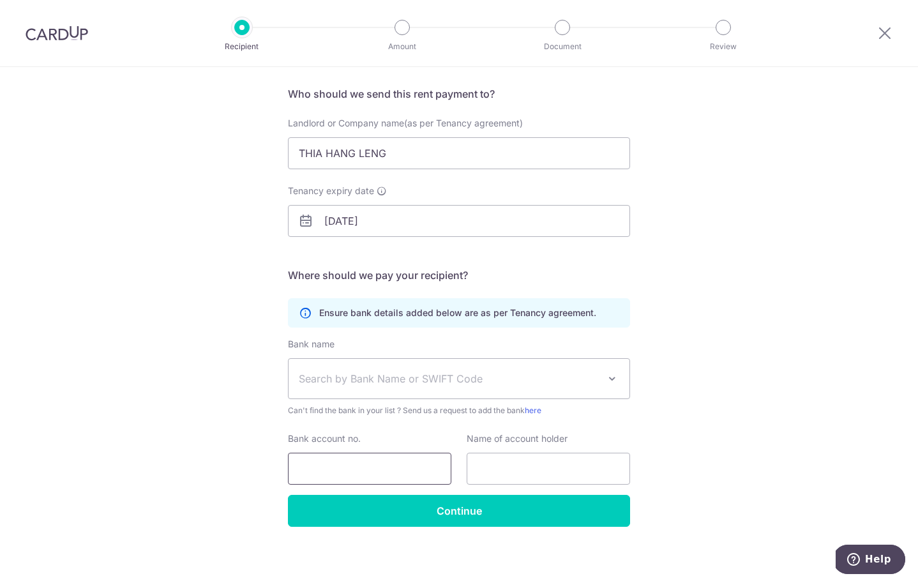
scroll to position [91, 0]
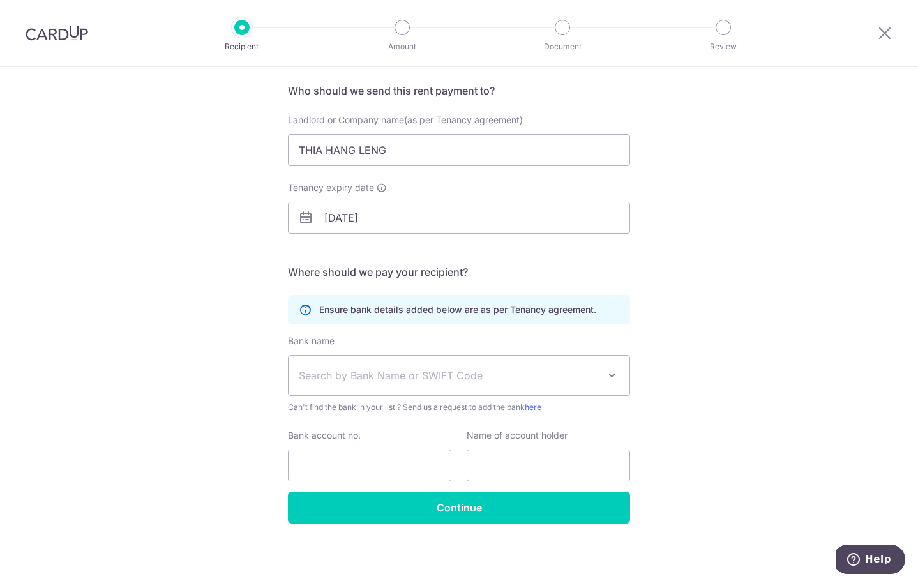
click at [365, 391] on span "Search by Bank Name or SWIFT Code" at bounding box center [458, 375] width 341 height 40
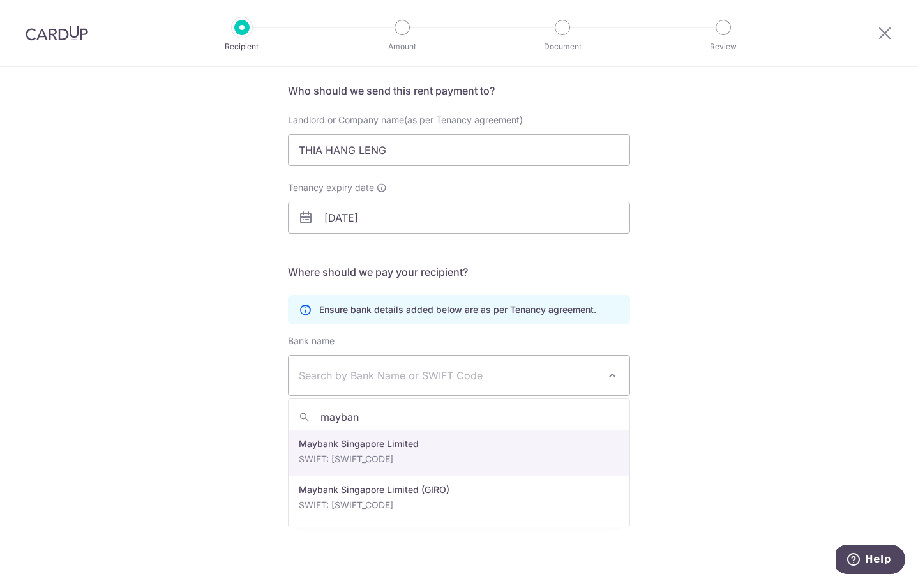
type input "mayban"
select select "10"
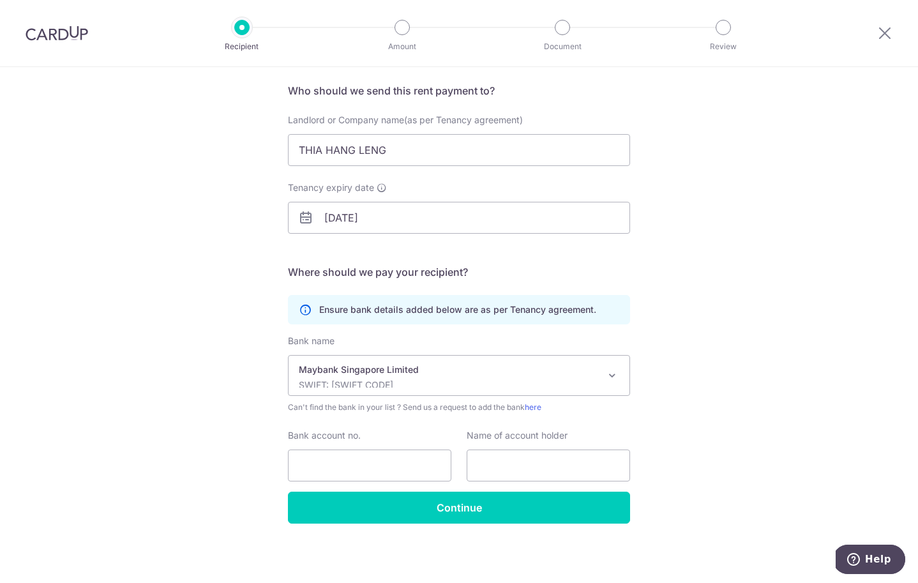
scroll to position [92, 0]
click at [340, 459] on input "Bank account no." at bounding box center [369, 465] width 163 height 32
paste input "14050748312"
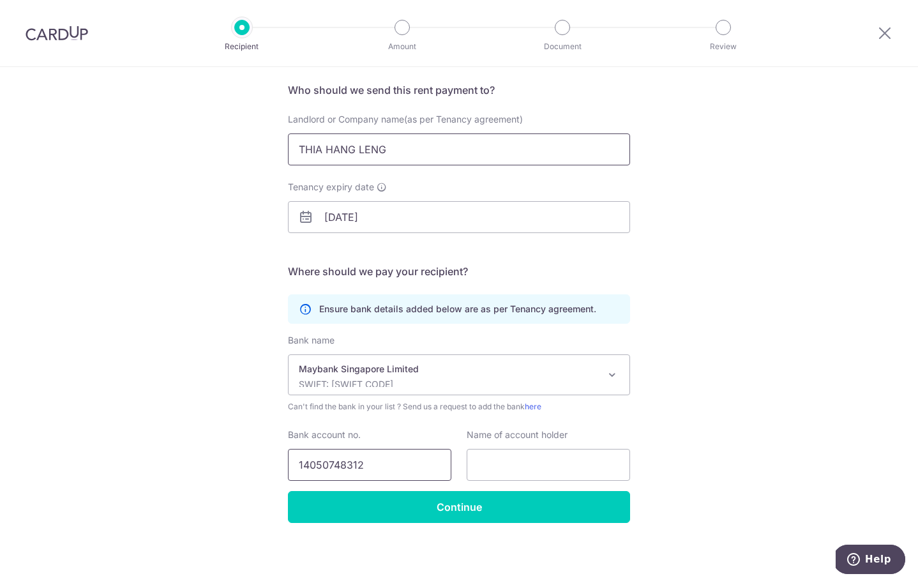
type input "14050748312"
click at [415, 160] on input "THIA HANG LENG" at bounding box center [459, 149] width 342 height 32
click at [498, 464] on input "text" at bounding box center [548, 465] width 163 height 32
paste input "THIA HANG LENG"
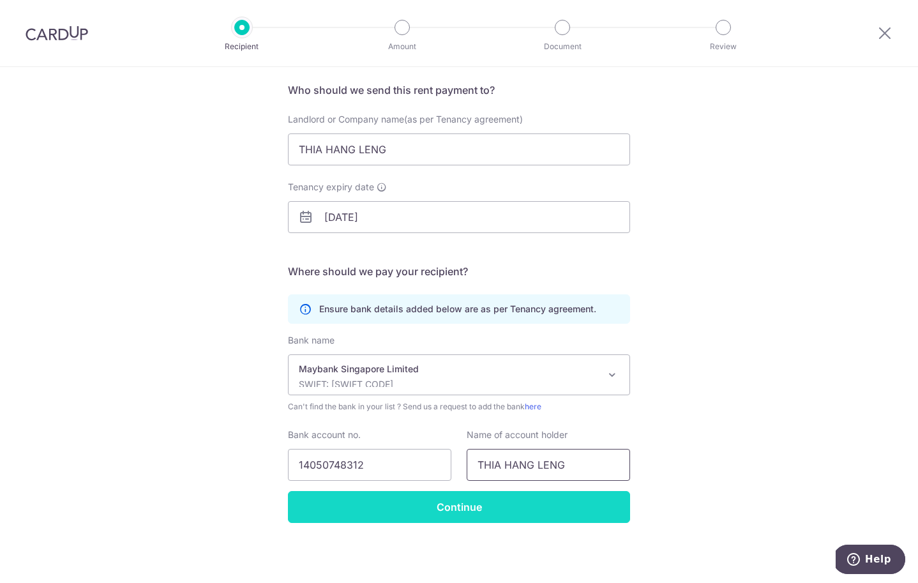
type input "THIA HANG LENG"
click at [475, 511] on input "Continue" at bounding box center [459, 507] width 342 height 32
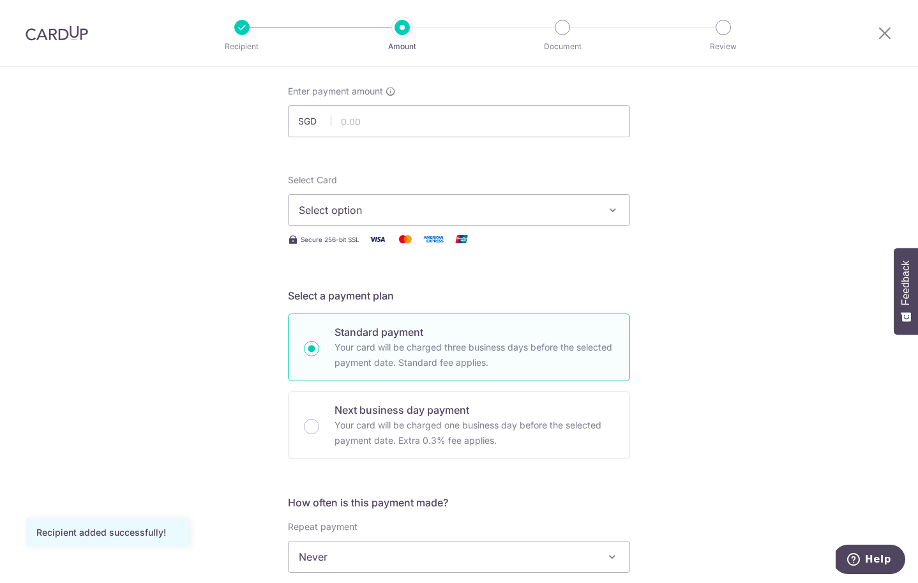
scroll to position [68, 0]
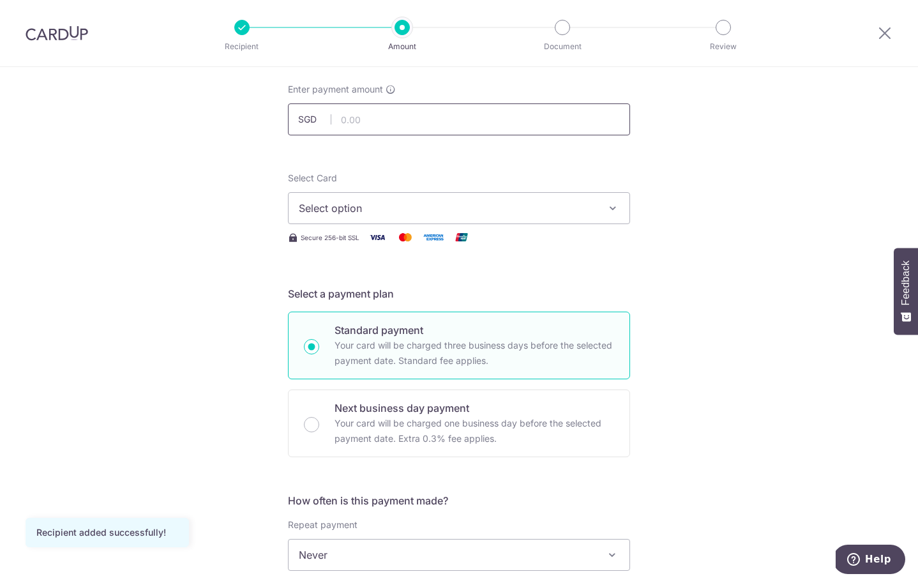
click at [415, 126] on input "text" at bounding box center [459, 119] width 342 height 32
type input "5,300.00"
click at [430, 208] on span "Select option" at bounding box center [447, 207] width 297 height 15
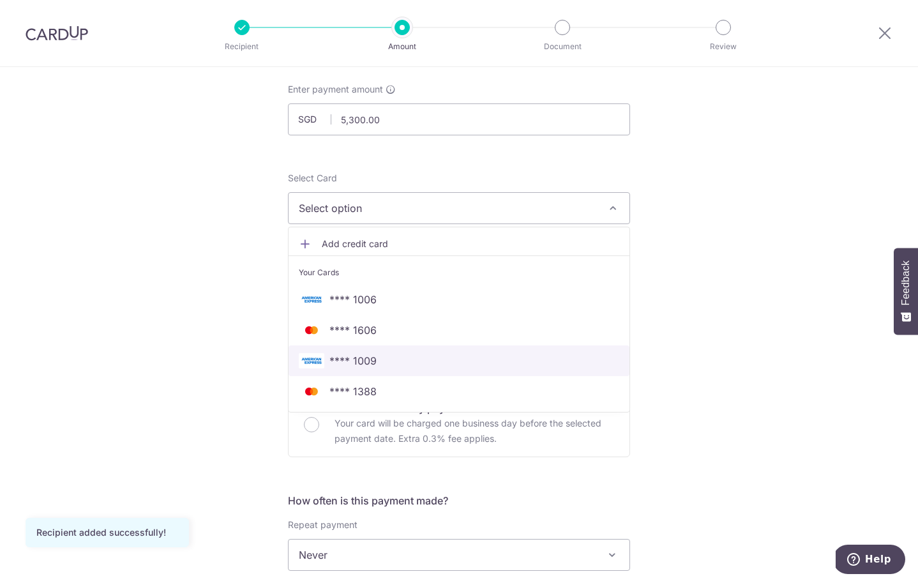
scroll to position [119, 0]
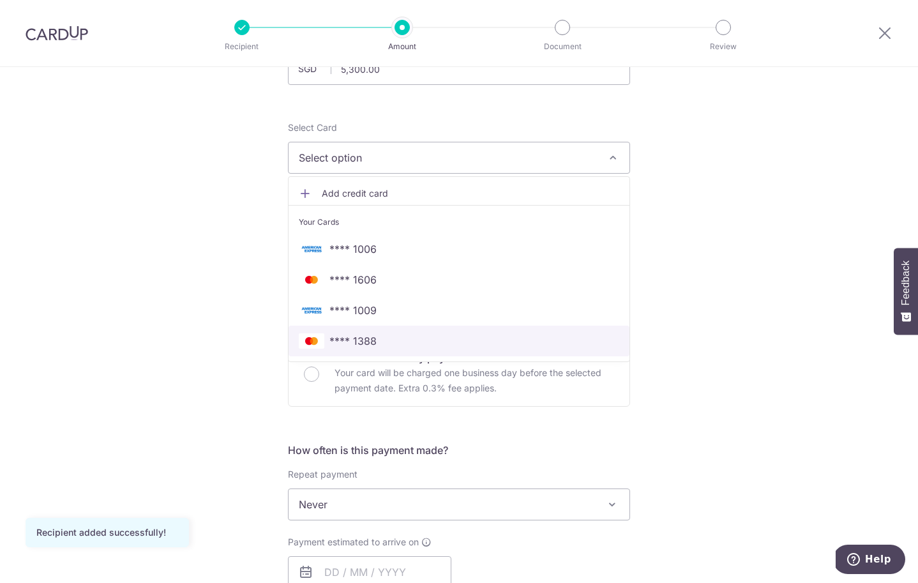
click at [393, 343] on span "**** 1388" at bounding box center [459, 340] width 320 height 15
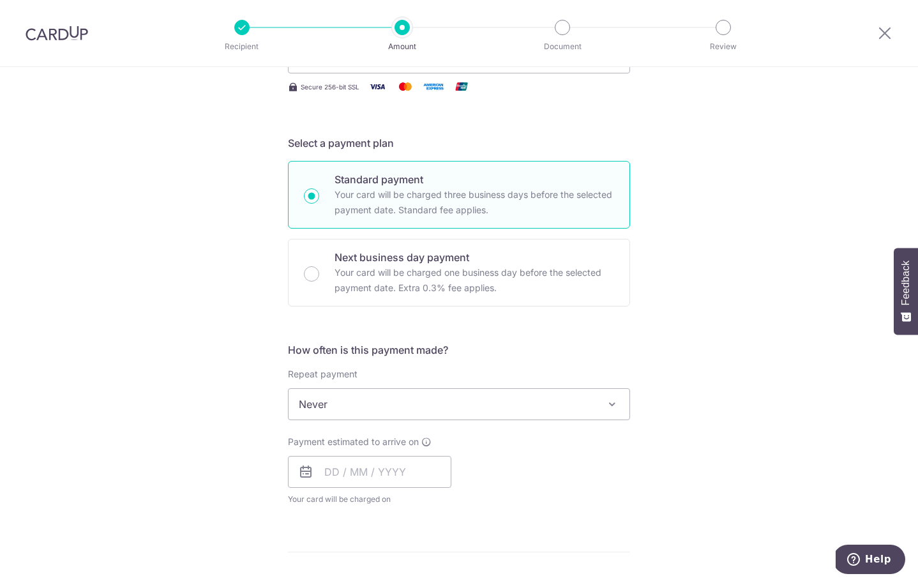
scroll to position [221, 0]
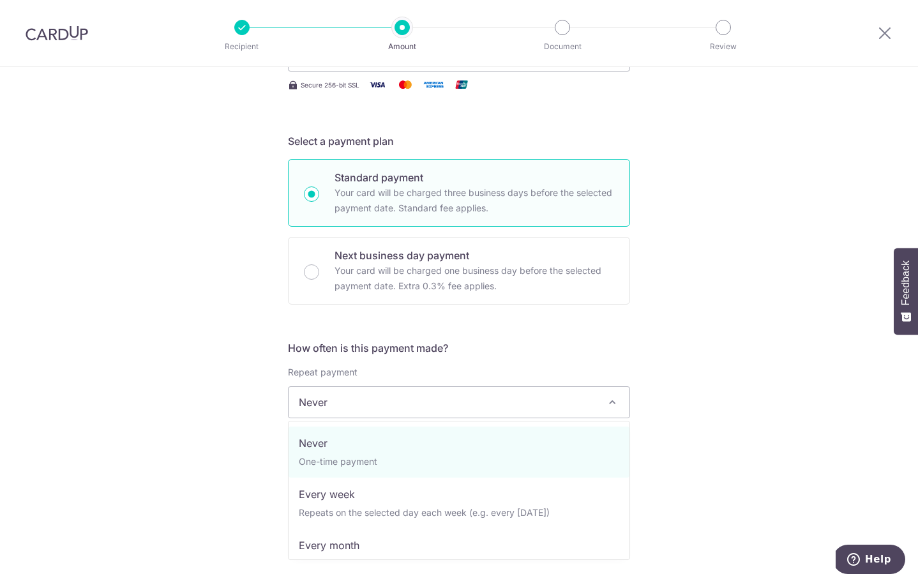
click at [334, 394] on span "Never" at bounding box center [458, 402] width 341 height 31
select select "3"
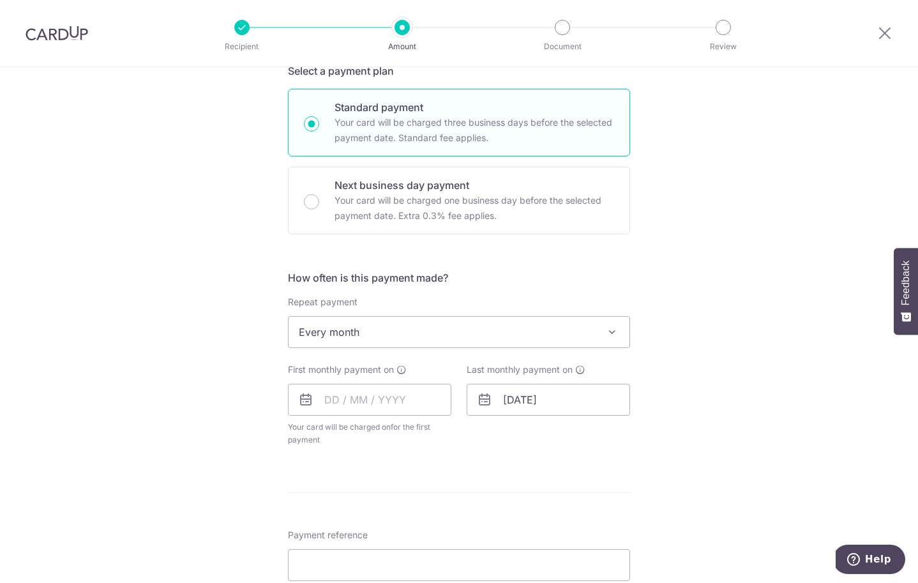
scroll to position [297, 0]
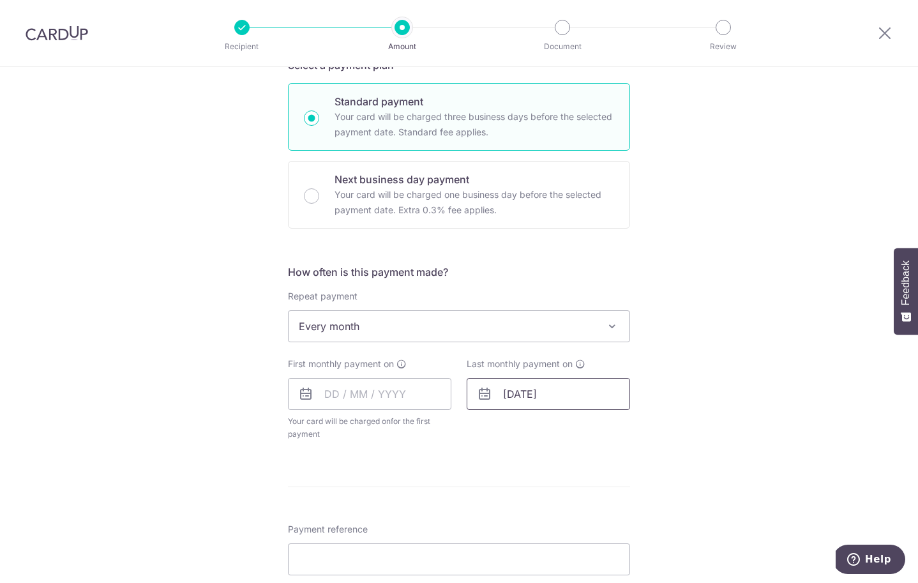
click at [536, 388] on input "31/07/2027" at bounding box center [548, 394] width 163 height 32
click at [603, 429] on select "2025 2026 2027 2028 2029 2030 2031 2032 2033 2034 2035" at bounding box center [598, 428] width 34 height 10
click at [556, 427] on div "Jan Feb Mar Apr May Jun Jul Aug Sep Oct Nov Dec 2025 2026 2027 2028 2029 2030 2…" at bounding box center [568, 428] width 93 height 11
click at [549, 424] on select "Jan Feb Mar Apr May Jun Jul Aug Sep Oct Nov Dec" at bounding box center [539, 428] width 34 height 10
click at [497, 533] on link "15" at bounding box center [492, 535] width 20 height 20
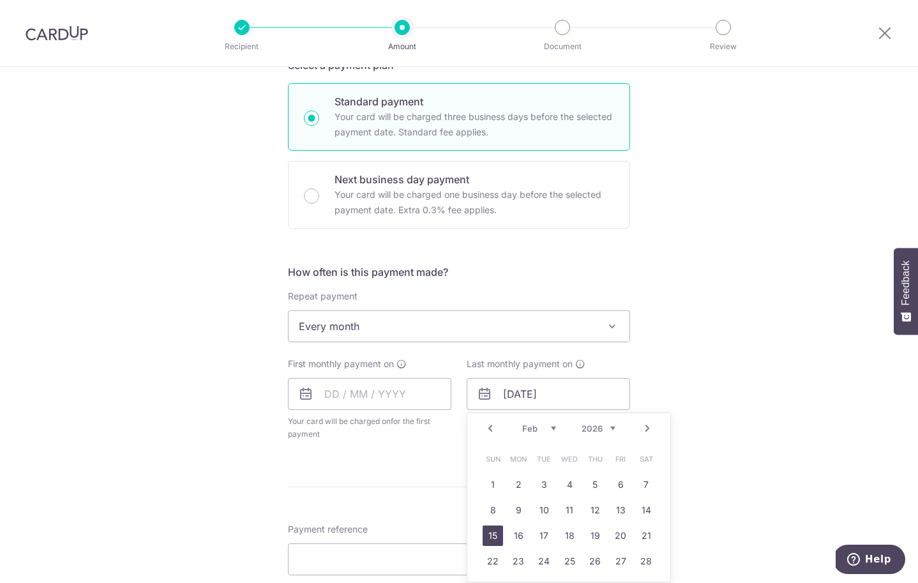
type input "15/02/2026"
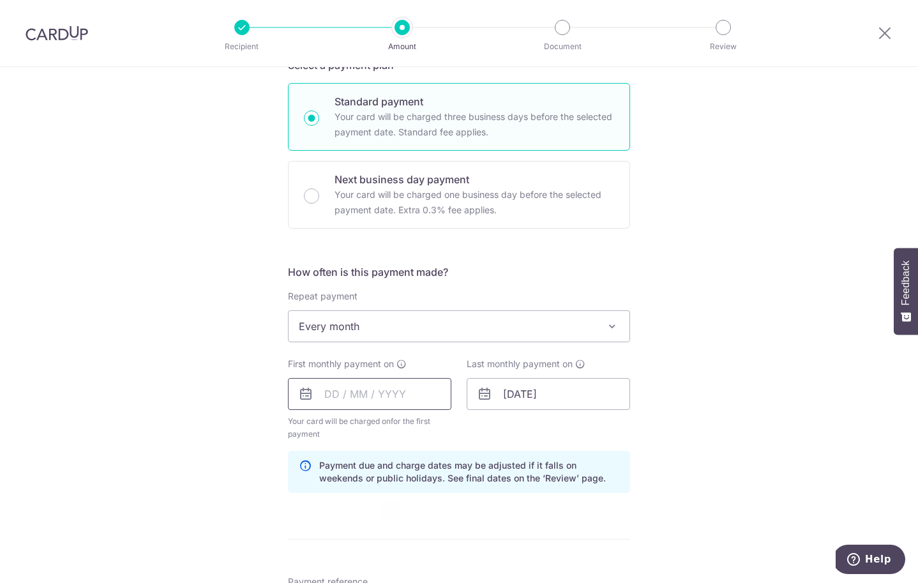
click at [351, 390] on input "text" at bounding box center [369, 394] width 163 height 32
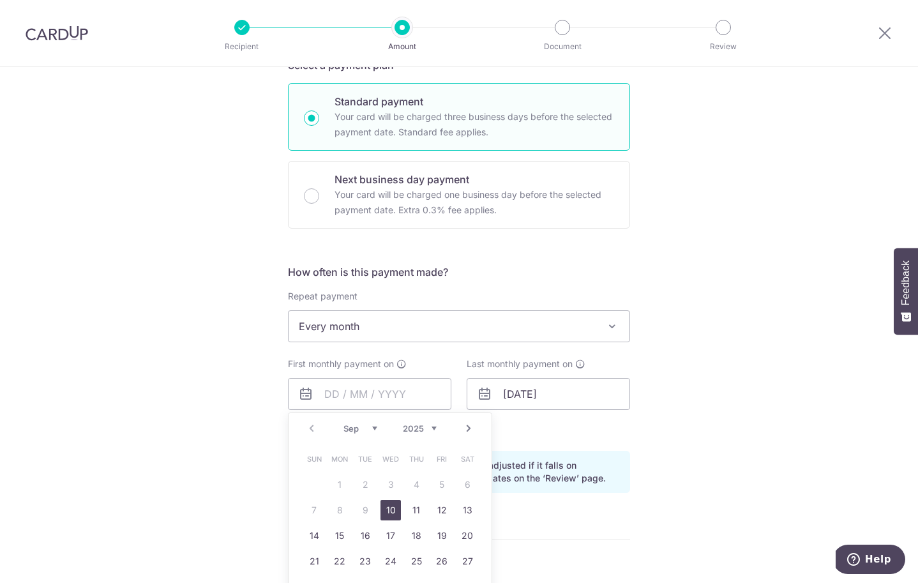
click at [468, 427] on link "Next" at bounding box center [468, 428] width 15 height 15
drag, startPoint x: 392, startPoint y: 482, endPoint x: 471, endPoint y: 444, distance: 88.2
click at [392, 482] on link "1" at bounding box center [390, 484] width 20 height 20
type input "[DATE]"
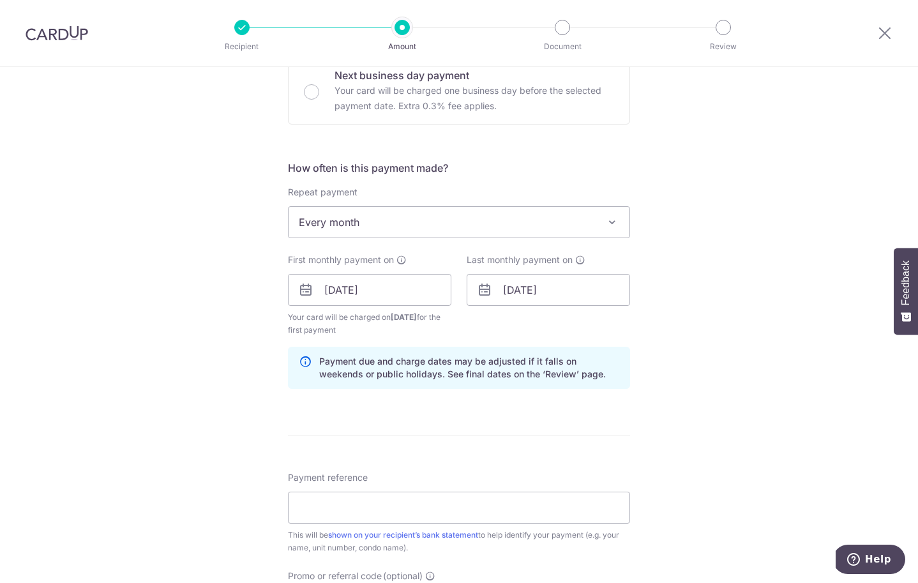
scroll to position [492, 0]
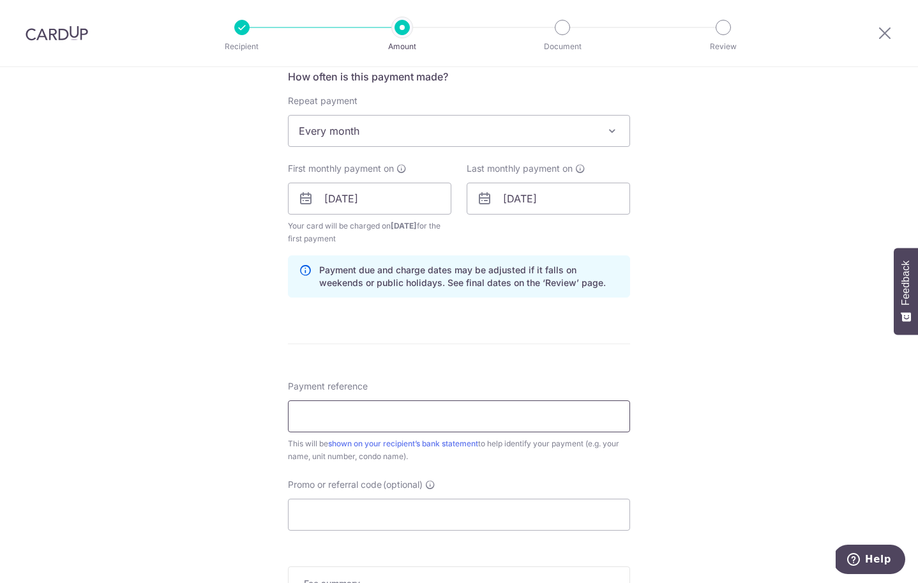
click at [380, 425] on input "Payment reference" at bounding box center [459, 416] width 342 height 32
paste input "STURDEE"
type input "Rent STURDEE 1802"
click at [391, 519] on input "Promo or referral code (optional)" at bounding box center [459, 514] width 342 height 32
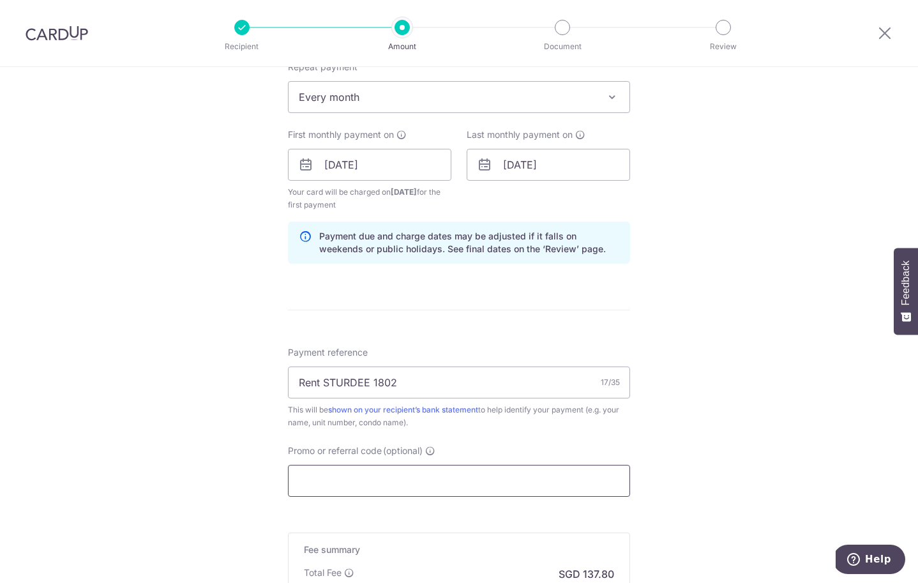
scroll to position [526, 0]
paste input "SAVERENT179"
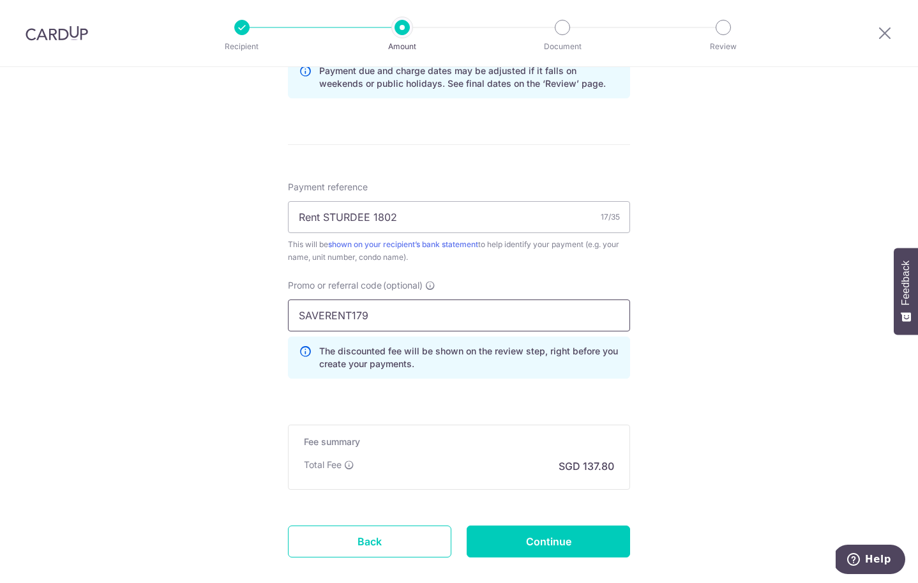
scroll to position [731, 0]
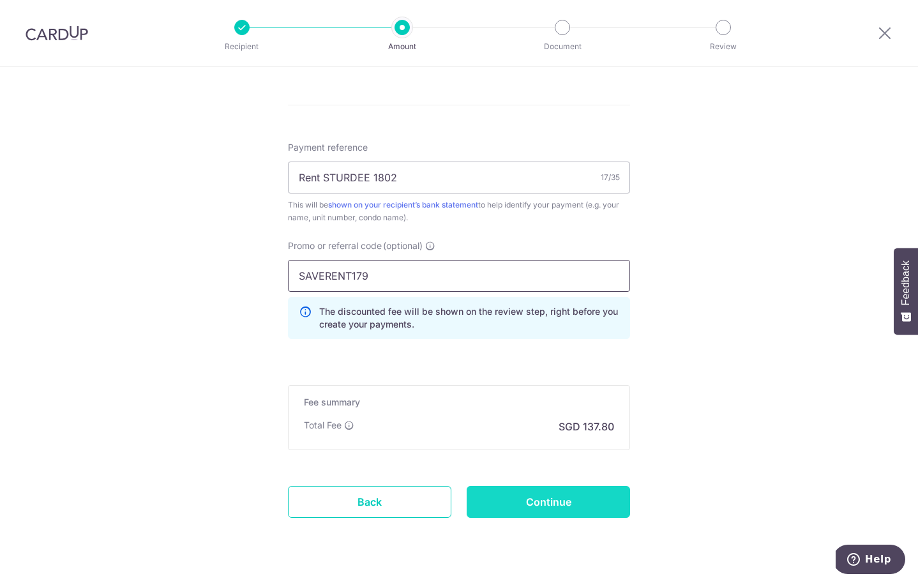
type input "SAVERENT179"
click at [544, 509] on input "Continue" at bounding box center [548, 502] width 163 height 32
type input "Create Schedule"
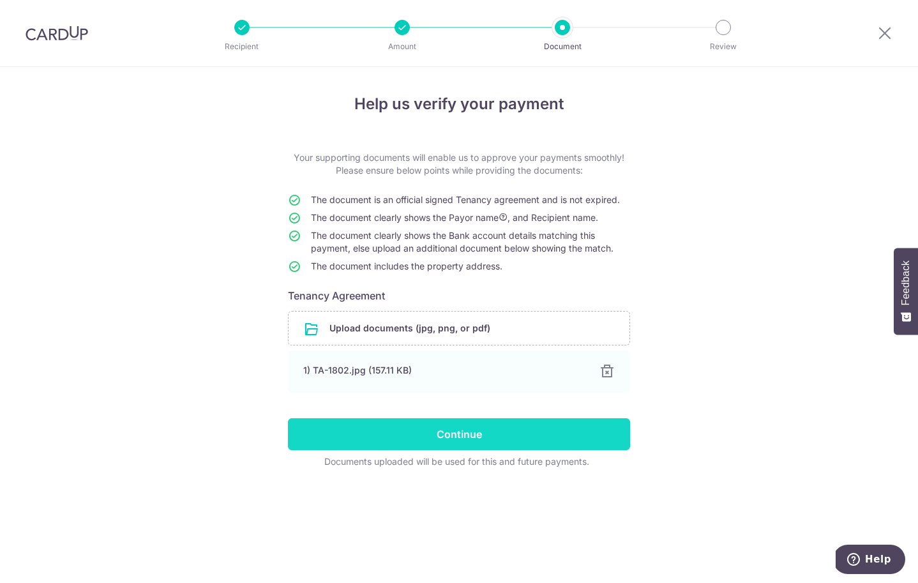
click at [459, 435] on input "Continue" at bounding box center [459, 434] width 342 height 32
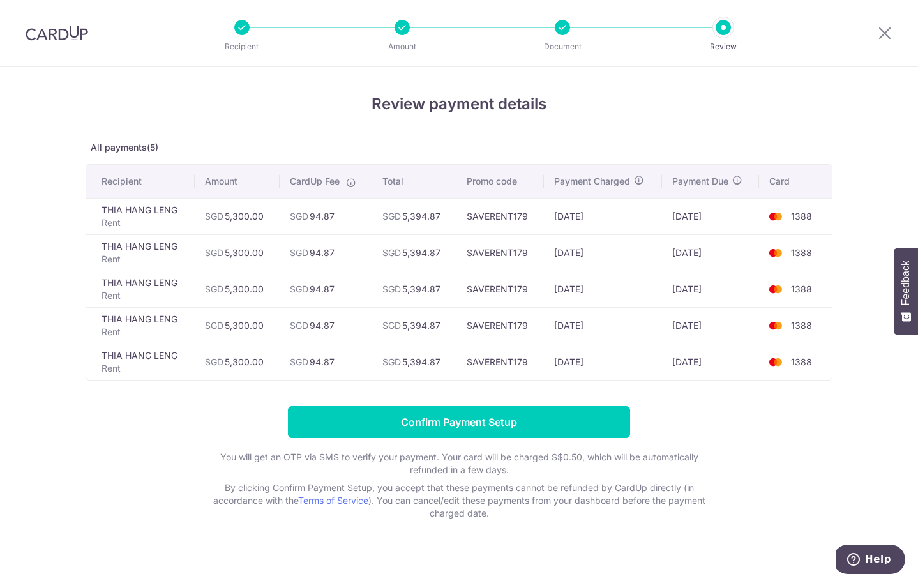
scroll to position [12, 0]
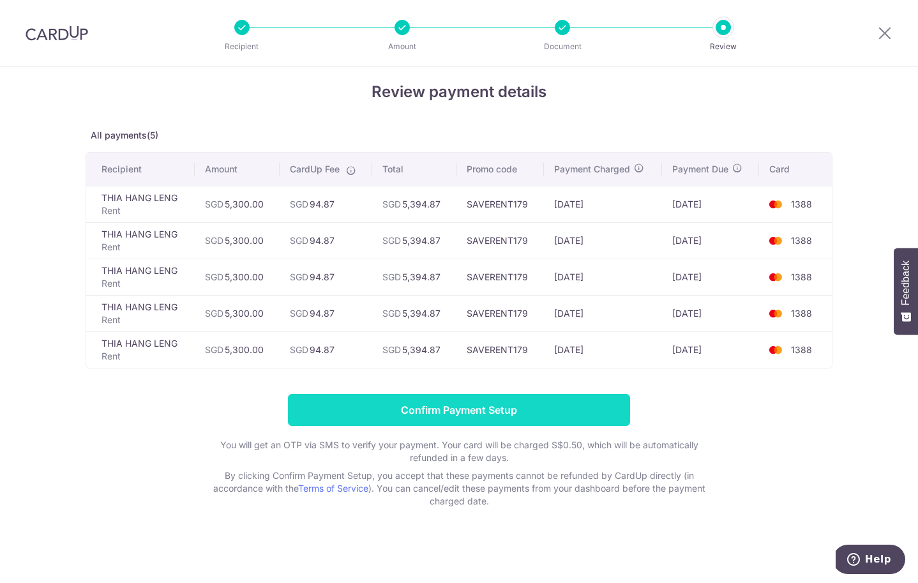
click at [465, 407] on input "Confirm Payment Setup" at bounding box center [459, 410] width 342 height 32
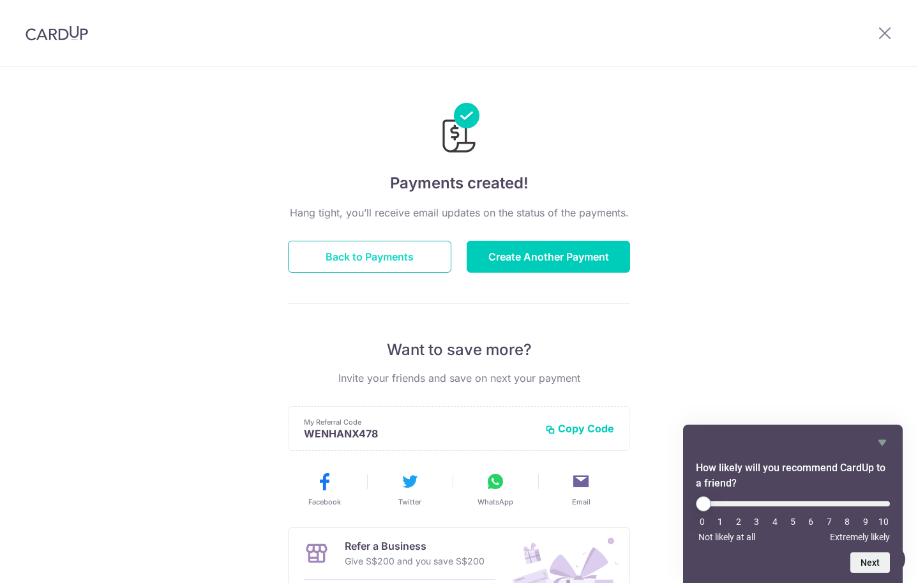
click at [341, 250] on button "Back to Payments" at bounding box center [369, 257] width 163 height 32
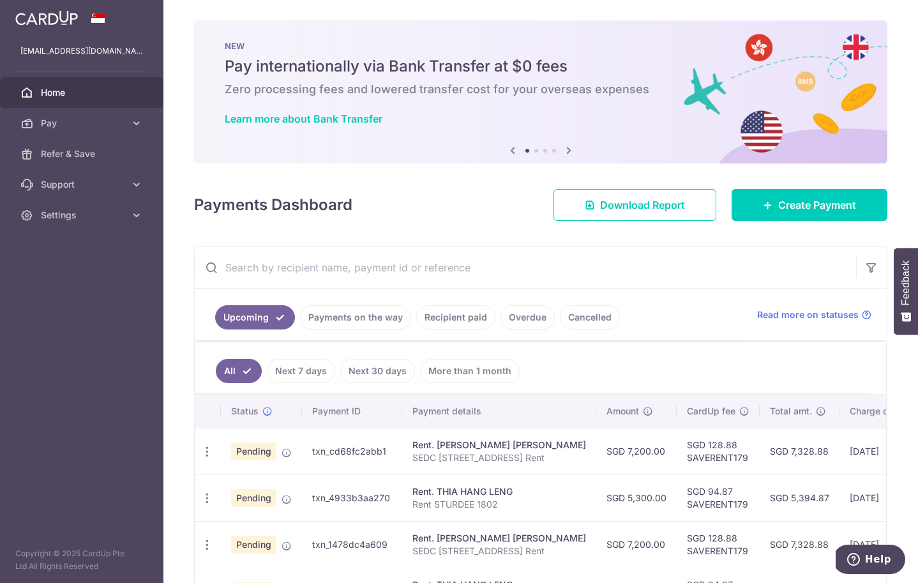
click at [76, 97] on span "Home" at bounding box center [83, 92] width 84 height 13
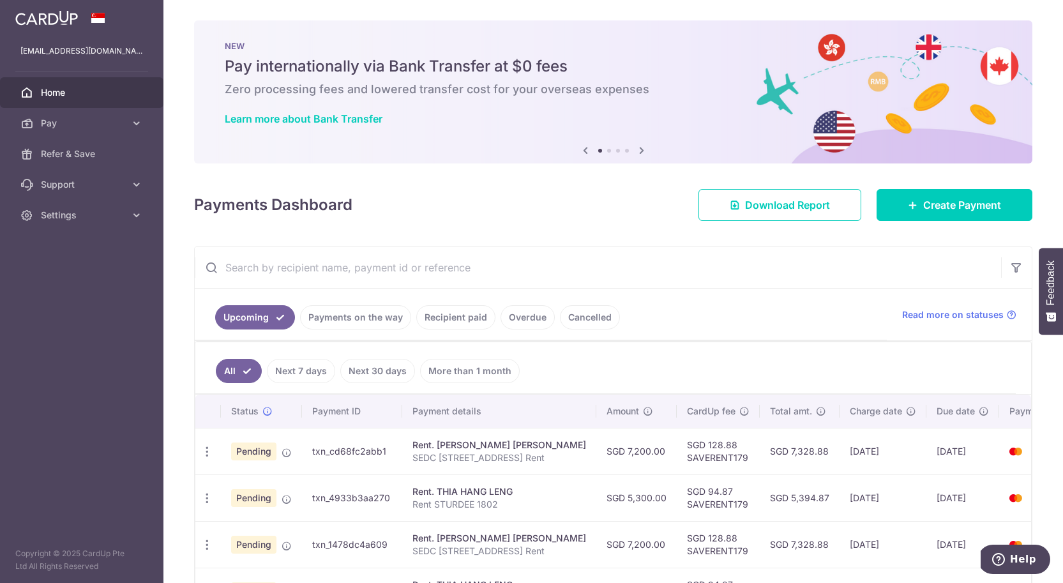
drag, startPoint x: 548, startPoint y: 198, endPoint x: 430, endPoint y: 181, distance: 118.8
click at [547, 198] on div "Payments Dashboard Download Report Create Payment" at bounding box center [613, 202] width 838 height 37
click at [87, 90] on span "Home" at bounding box center [83, 92] width 84 height 13
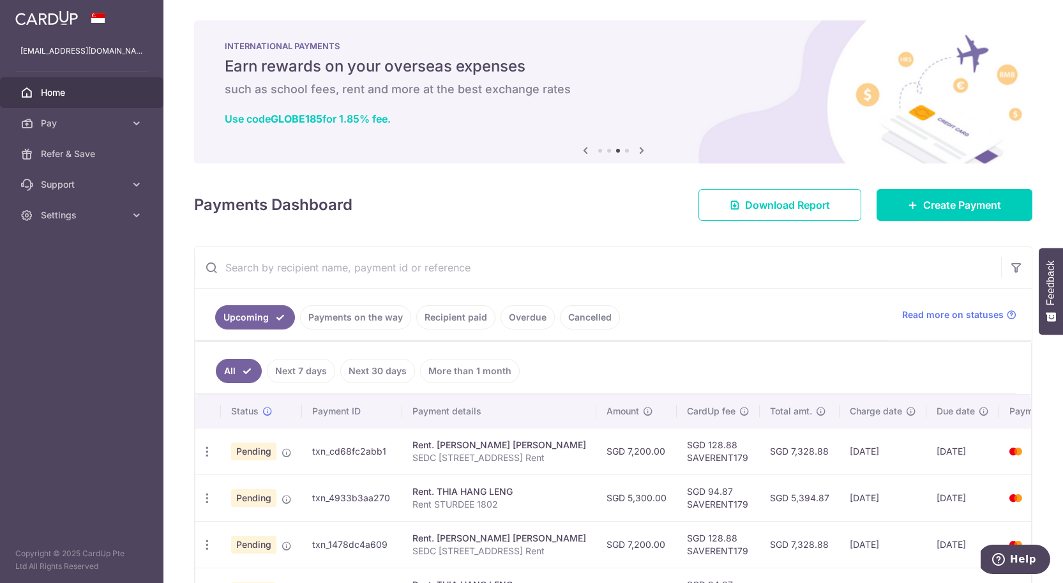
click at [469, 198] on div "Payments Dashboard Download Report Create Payment" at bounding box center [613, 202] width 838 height 37
click at [64, 90] on span "Home" at bounding box center [83, 92] width 84 height 13
